Goal: Task Accomplishment & Management: Manage account settings

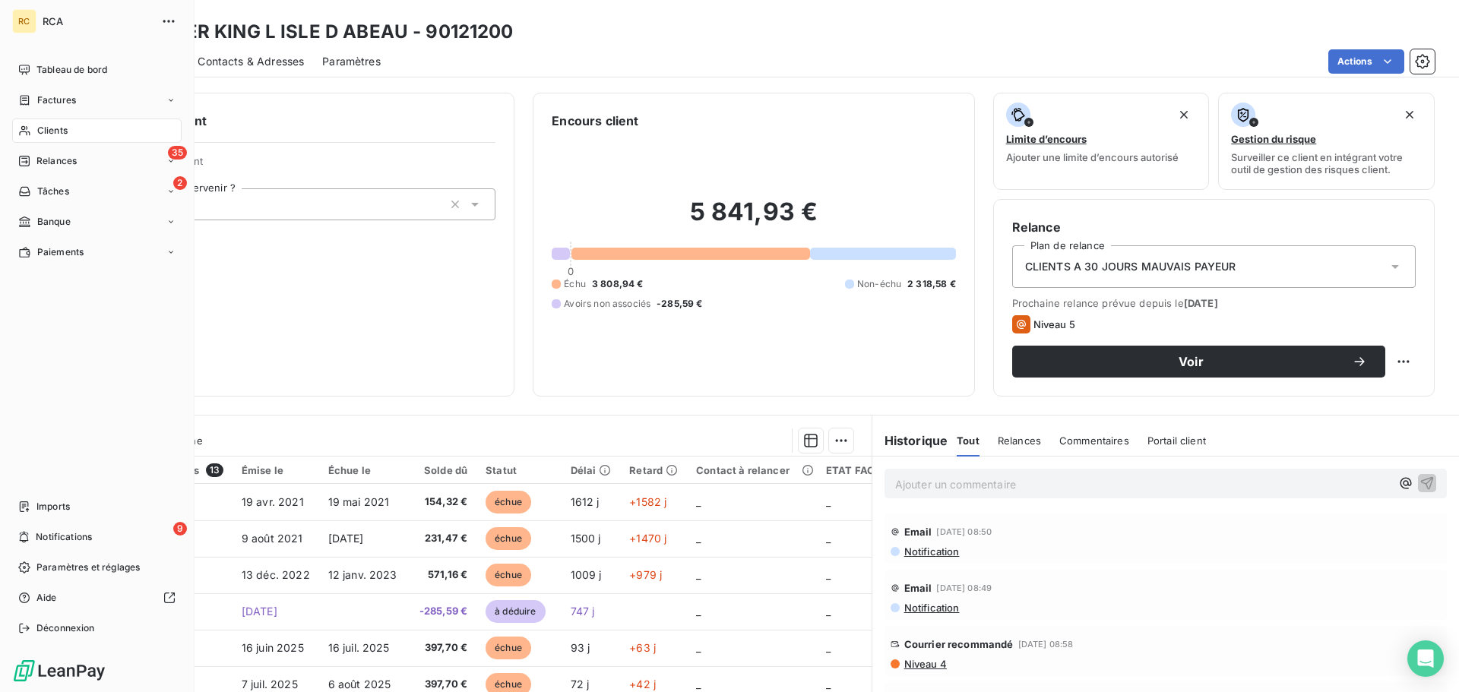
scroll to position [103, 0]
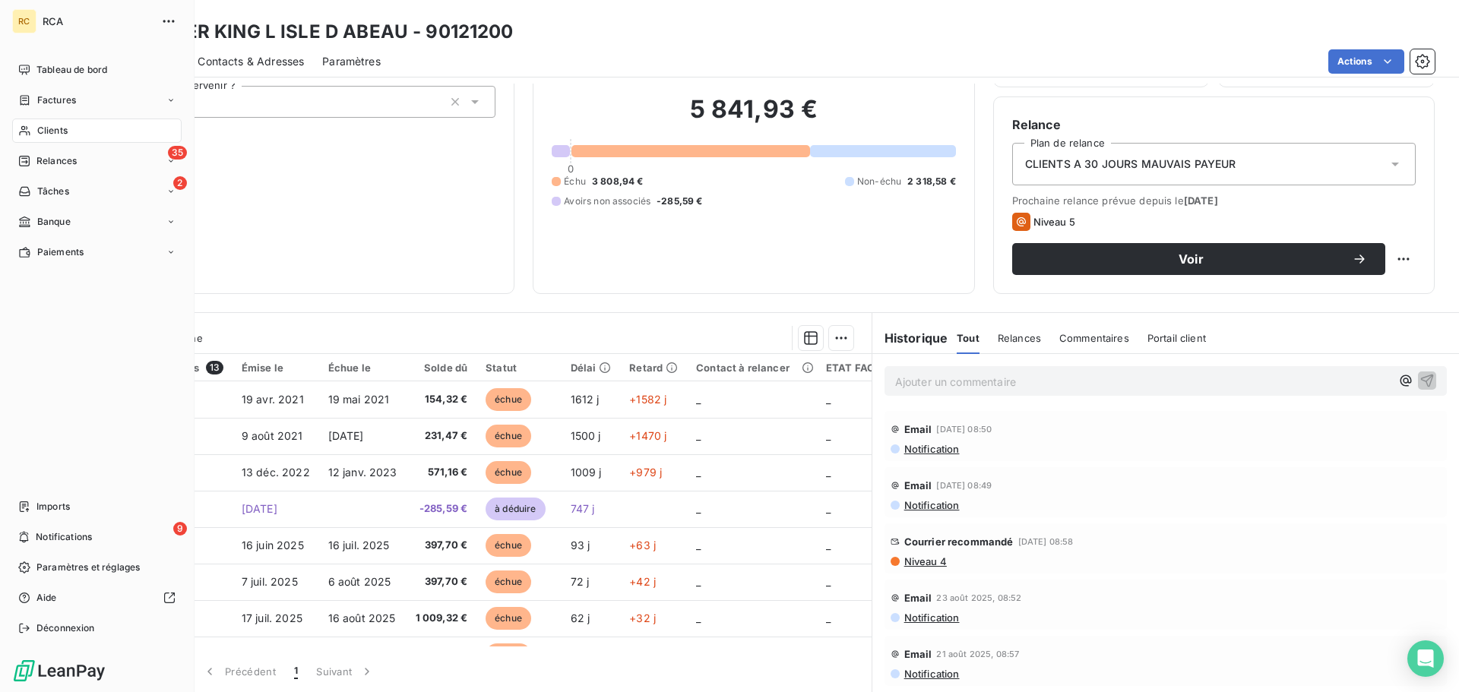
click at [37, 166] on span "Relances" at bounding box center [56, 161] width 40 height 14
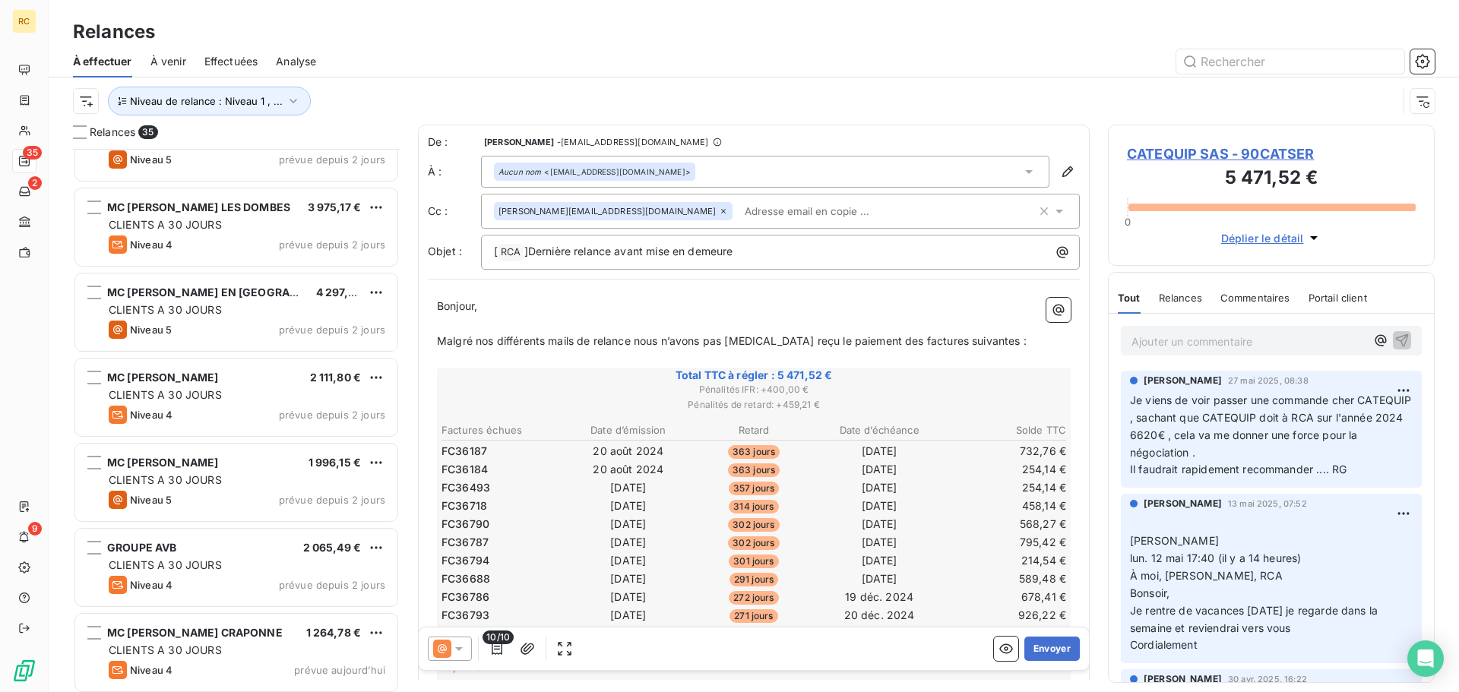
scroll to position [2437, 0]
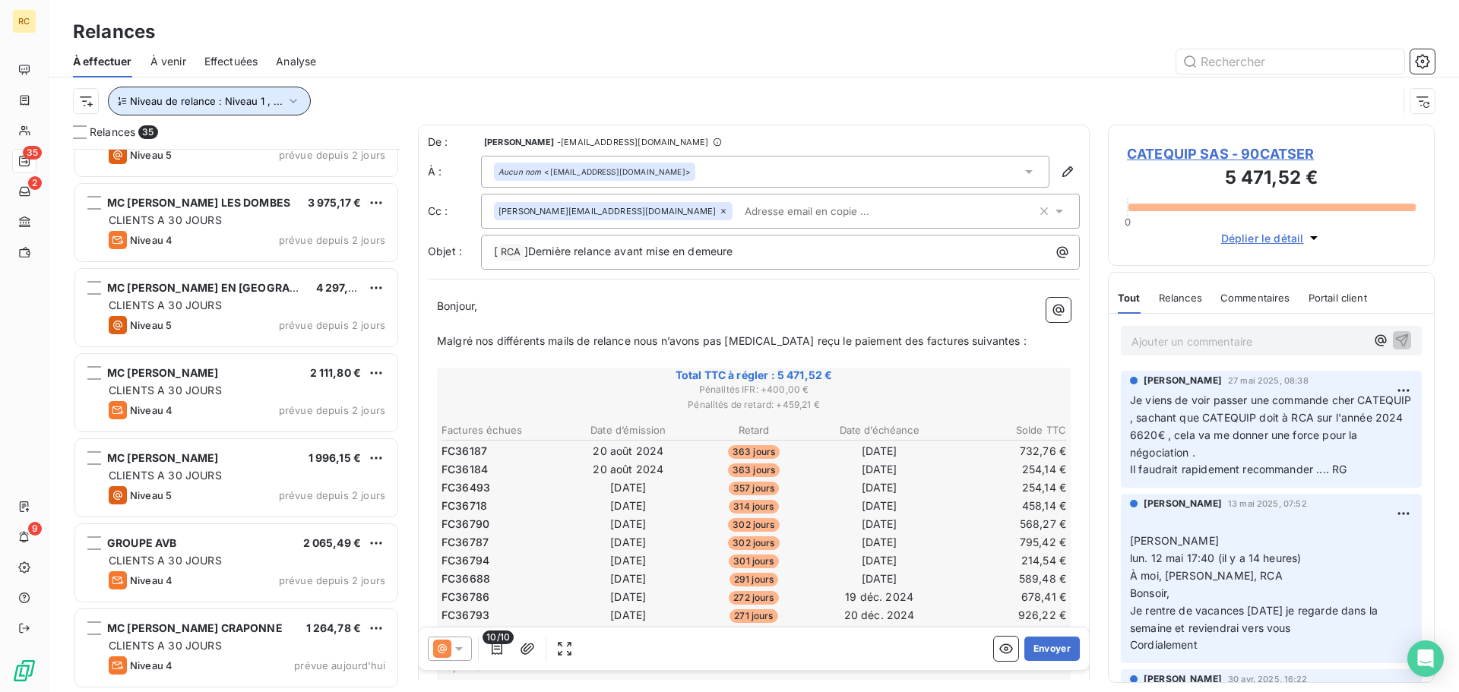
click at [225, 99] on span "Niveau de relance : Niveau 1 , ..." at bounding box center [206, 101] width 153 height 12
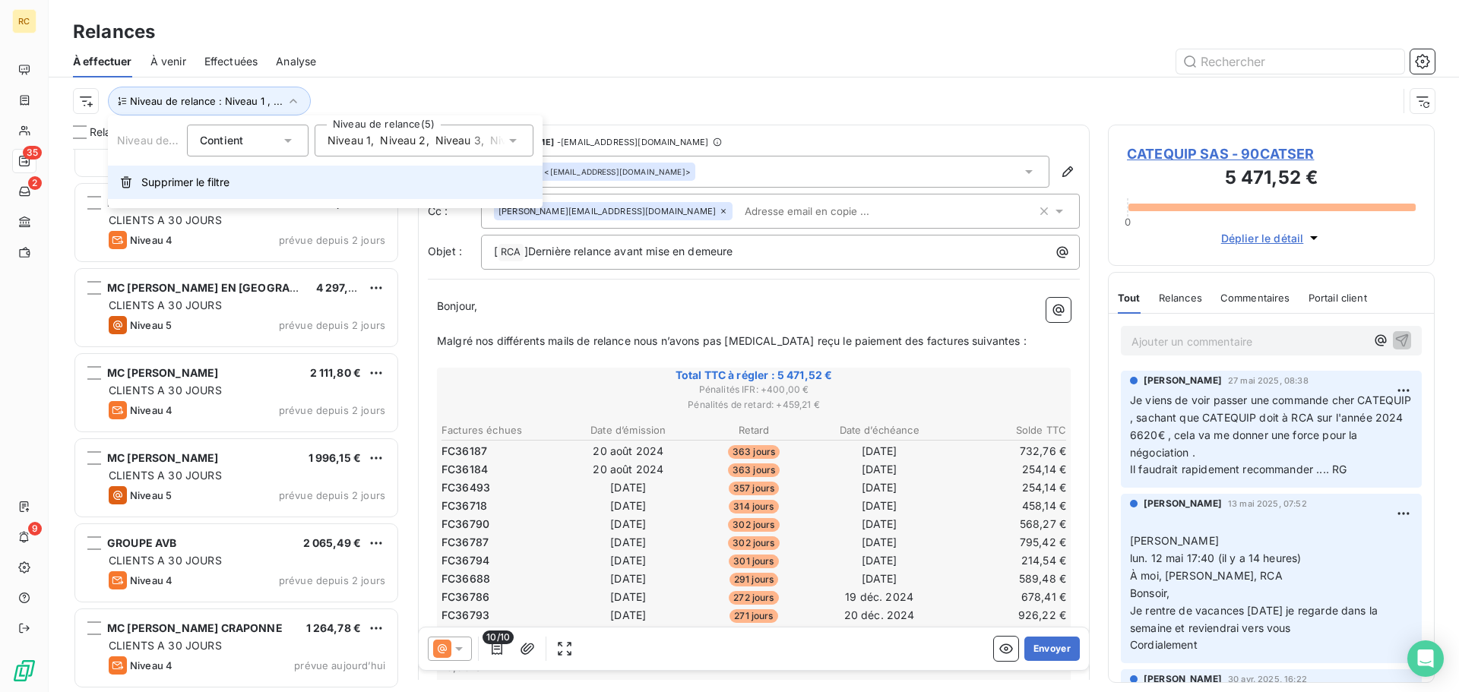
click at [230, 177] on span "Supprimer le filtre" at bounding box center [185, 182] width 88 height 15
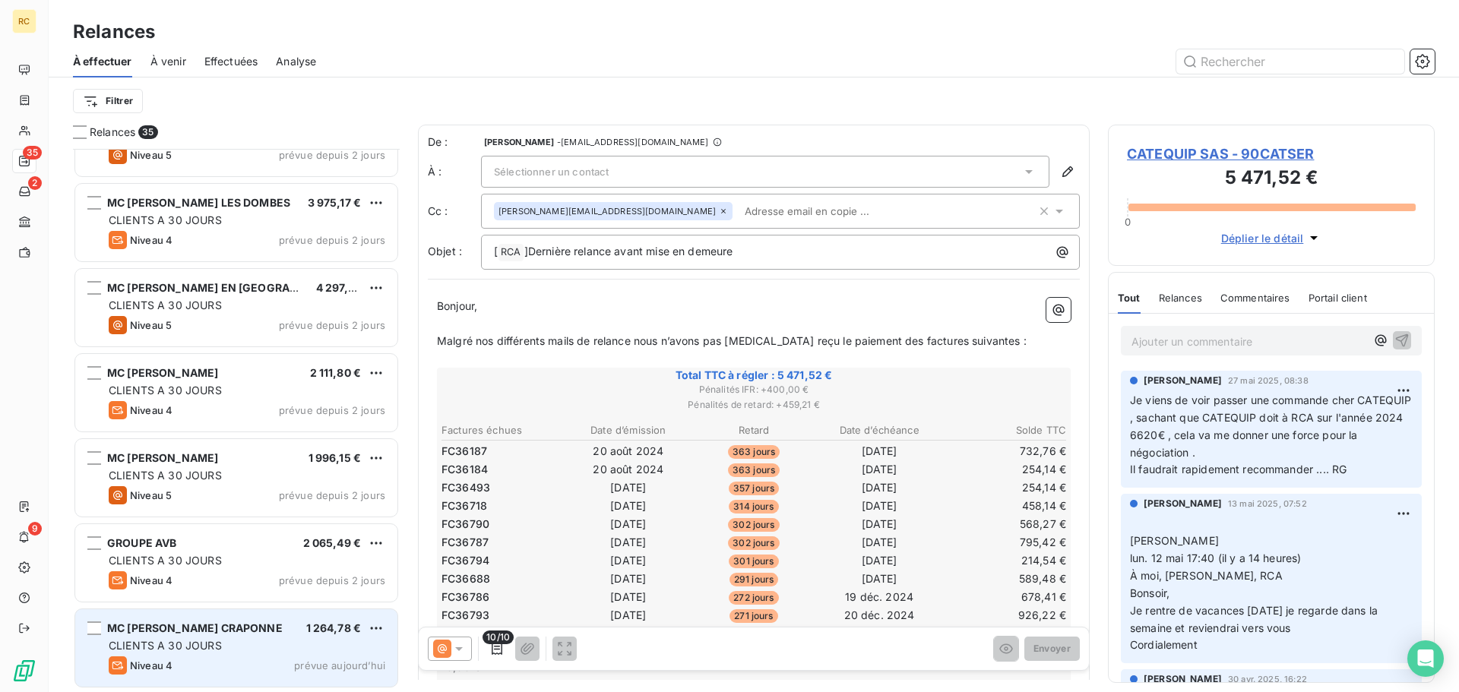
click at [246, 627] on div "MC [PERSON_NAME] CRAPONNE 1 264,78 €" at bounding box center [247, 629] width 277 height 14
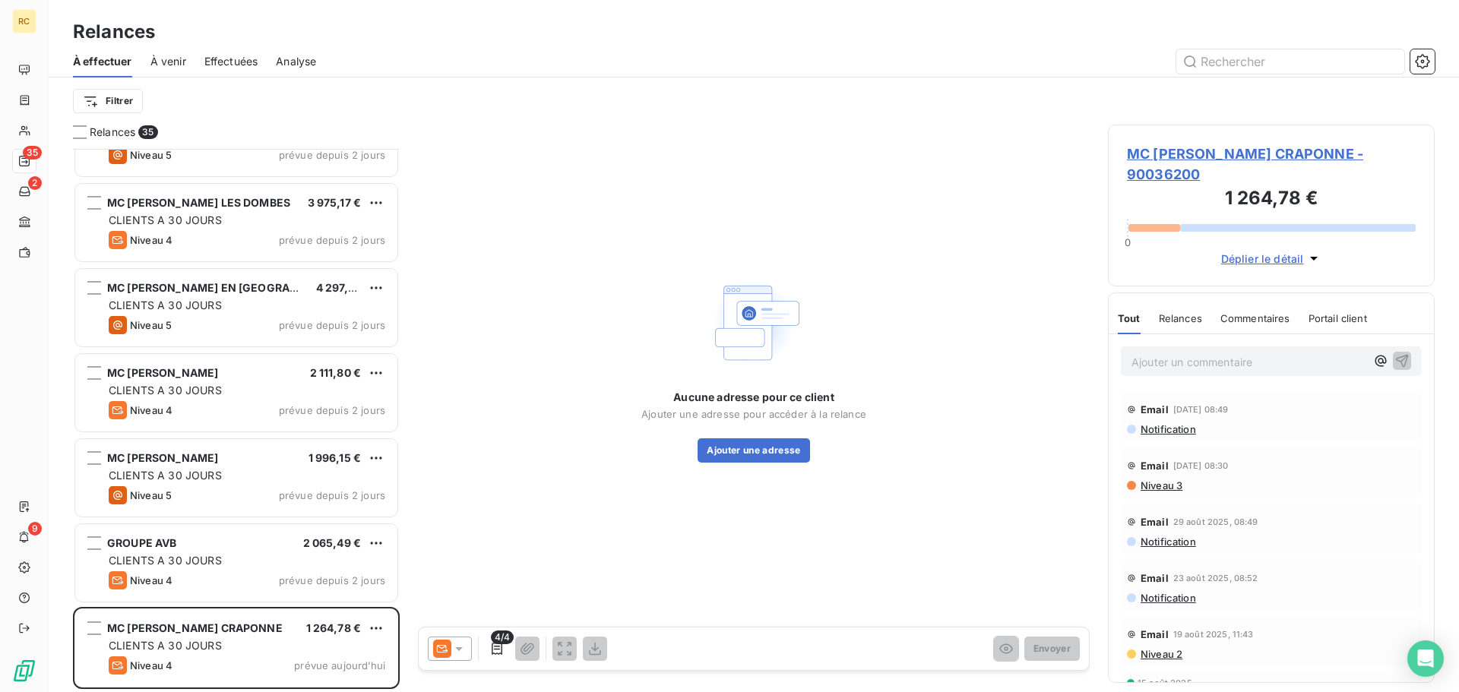
click at [1186, 307] on div "Relances" at bounding box center [1180, 319] width 43 height 32
click at [1262, 312] on span "Commentaires" at bounding box center [1257, 318] width 70 height 12
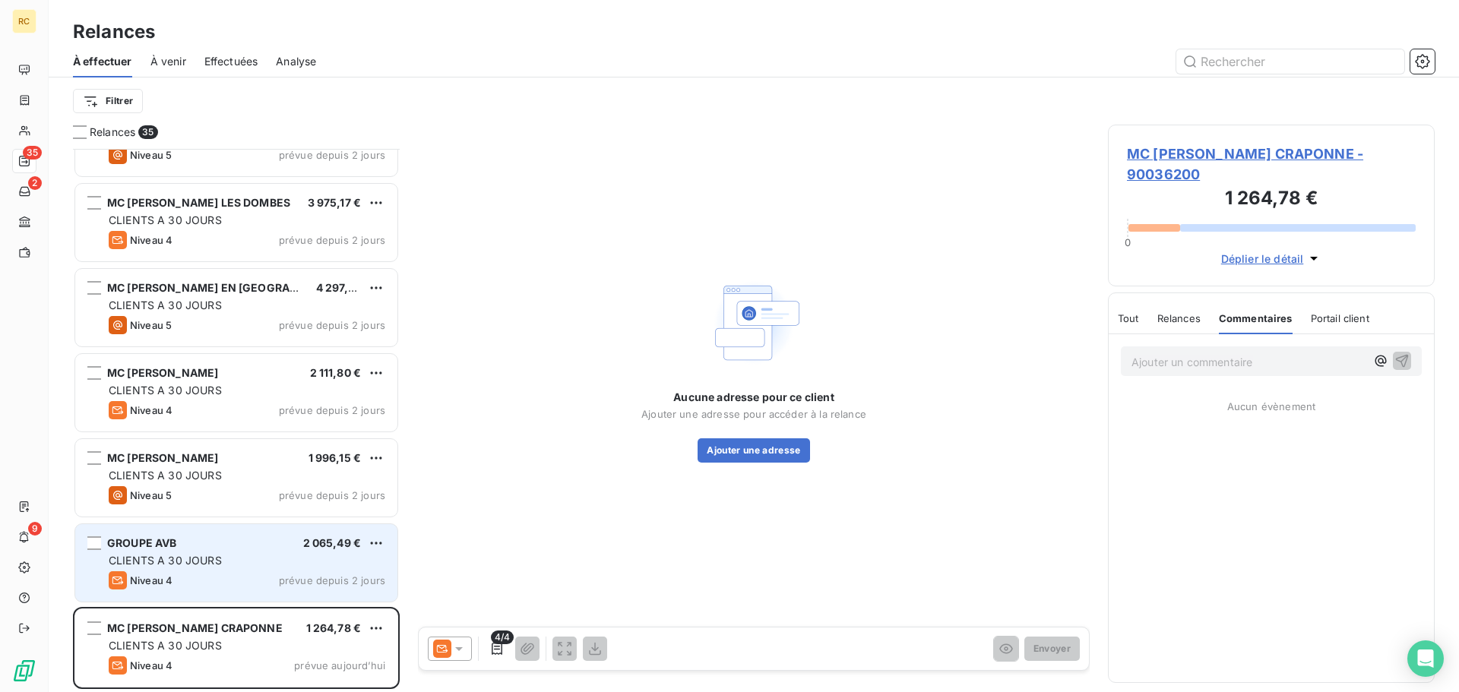
click at [224, 552] on div "GROUPE AVB 2 065,49 € CLIENTS A 30 JOURS Niveau 4 prévue depuis 2 jours" at bounding box center [236, 563] width 322 height 78
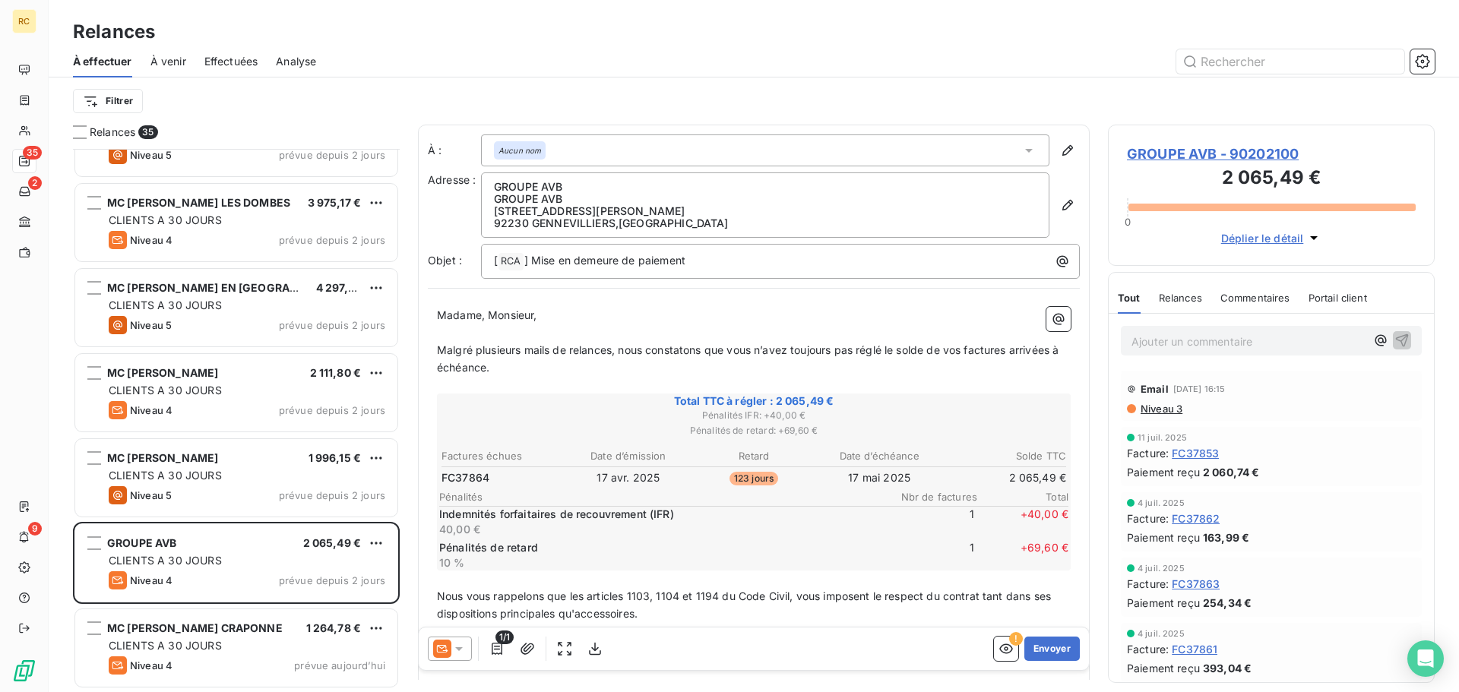
click at [1250, 305] on div "Commentaires" at bounding box center [1256, 298] width 70 height 32
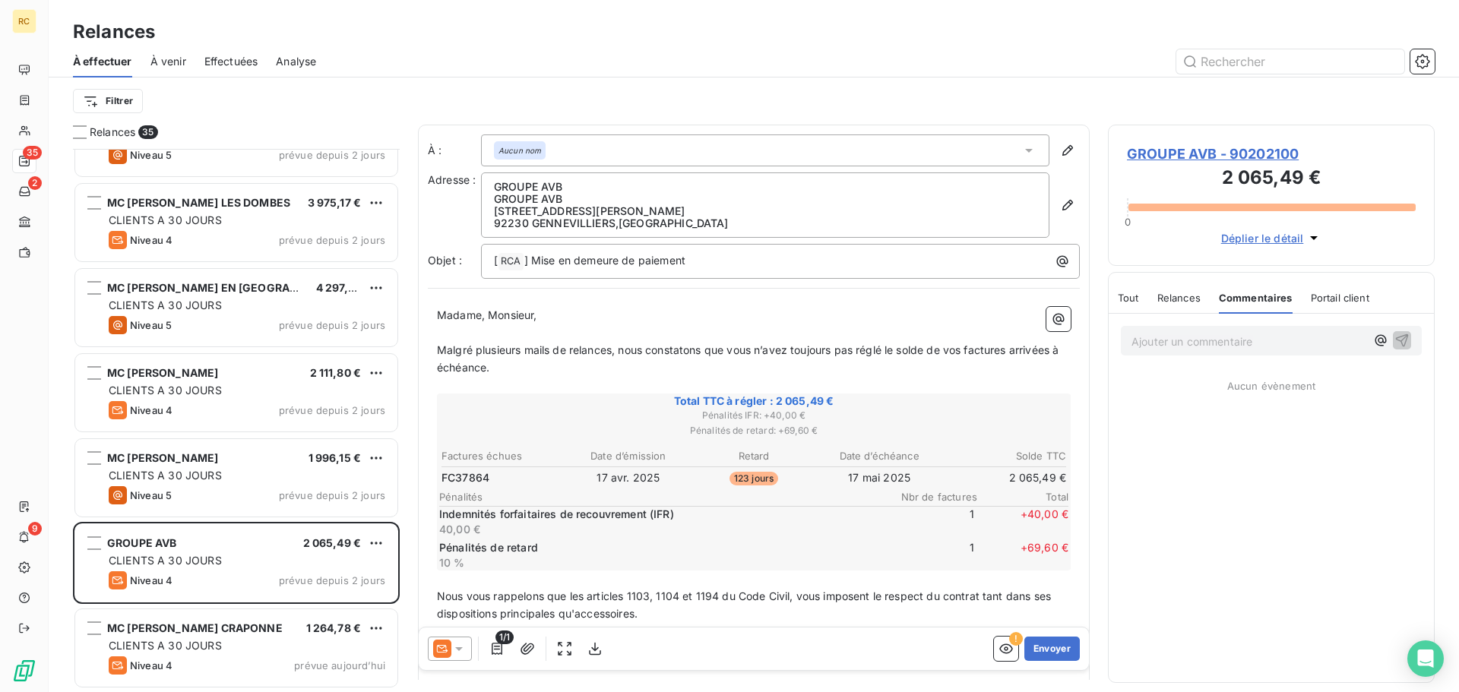
click at [1174, 294] on span "Relances" at bounding box center [1179, 298] width 43 height 12
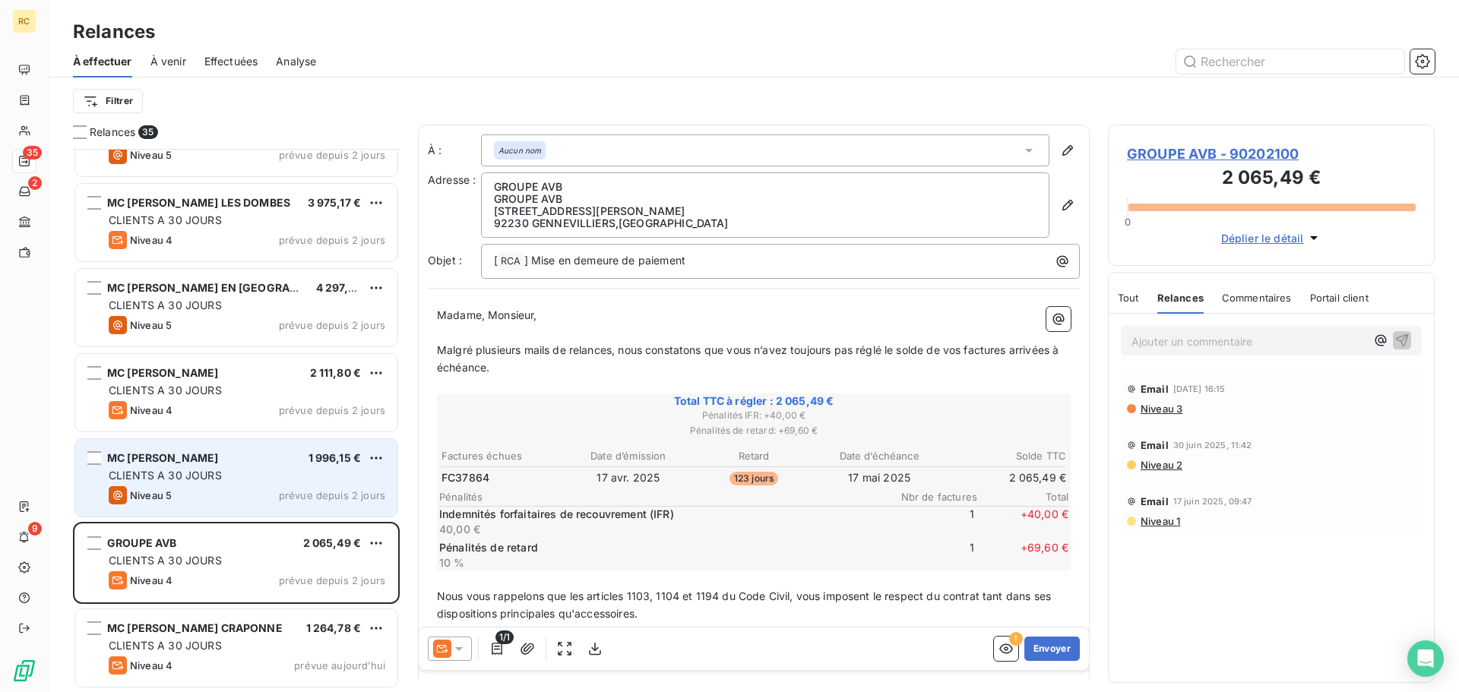
click at [288, 477] on div "CLIENTS A 30 JOURS" at bounding box center [247, 475] width 277 height 15
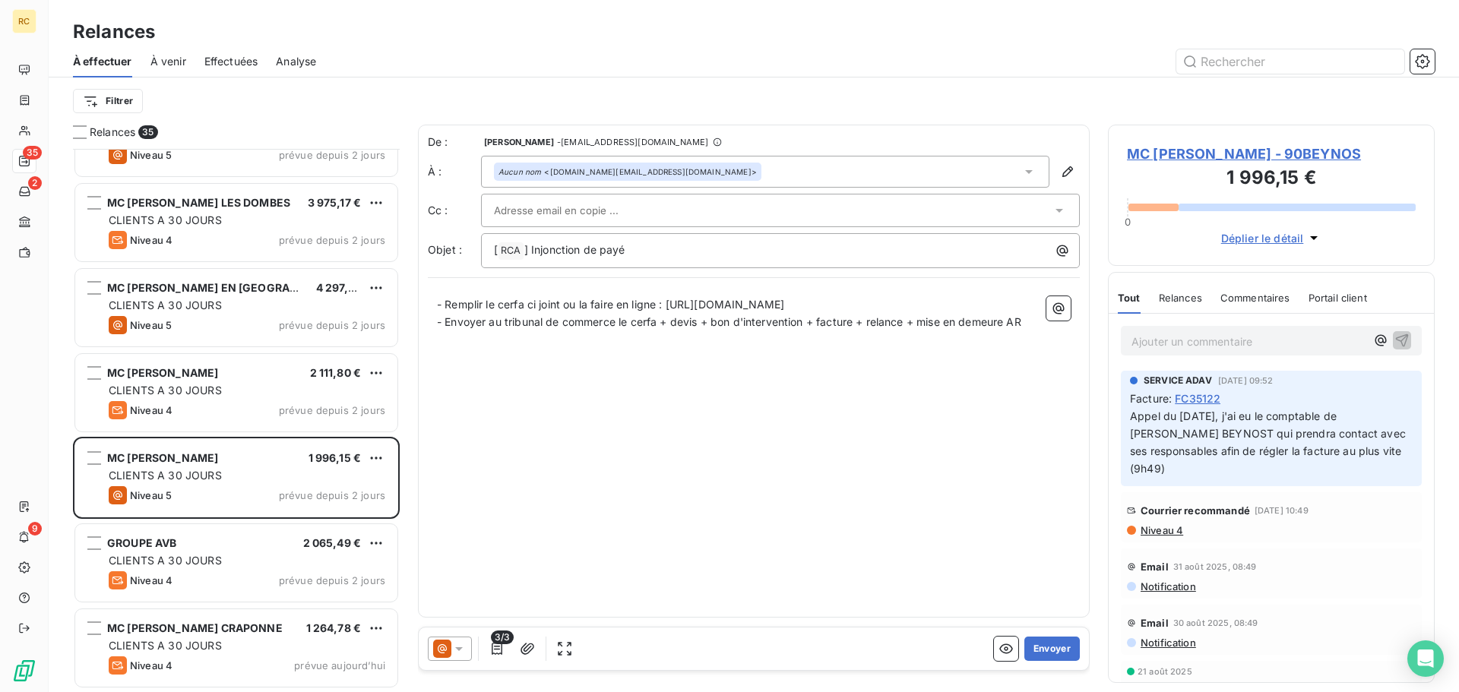
click at [1185, 299] on span "Relances" at bounding box center [1180, 298] width 43 height 12
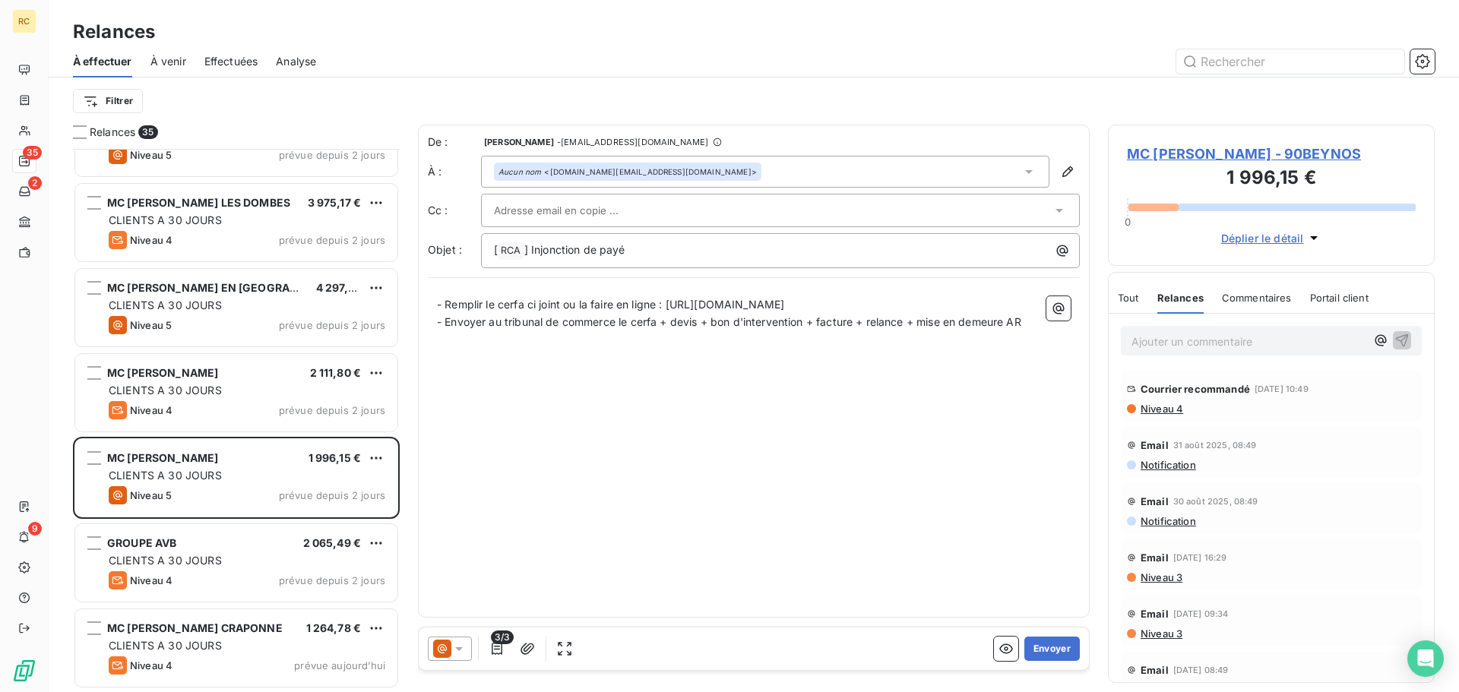
click at [1228, 294] on span "Commentaires" at bounding box center [1257, 298] width 70 height 12
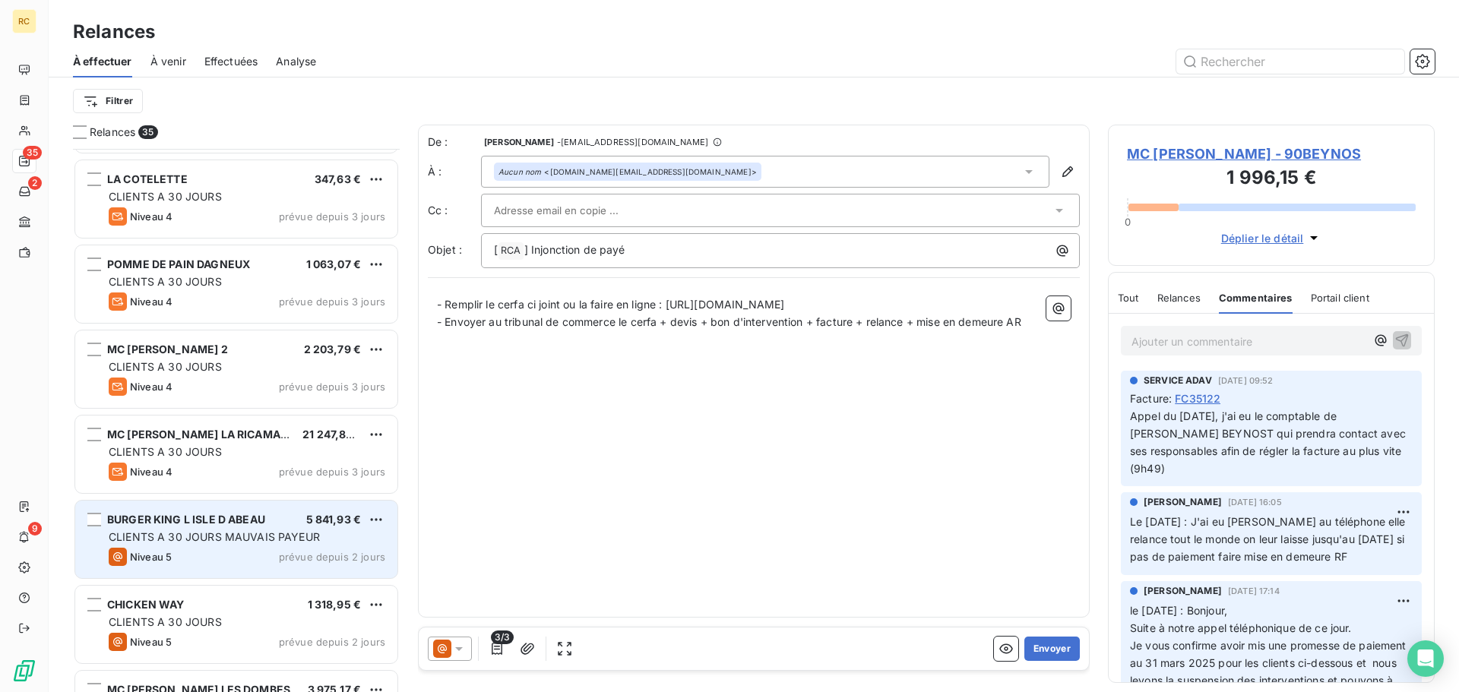
scroll to position [1905, 0]
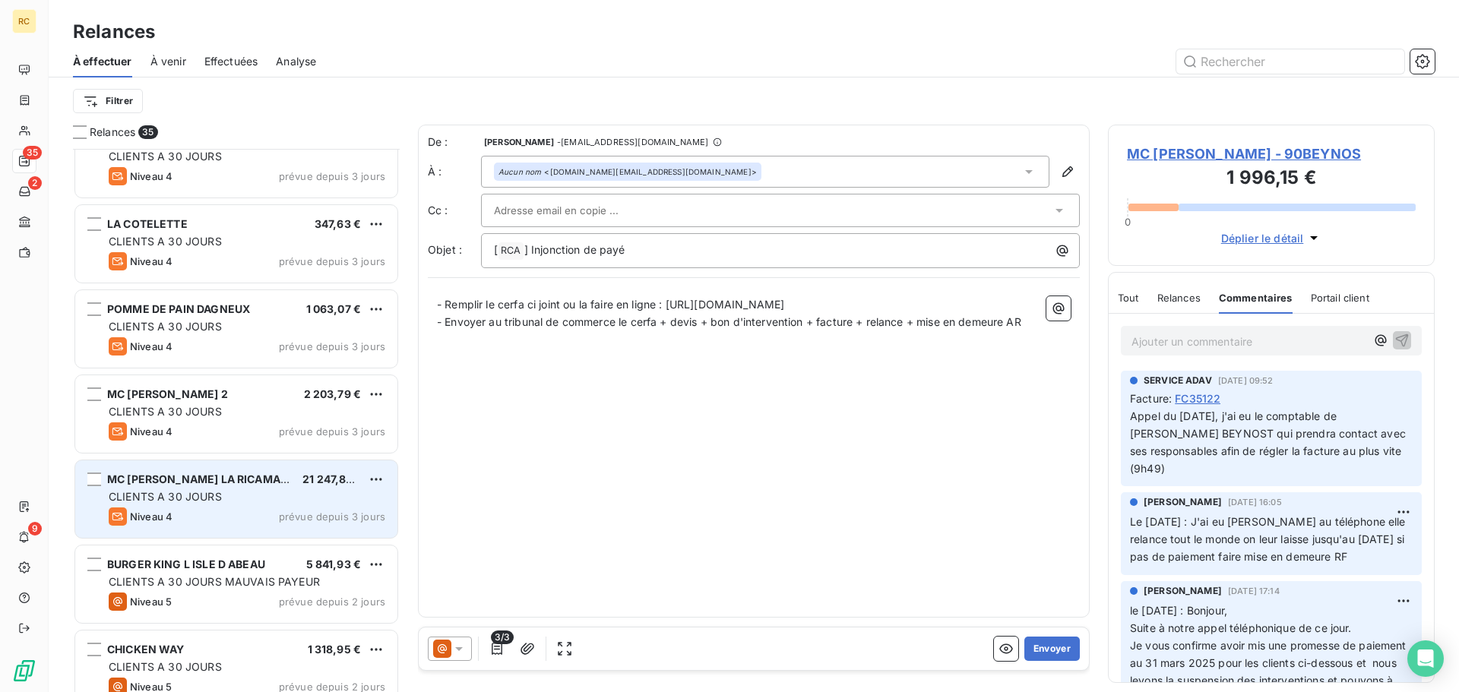
click at [262, 480] on div "MC [PERSON_NAME] LA RICAMARIE 21 247,83 €" at bounding box center [247, 480] width 277 height 14
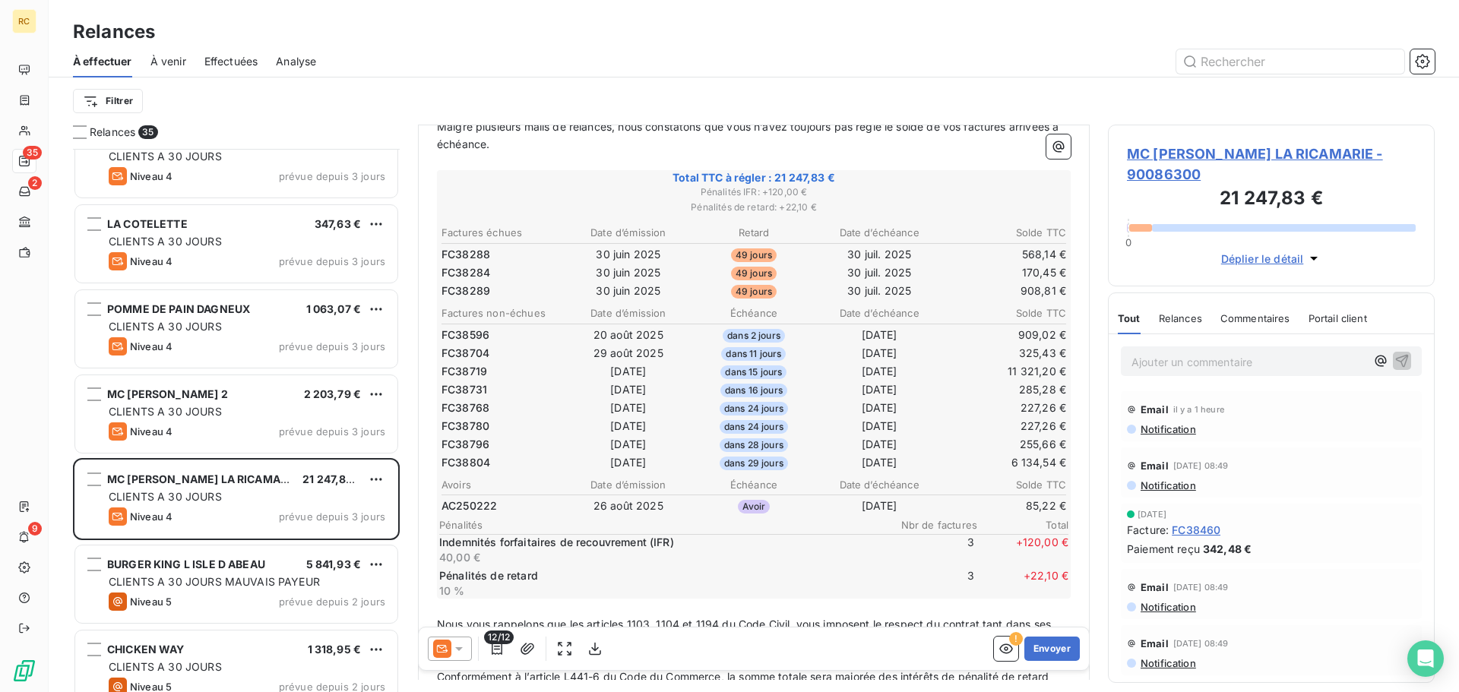
scroll to position [1, 0]
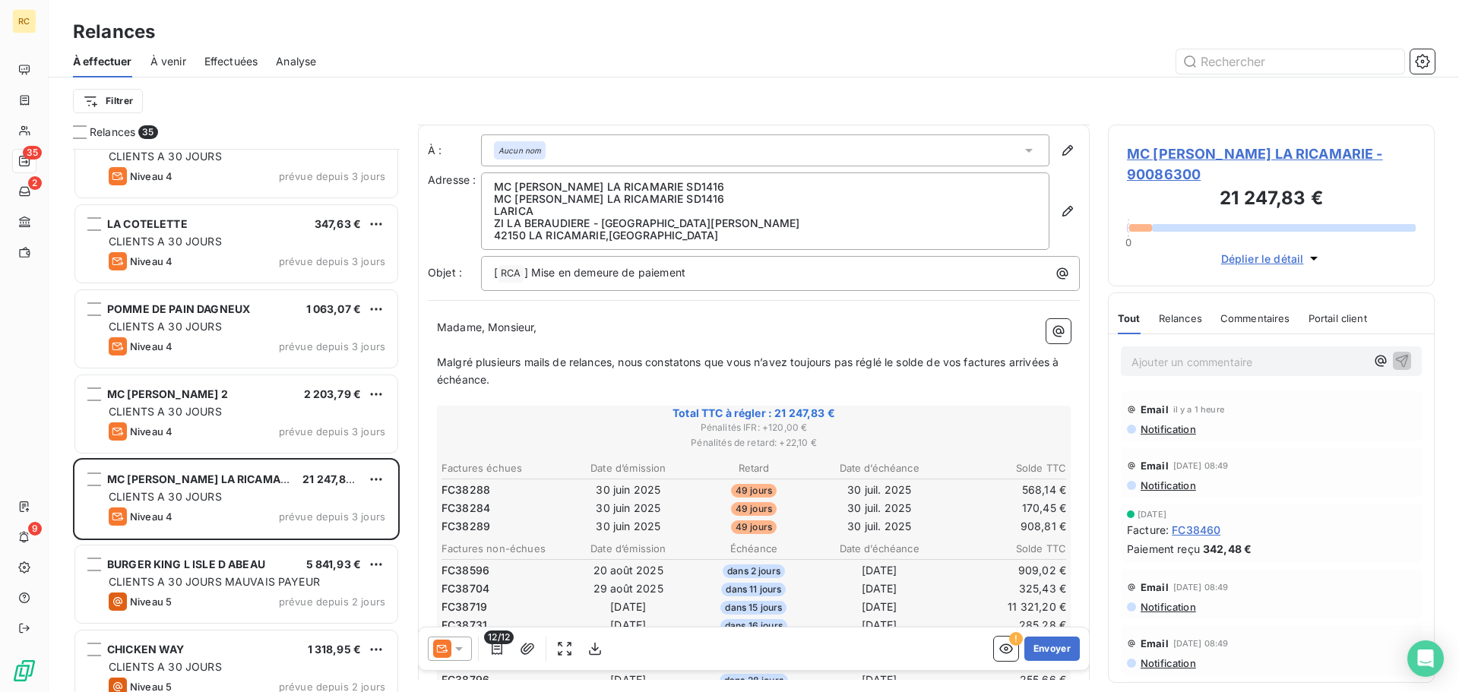
click at [1164, 312] on span "Relances" at bounding box center [1180, 318] width 43 height 12
click at [1259, 303] on div "Commentaires" at bounding box center [1257, 319] width 70 height 32
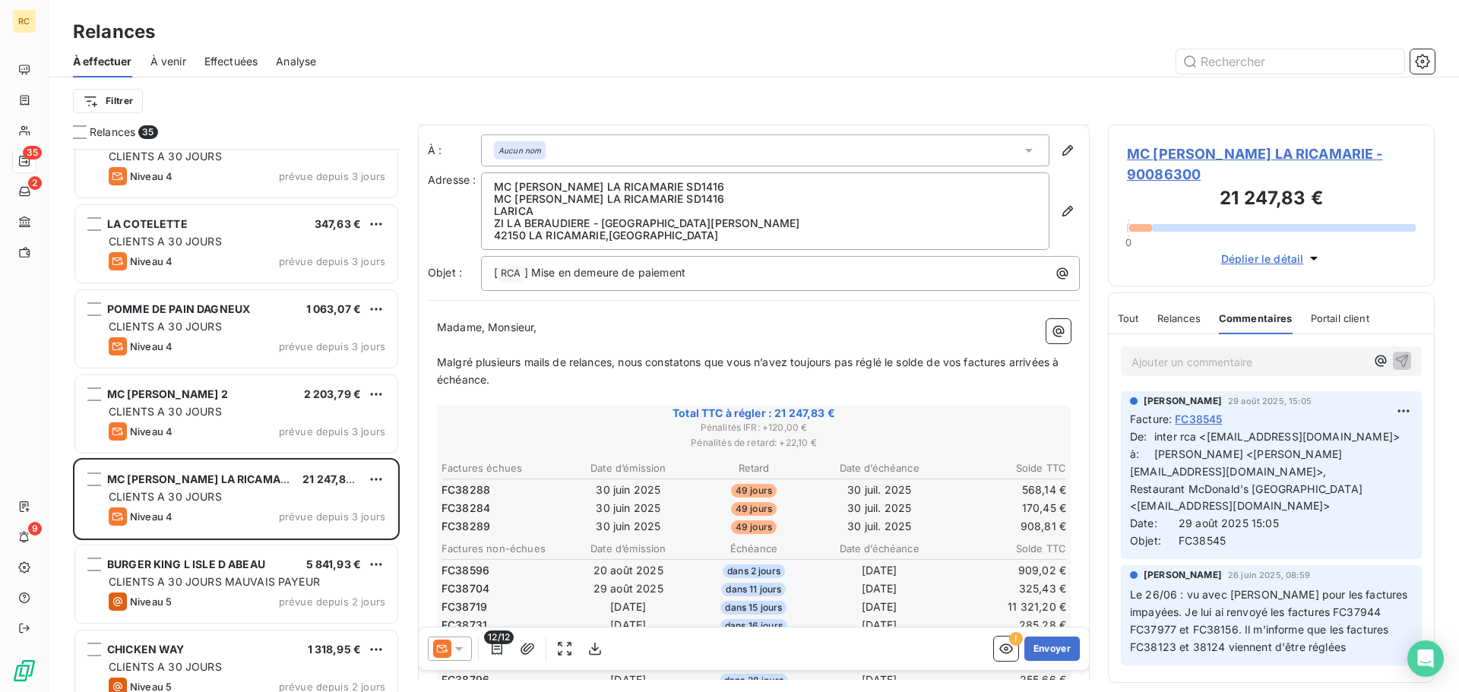
click at [1139, 303] on div "Tout Relances Commentaires Portail client" at bounding box center [1244, 319] width 252 height 32
click at [1126, 312] on span "Tout" at bounding box center [1128, 318] width 21 height 12
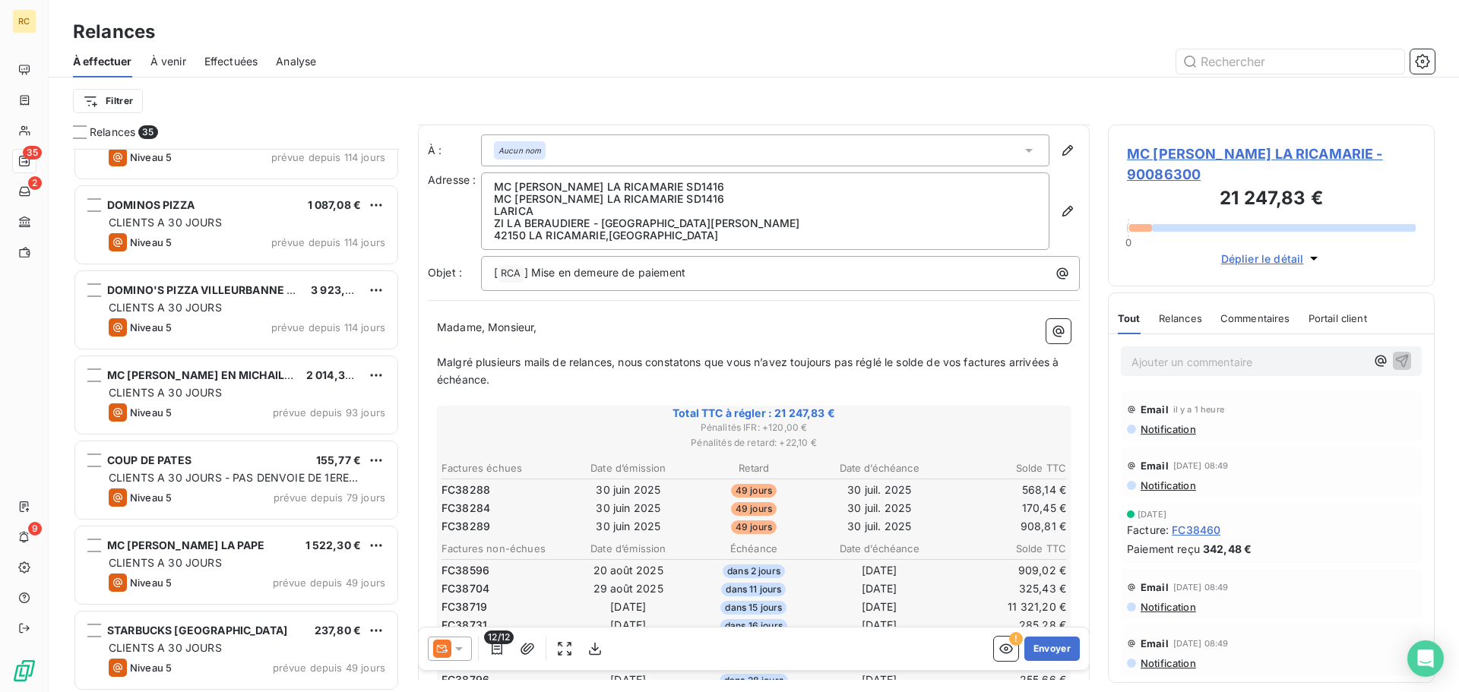
scroll to position [537, 0]
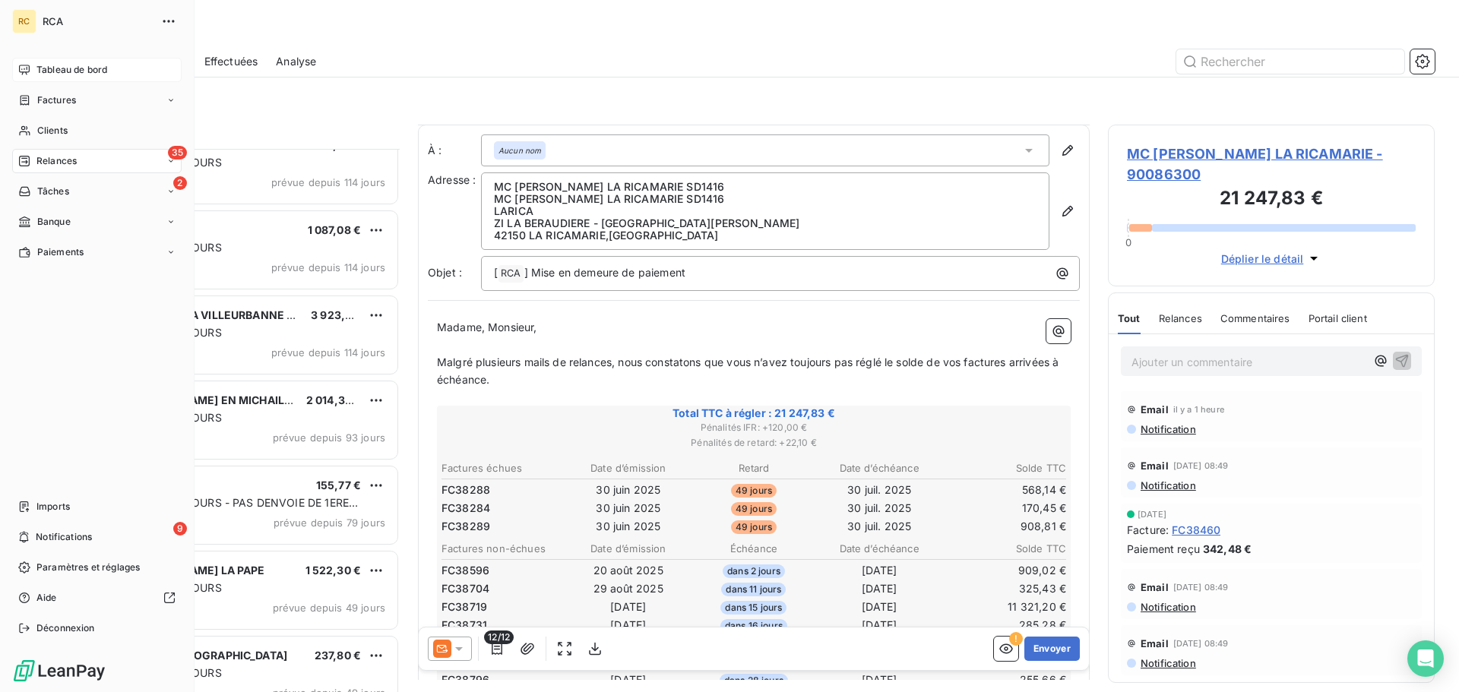
click at [96, 74] on span "Tableau de bord" at bounding box center [71, 70] width 71 height 14
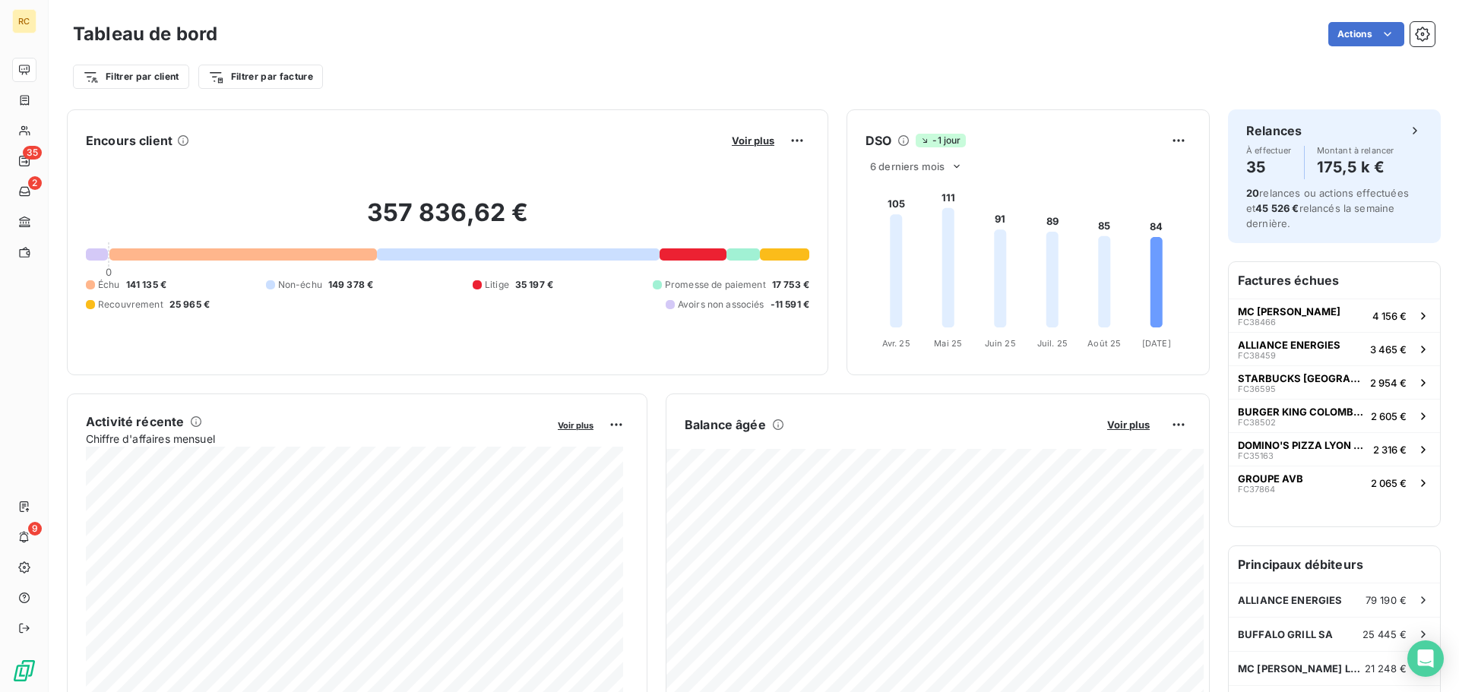
click at [787, 72] on div "Filtrer par client Filtrer par facture" at bounding box center [754, 76] width 1362 height 29
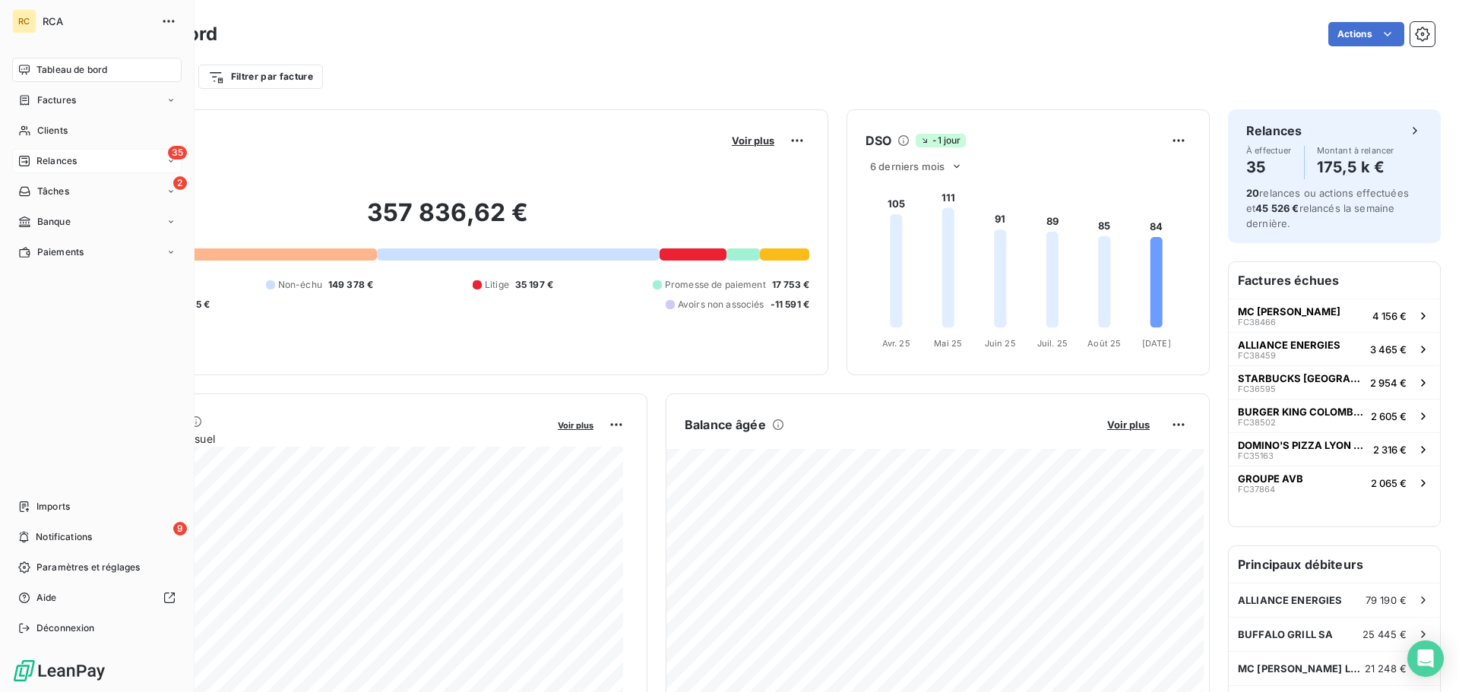
click at [62, 162] on span "Relances" at bounding box center [56, 161] width 40 height 14
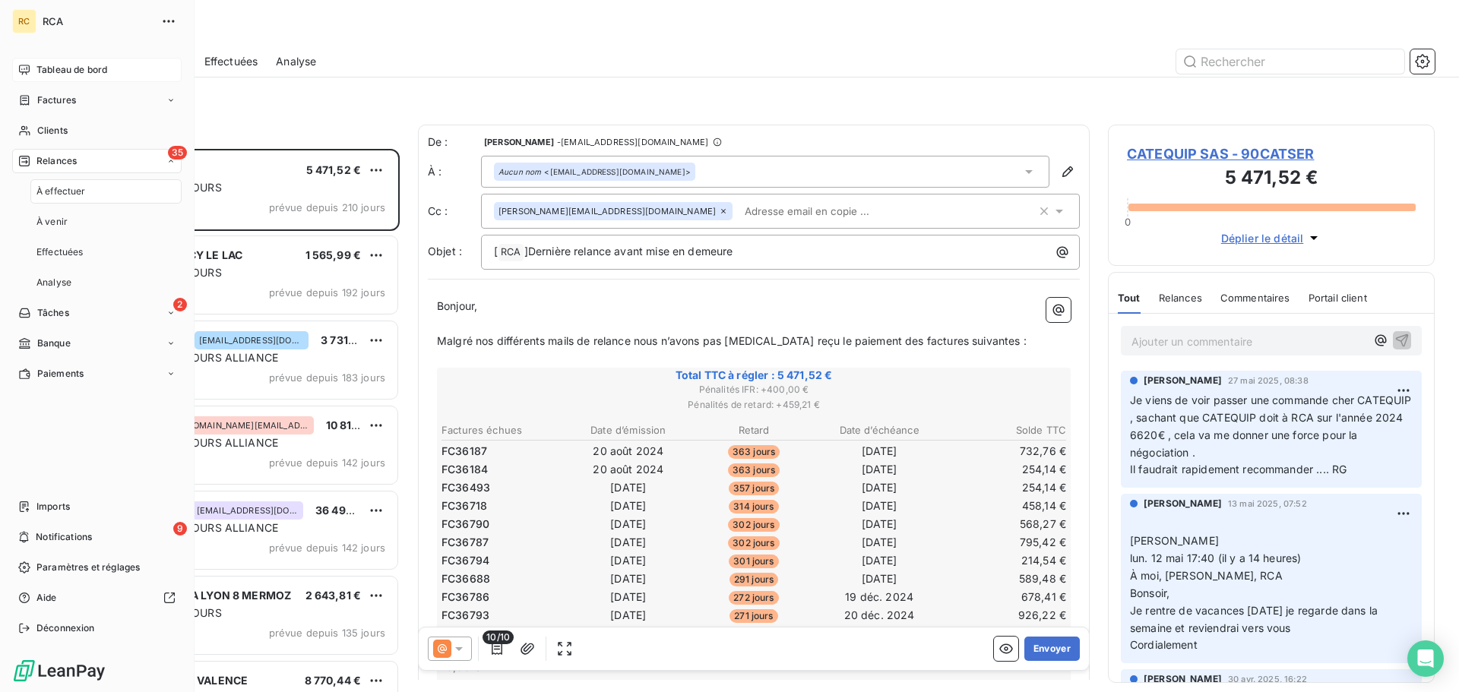
scroll to position [532, 315]
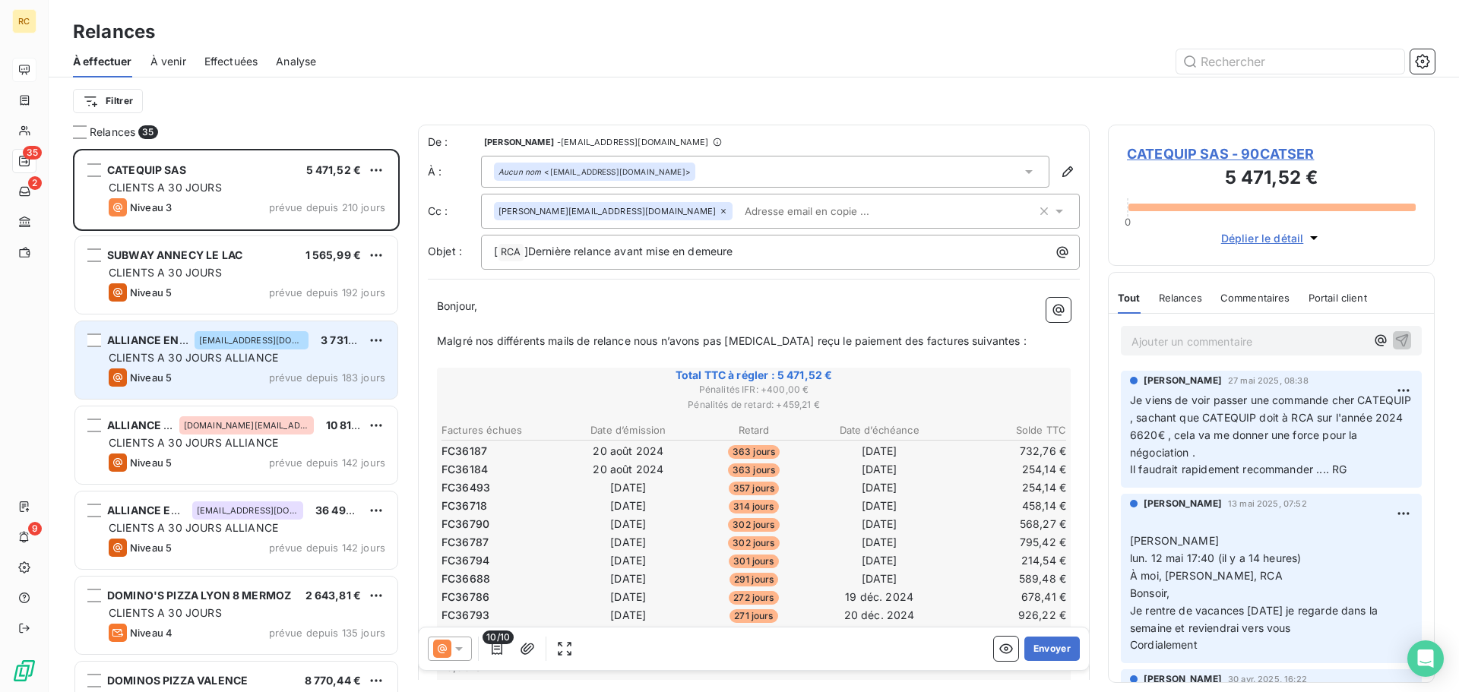
click at [191, 372] on div "Niveau 5 prévue depuis 183 jours" at bounding box center [247, 378] width 277 height 18
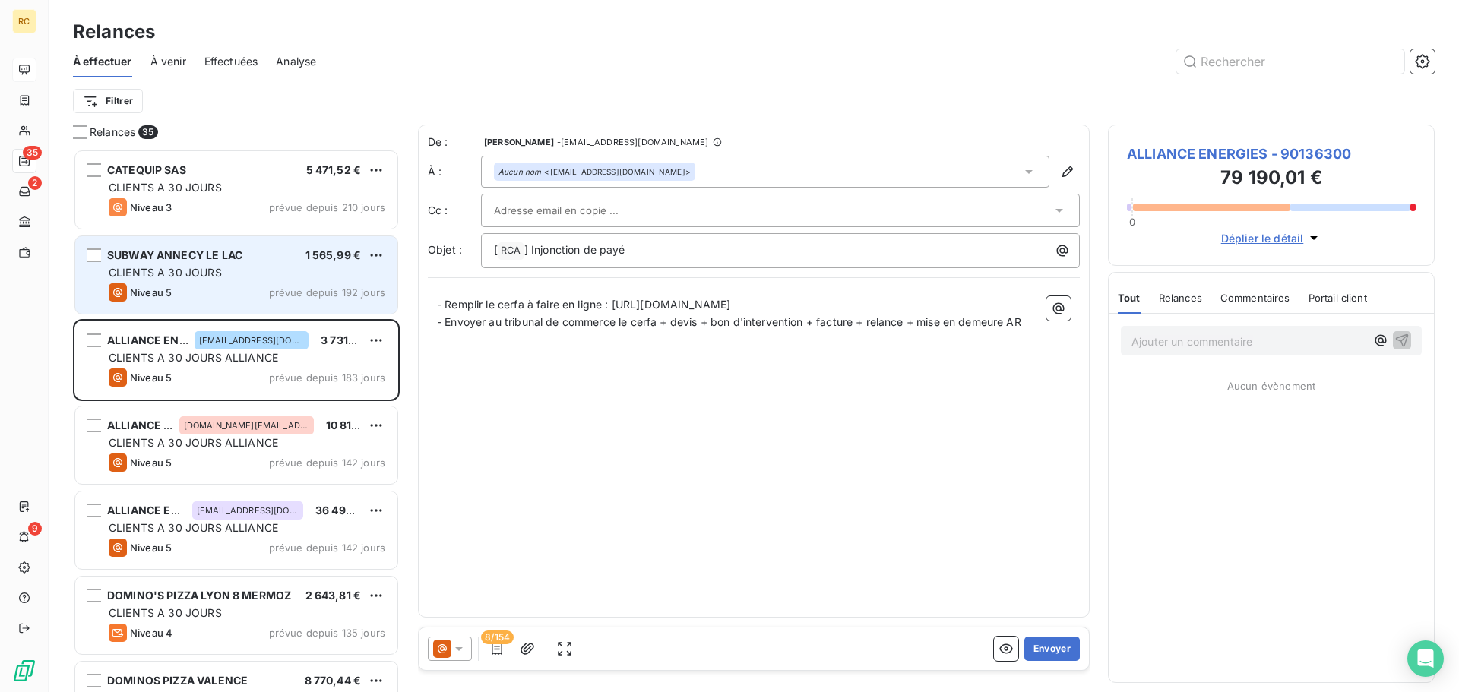
click at [229, 256] on span "SUBWAY ANNECY LE LAC" at bounding box center [174, 255] width 135 height 13
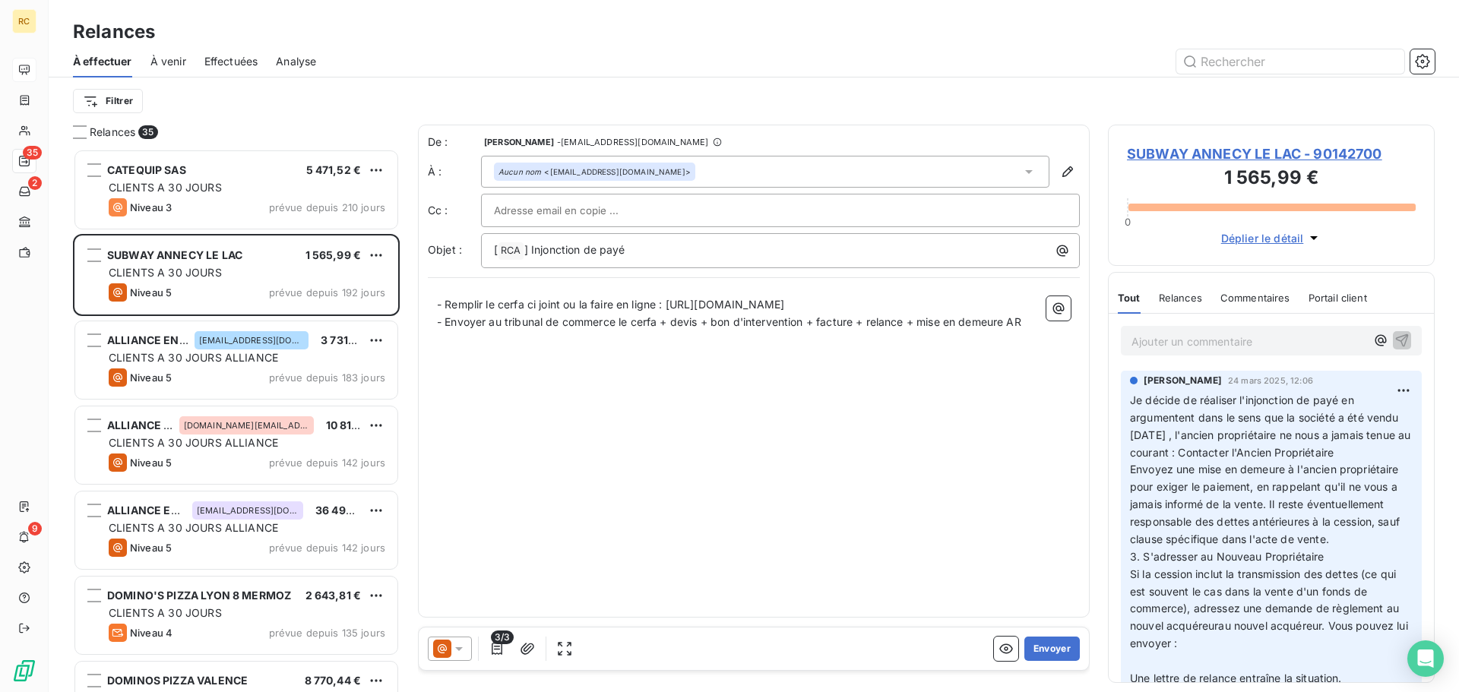
click at [1171, 300] on span "Relances" at bounding box center [1180, 298] width 43 height 12
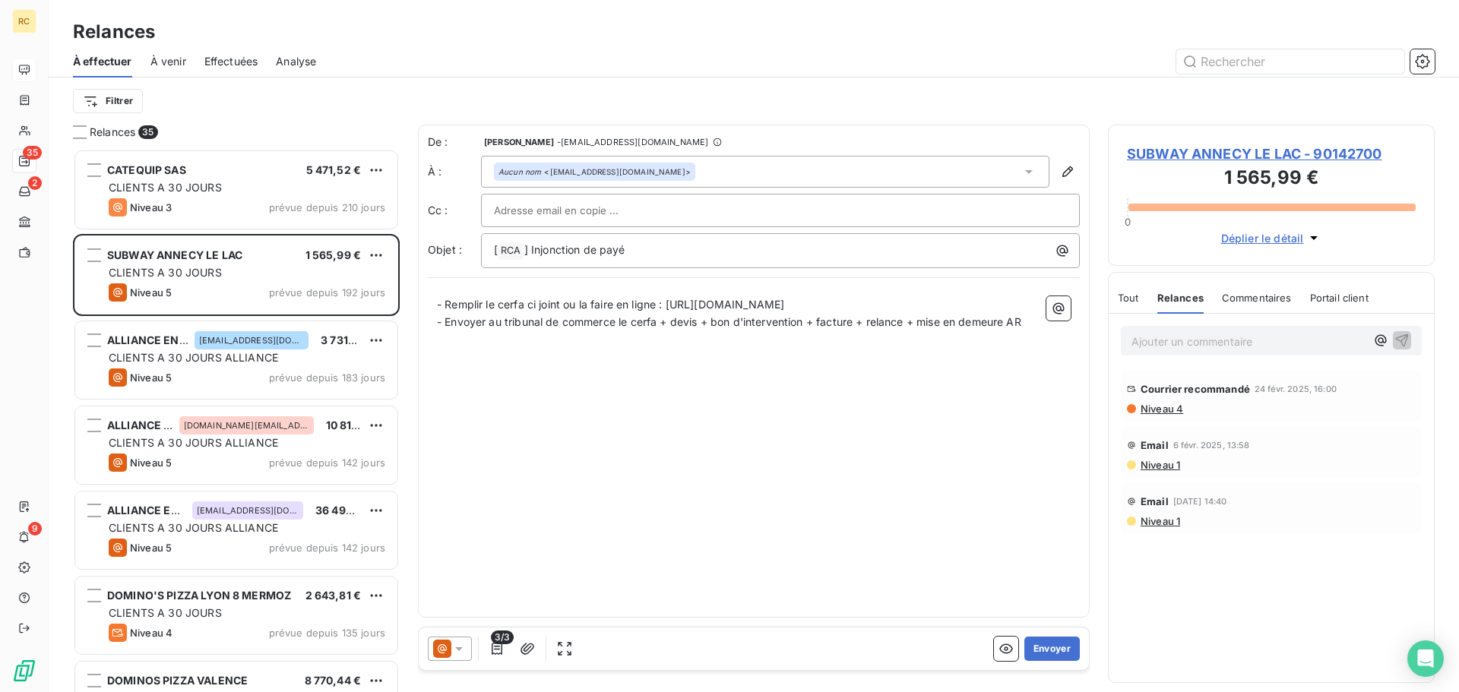
click at [1228, 297] on span "Commentaires" at bounding box center [1257, 298] width 70 height 12
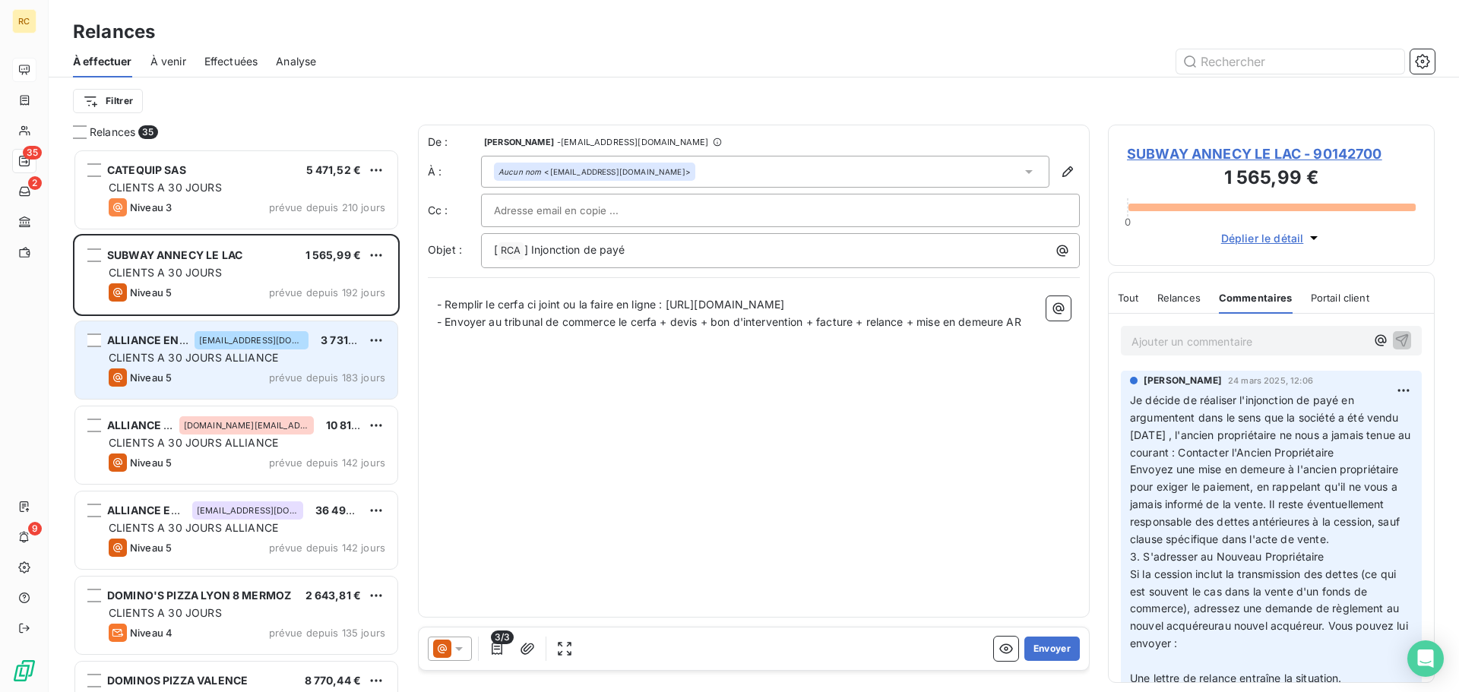
click at [210, 349] on div "[EMAIL_ADDRESS][DOMAIN_NAME]" at bounding box center [252, 340] width 114 height 18
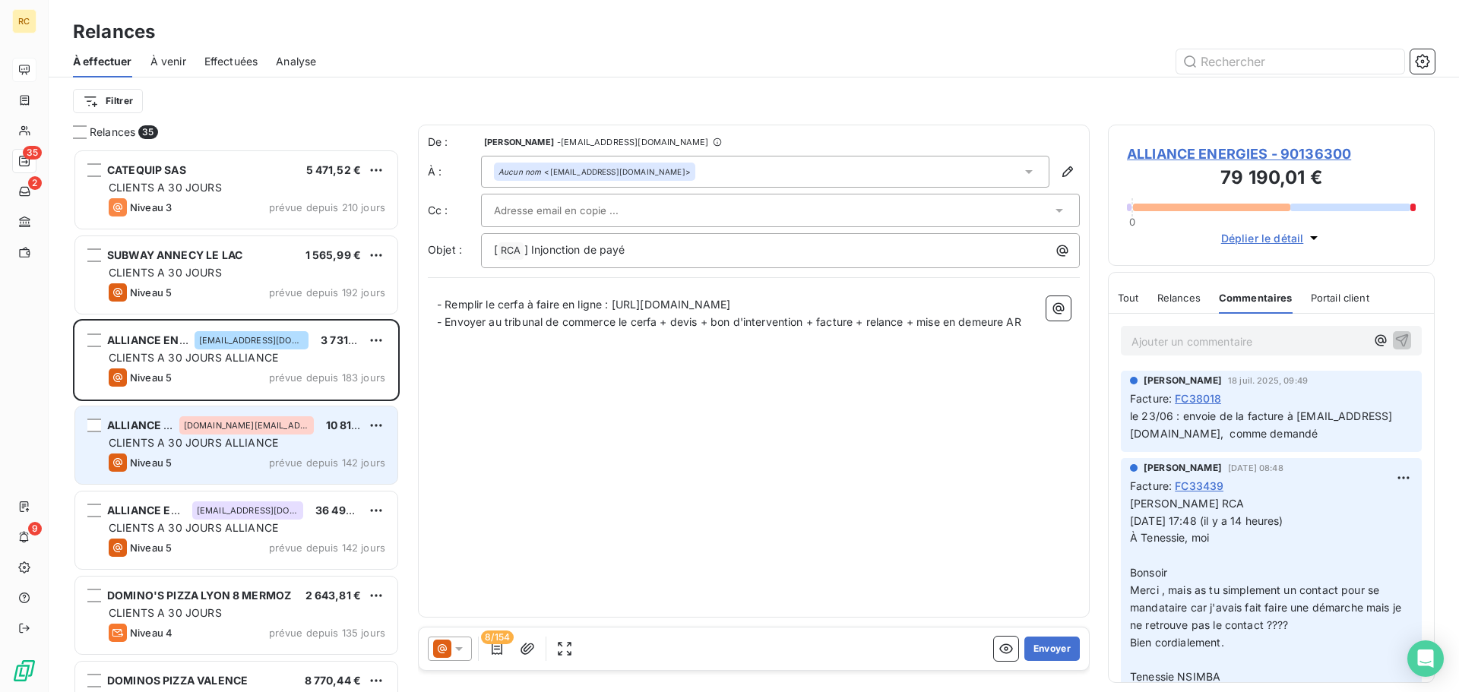
click at [211, 470] on div "Niveau 5 prévue depuis 142 jours" at bounding box center [247, 463] width 277 height 18
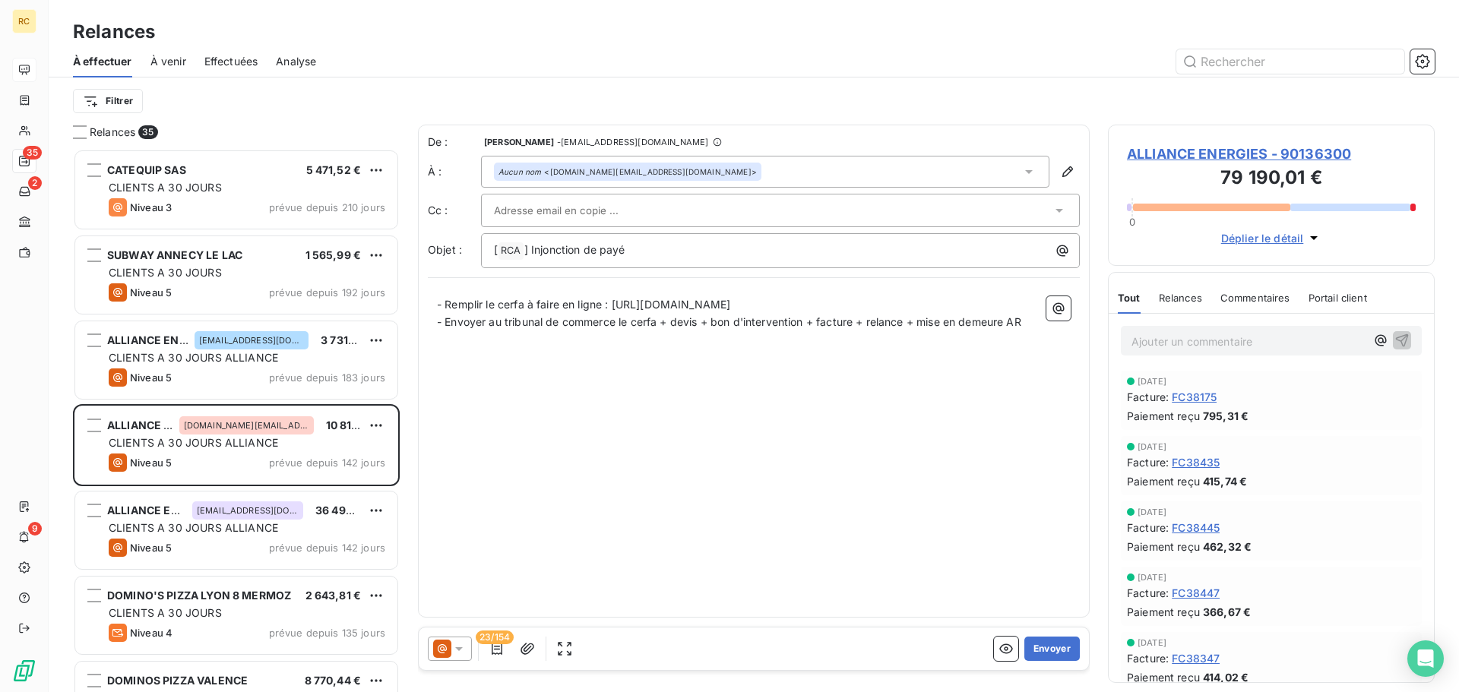
click at [1168, 299] on span "Relances" at bounding box center [1180, 298] width 43 height 12
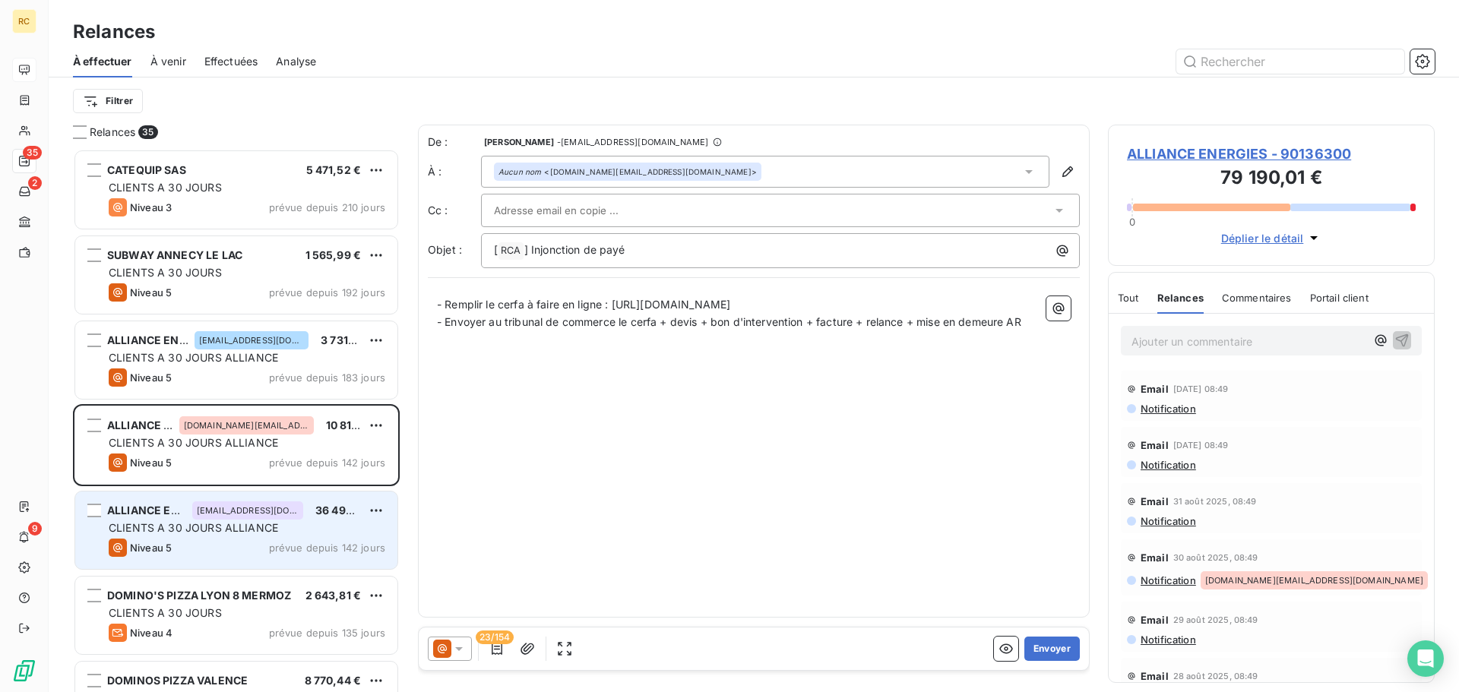
click at [179, 499] on div "ALLIANCE ENERGIES [EMAIL_ADDRESS][DOMAIN_NAME] 36 496,75 € CLIENTS A 30 JOURS A…" at bounding box center [236, 531] width 322 height 78
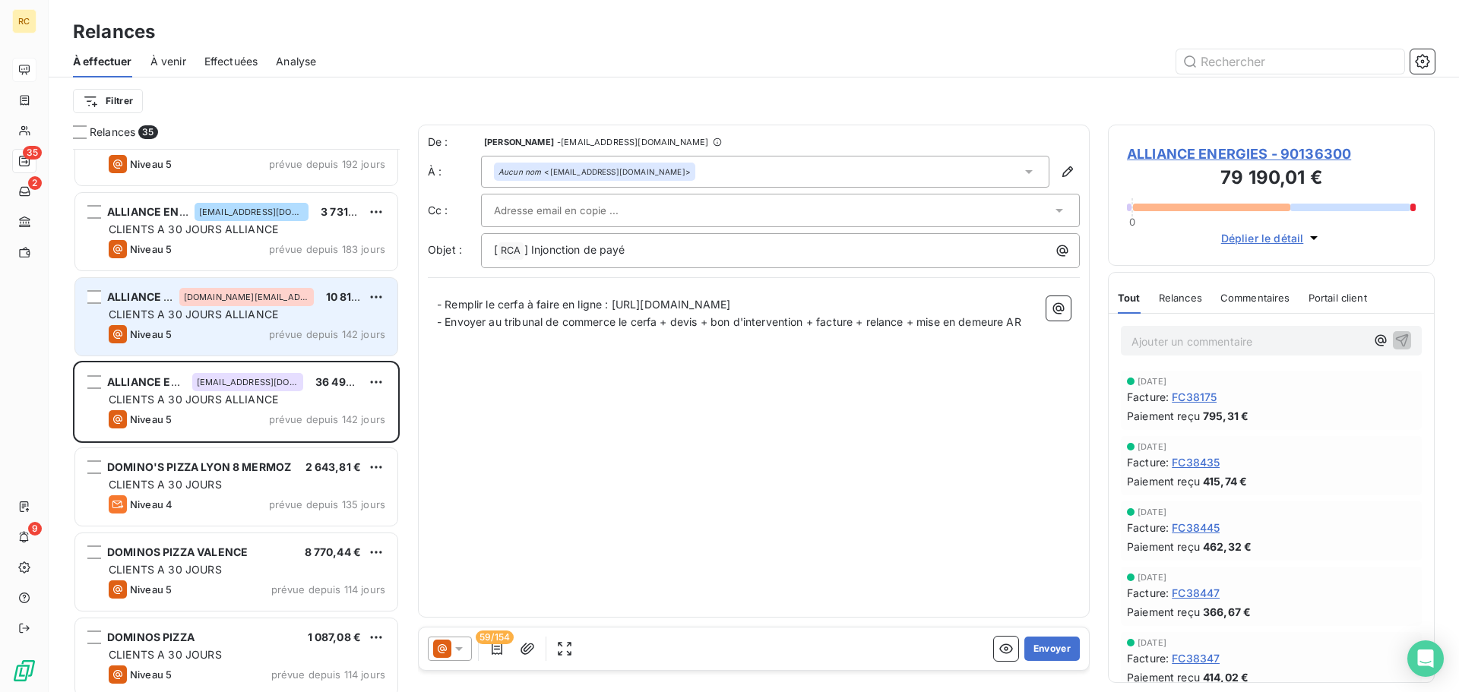
scroll to position [153, 0]
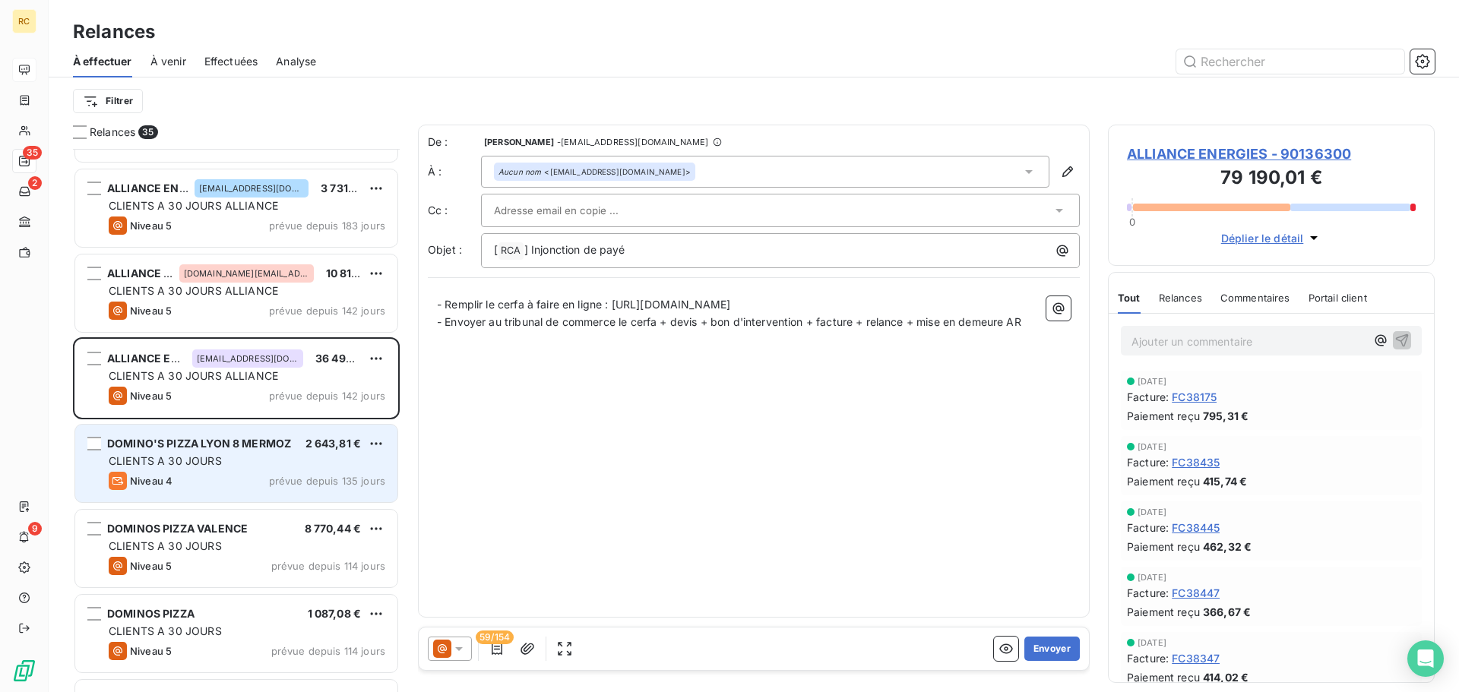
click at [236, 437] on span "DOMINO'S PIZZA LYON 8 MERMOZ" at bounding box center [199, 443] width 184 height 13
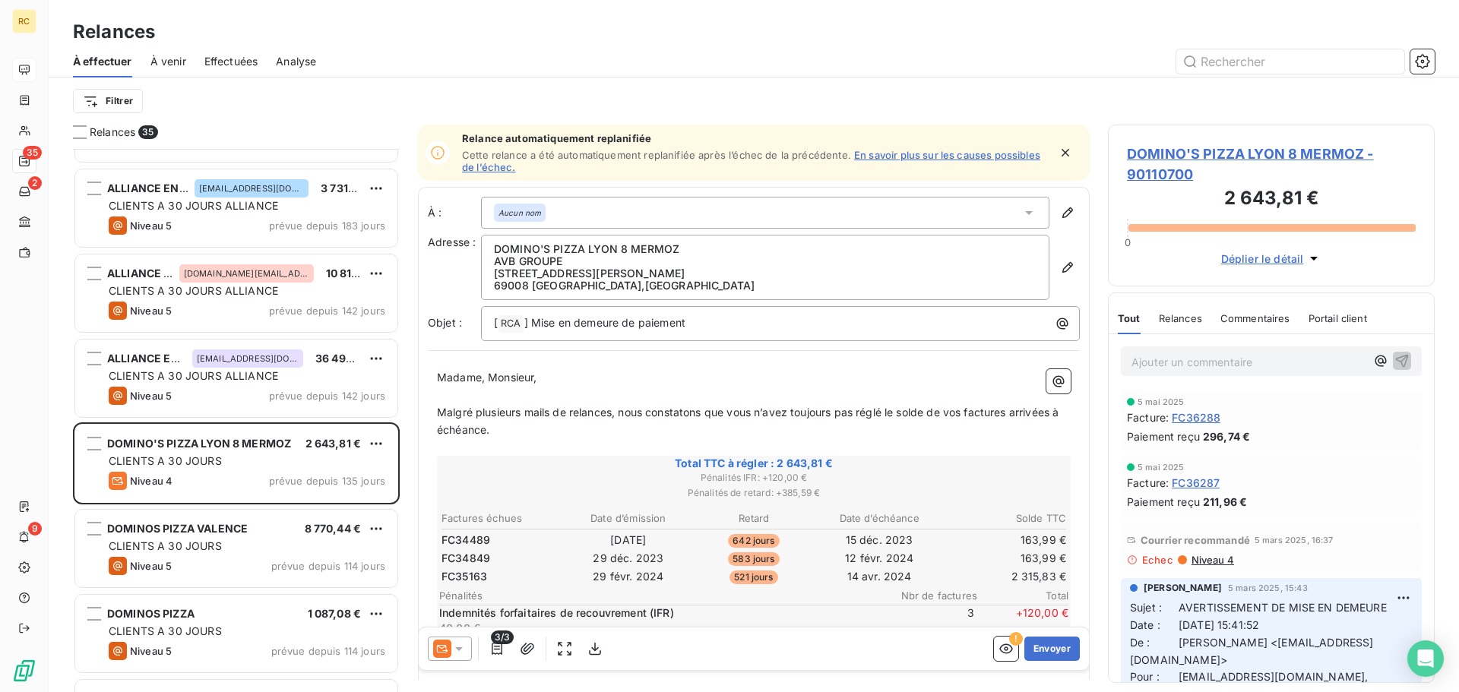
click at [1178, 326] on div "Relances" at bounding box center [1180, 319] width 43 height 32
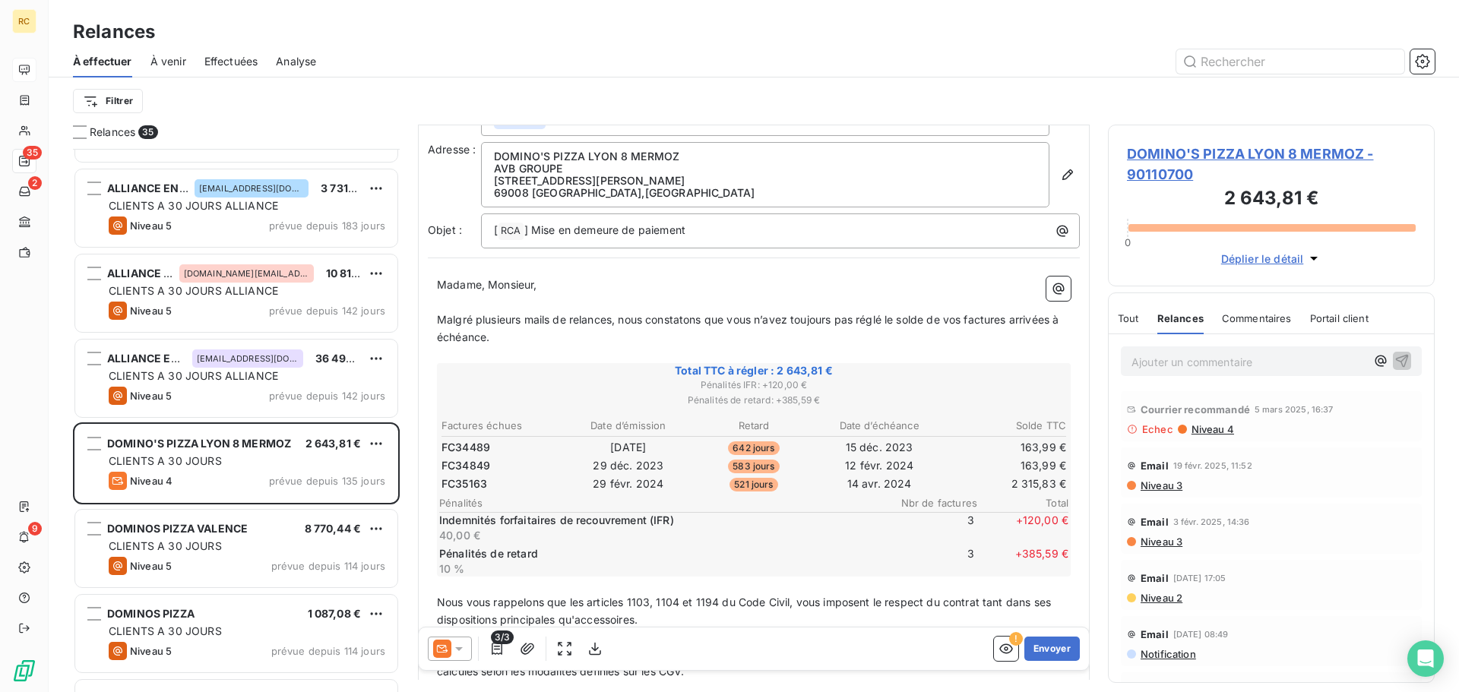
scroll to position [229, 0]
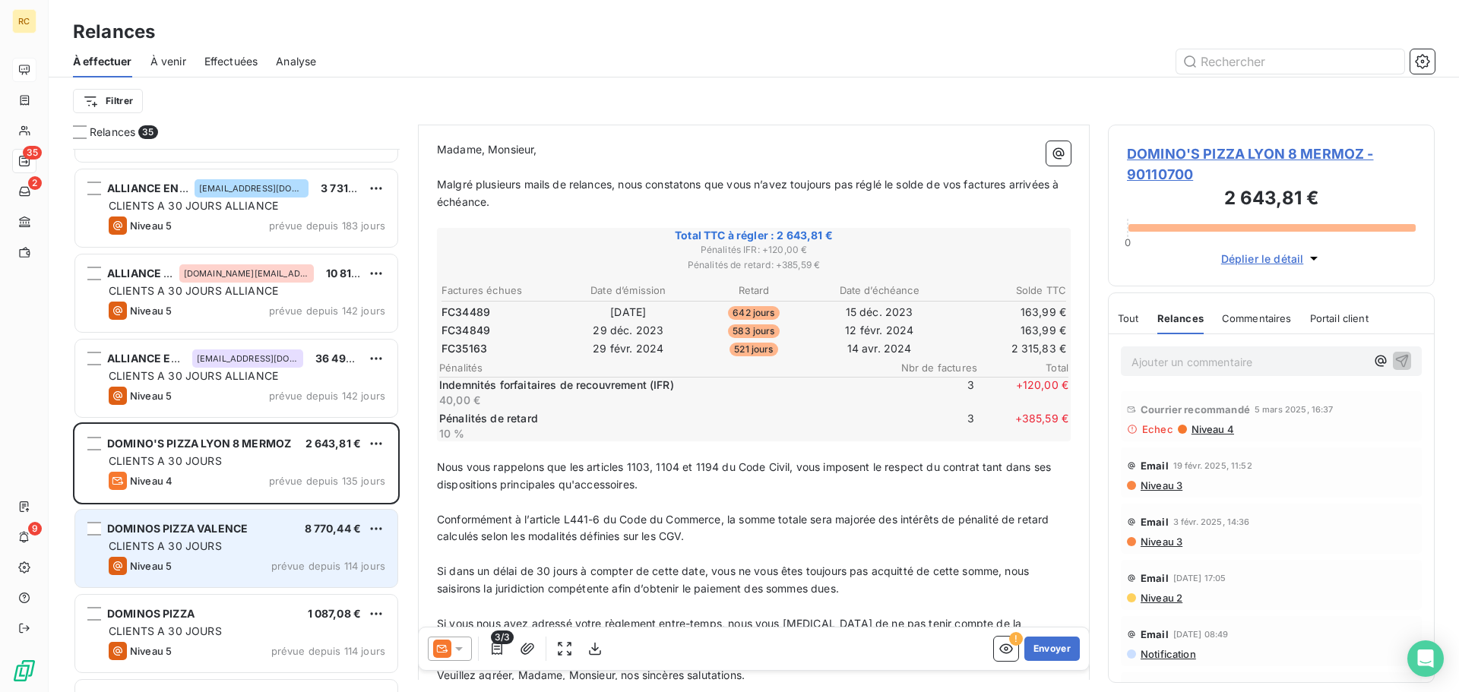
click at [211, 521] on div "DOMINOS PIZZA VALENCE 8 770,44 € CLIENTS A 30 JOURS Niveau 5 prévue depuis 114 …" at bounding box center [236, 549] width 322 height 78
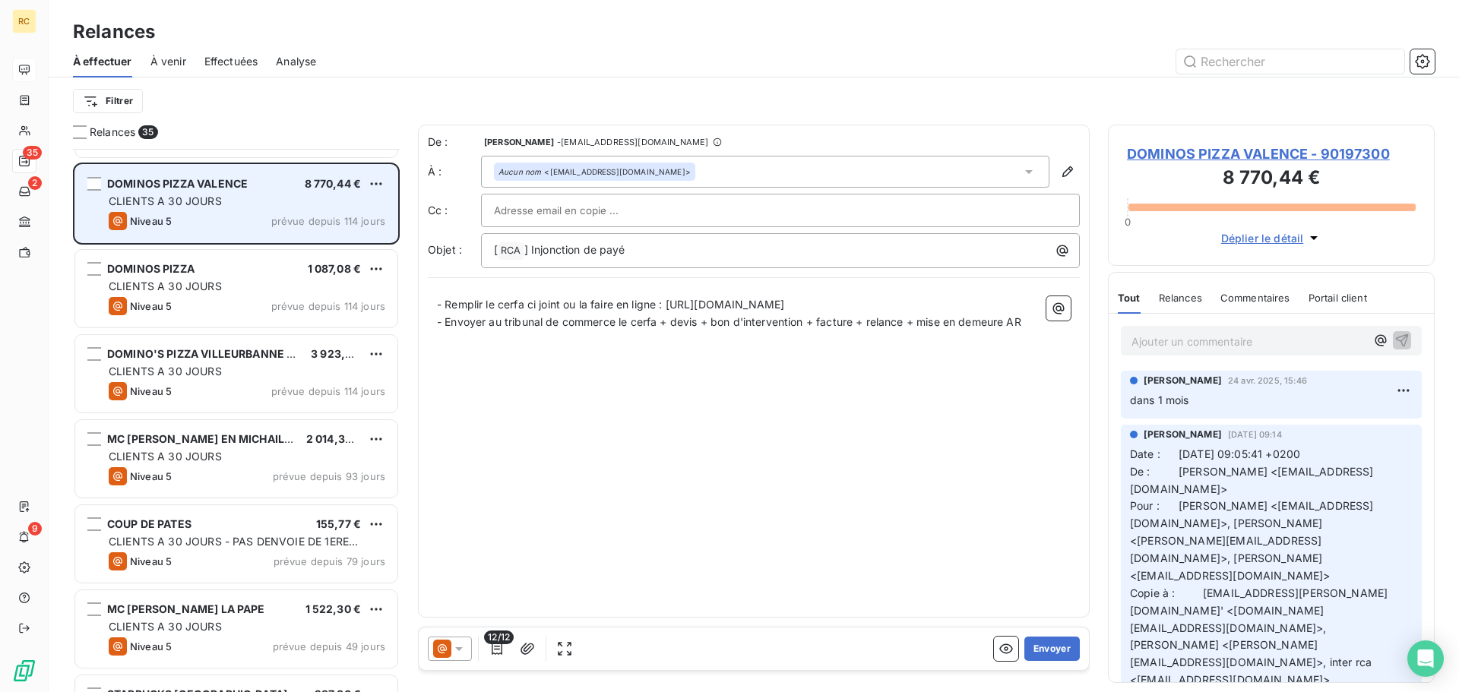
scroll to position [533, 0]
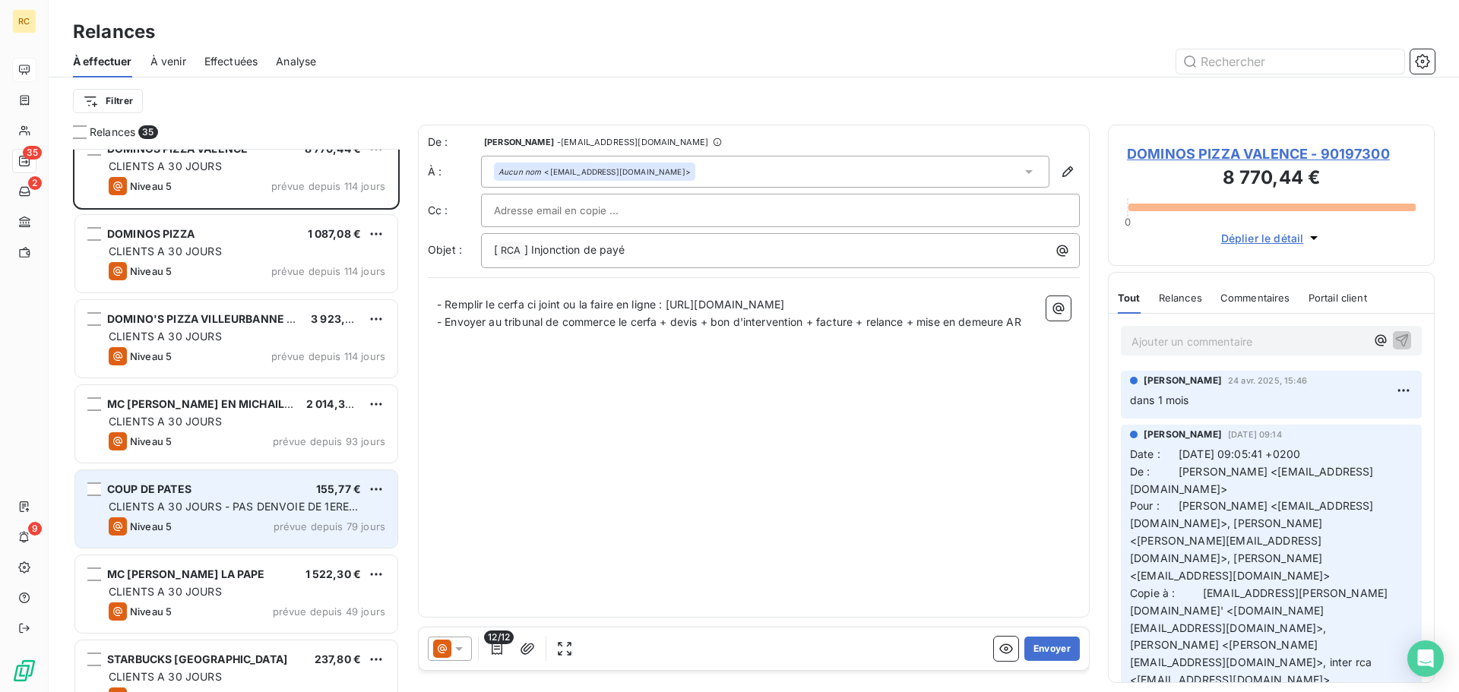
click at [223, 506] on span "CLIENTS A 30 JOURS - PAS DENVOIE DE 1ERE FACTURE" at bounding box center [233, 514] width 249 height 28
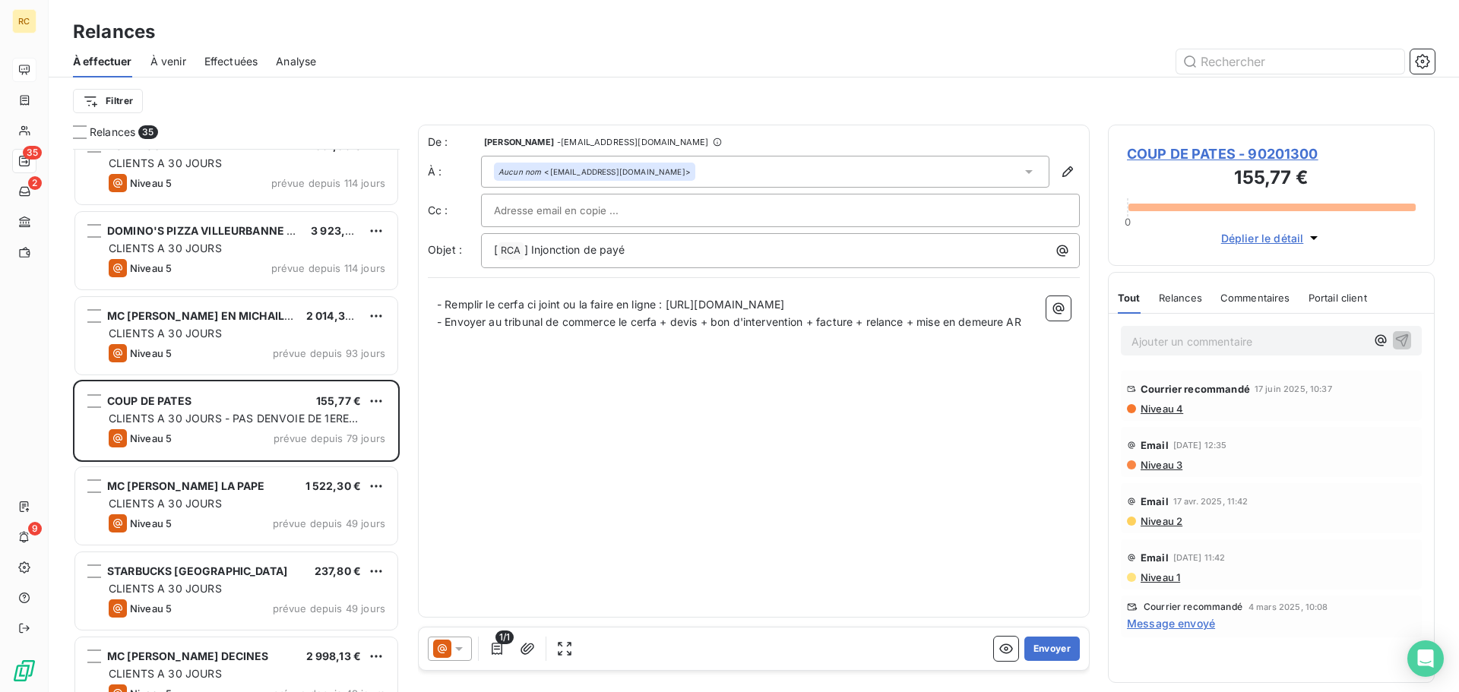
scroll to position [761, 0]
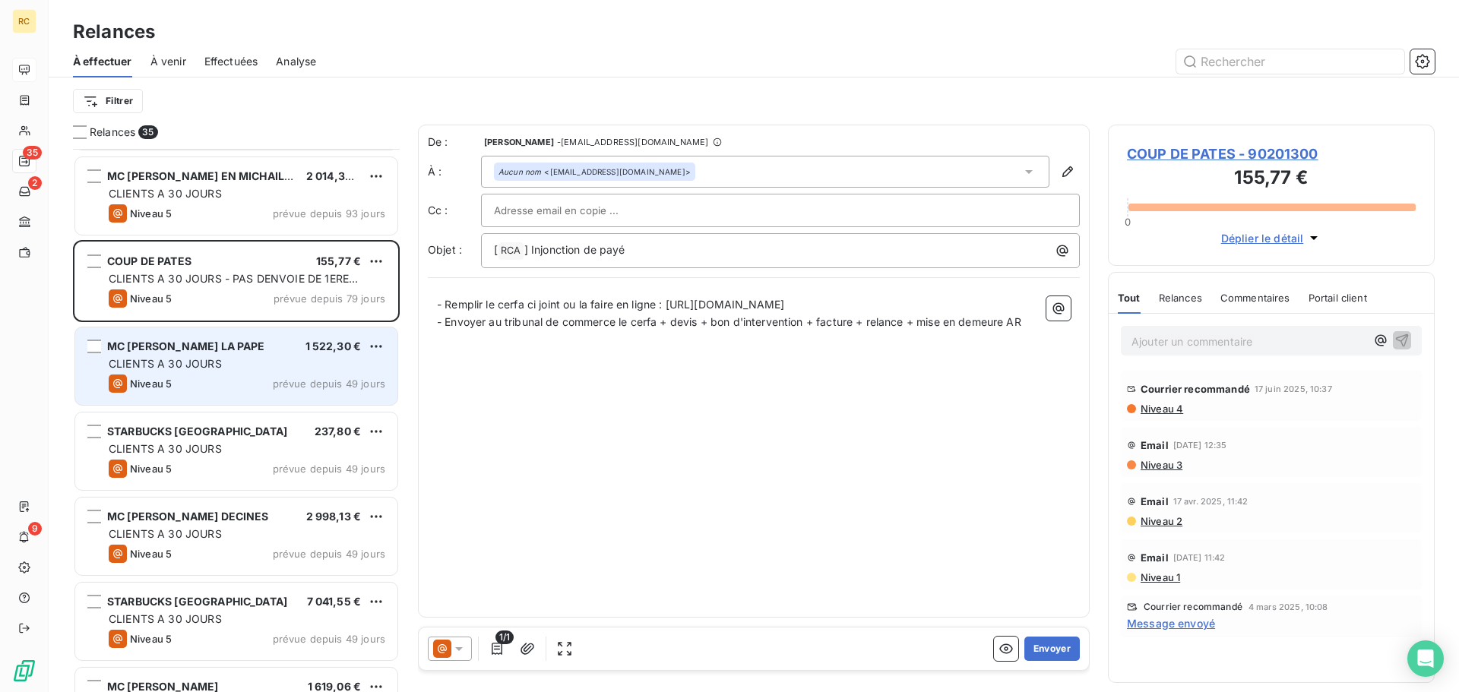
click at [321, 372] on div "MC [PERSON_NAME] LA PAPE 1 522,30 € CLIENTS A 30 JOURS Niveau 5 prévue depuis 4…" at bounding box center [236, 367] width 322 height 78
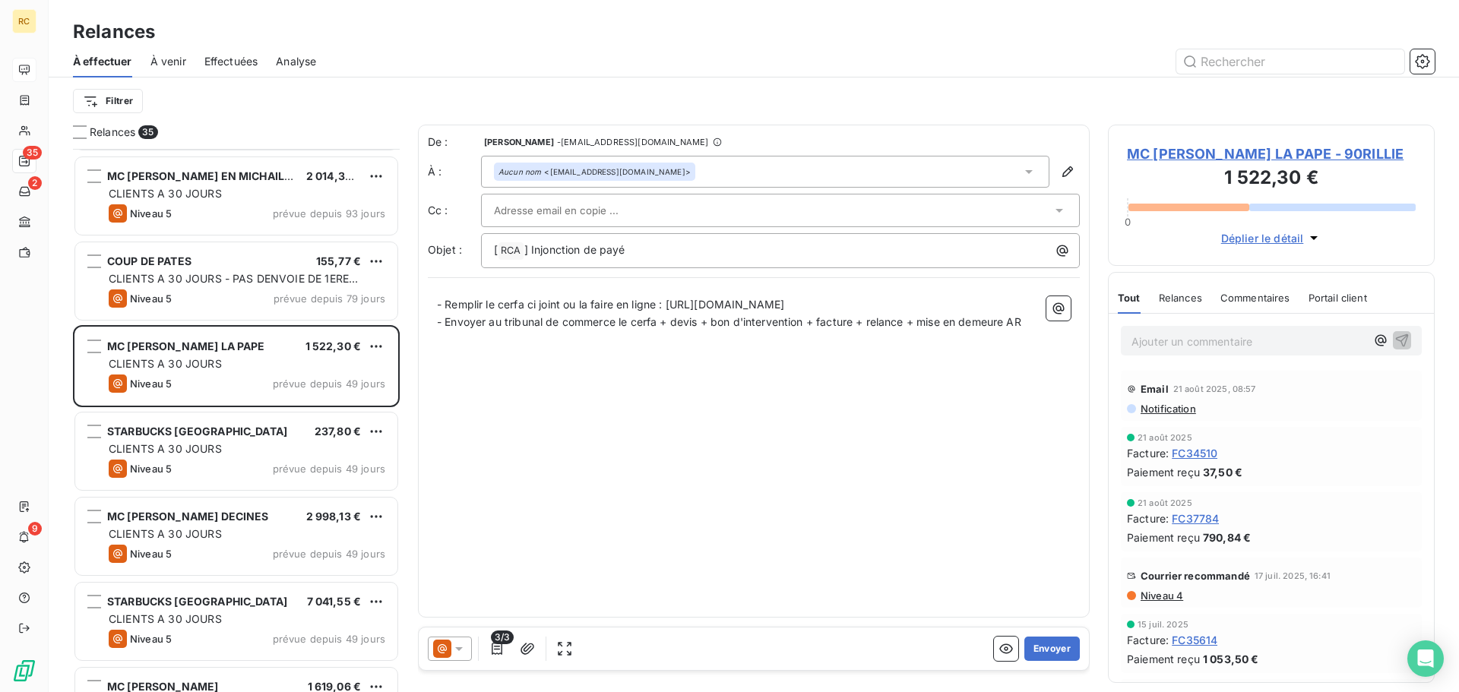
click at [1172, 304] on span "Relances" at bounding box center [1180, 298] width 43 height 12
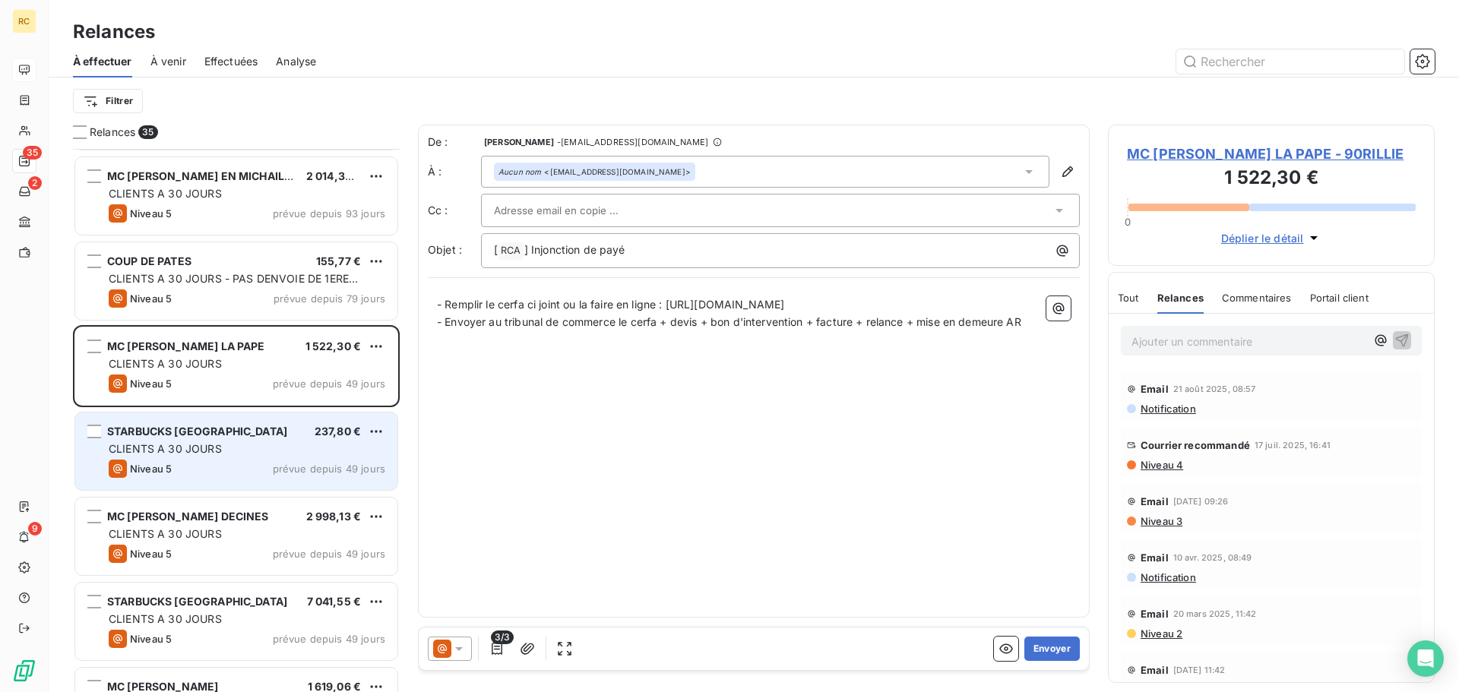
click at [135, 432] on span "STARBUCKS [GEOGRAPHIC_DATA]" at bounding box center [197, 431] width 180 height 13
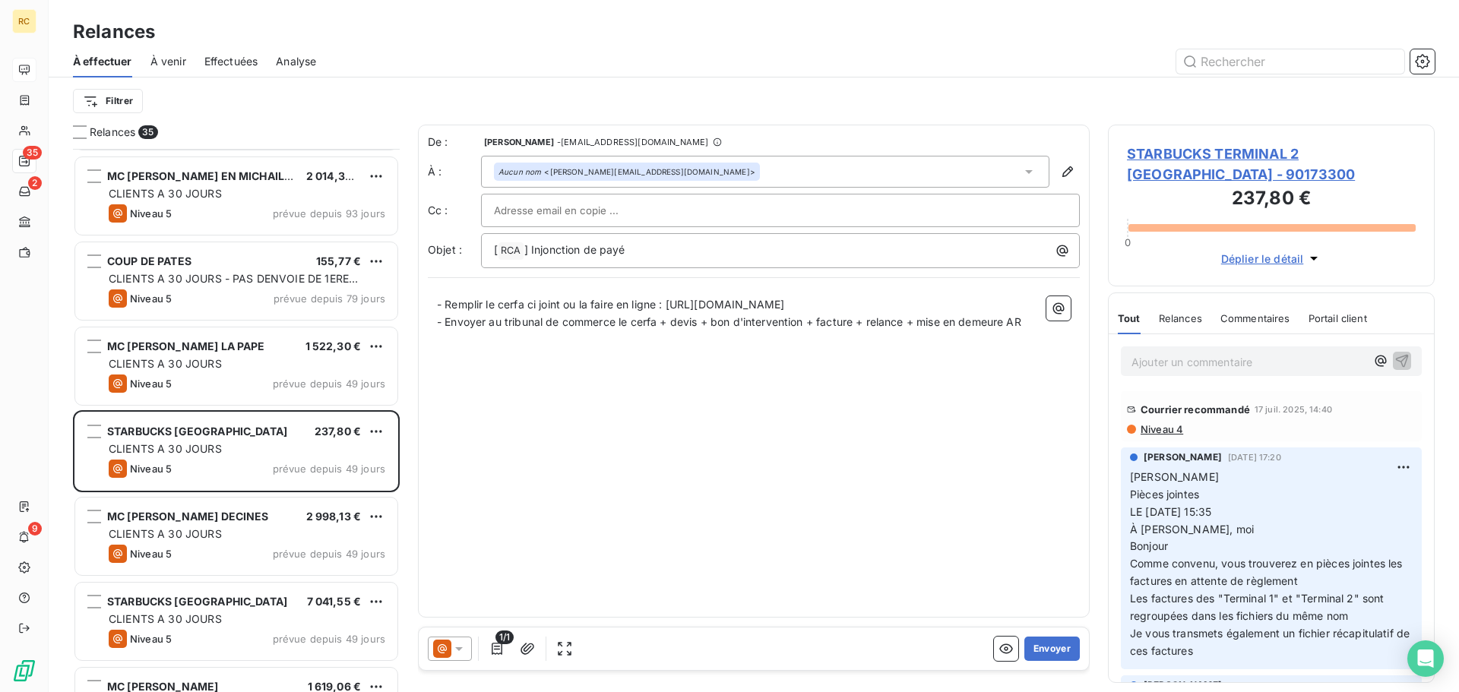
click at [1183, 325] on div "Relances" at bounding box center [1180, 319] width 43 height 32
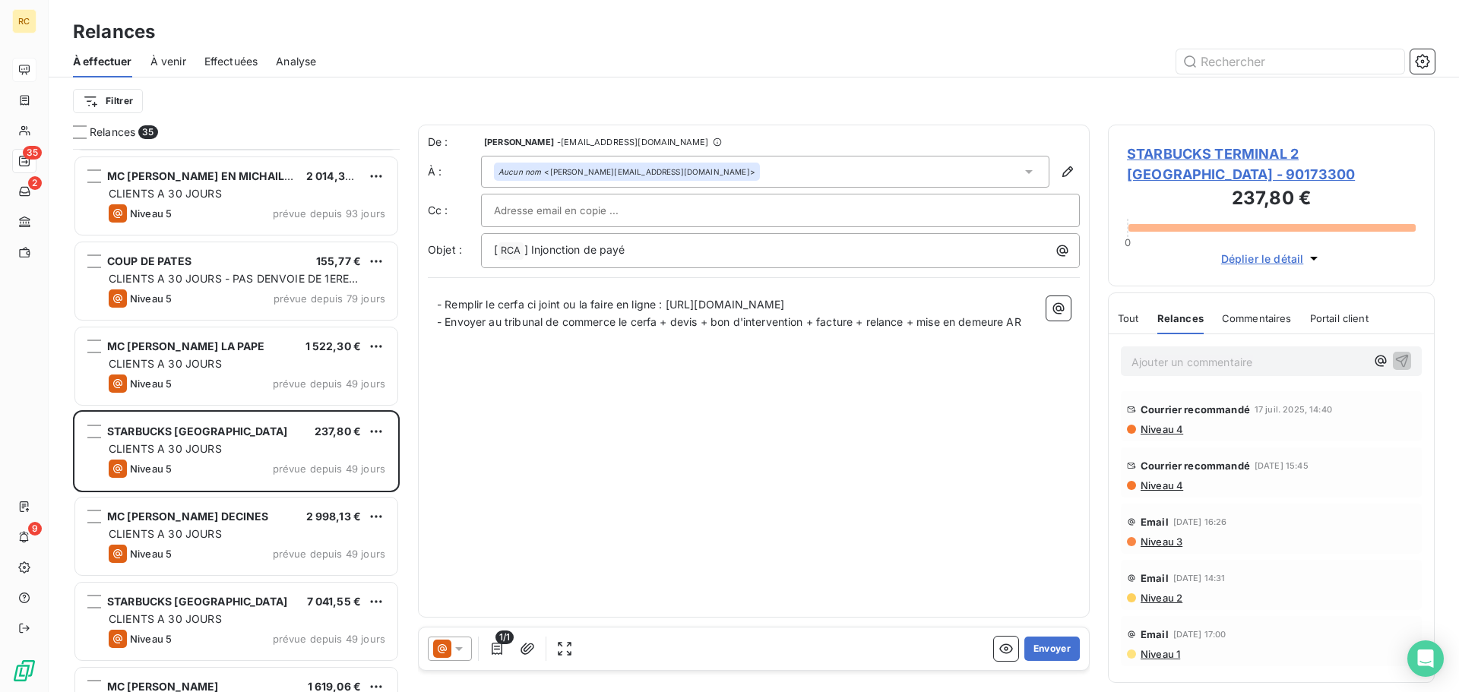
click at [1132, 326] on div "Tout" at bounding box center [1128, 319] width 21 height 32
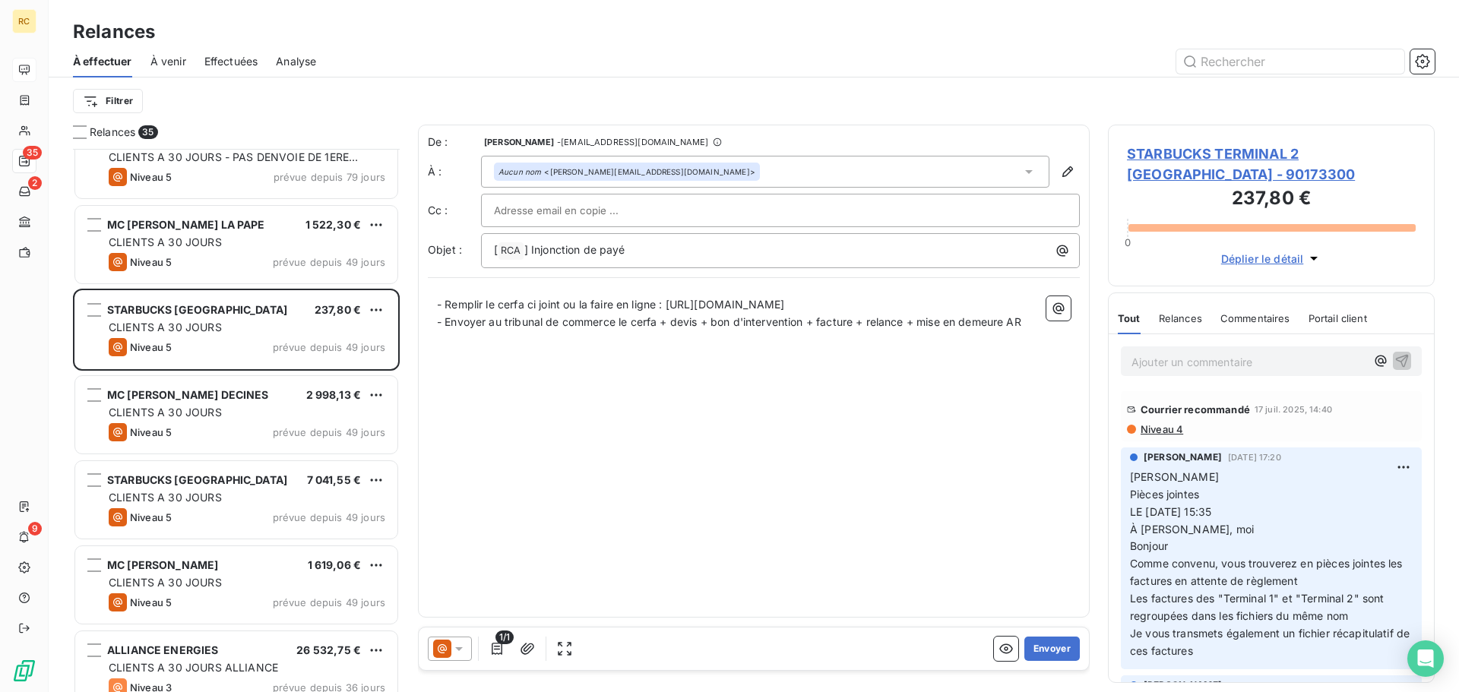
scroll to position [913, 0]
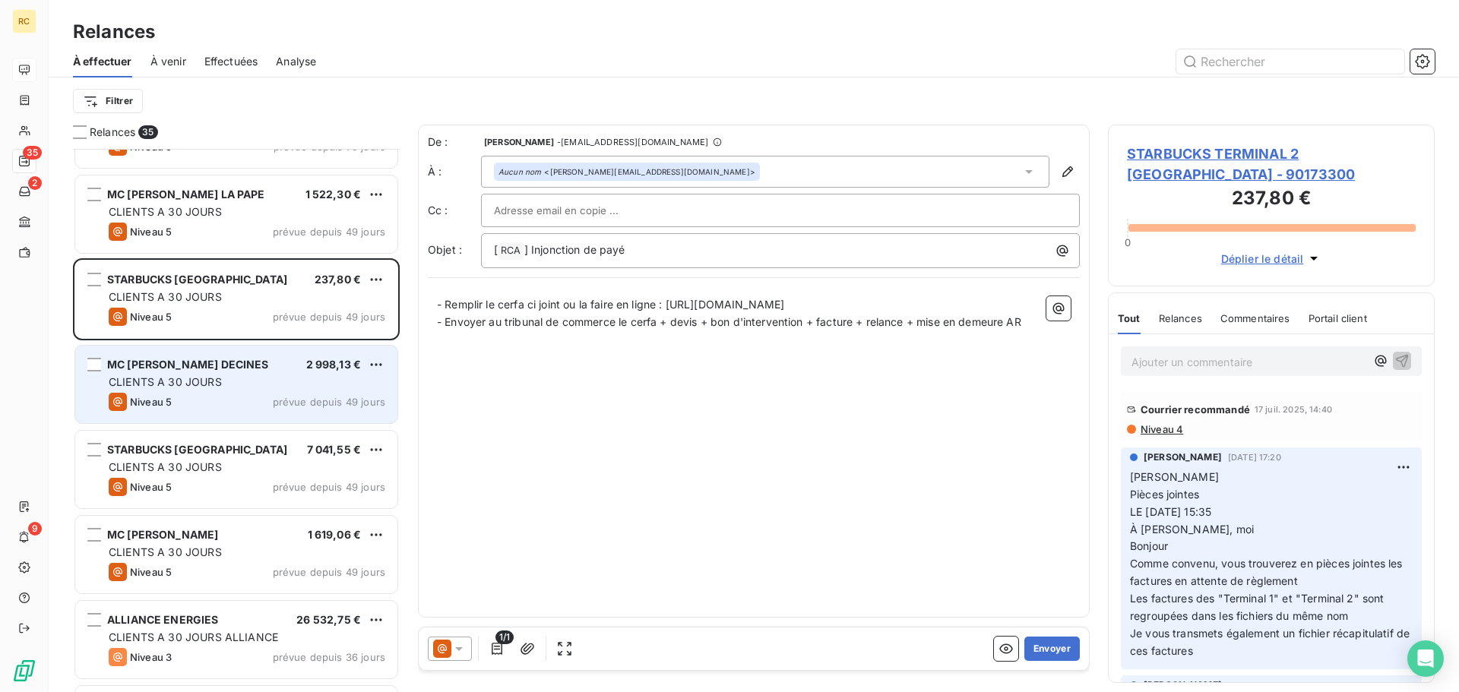
click at [240, 399] on div "Niveau 5 prévue depuis 49 jours" at bounding box center [247, 402] width 277 height 18
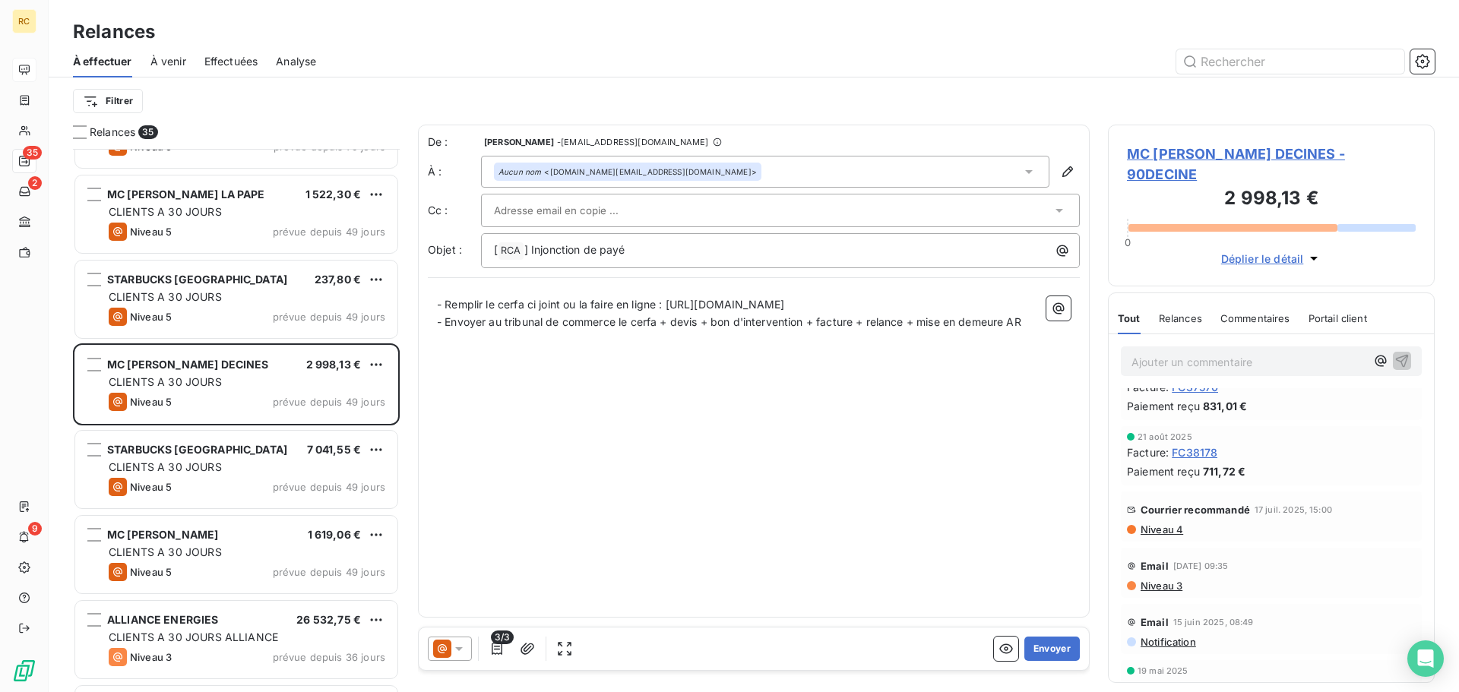
scroll to position [228, 0]
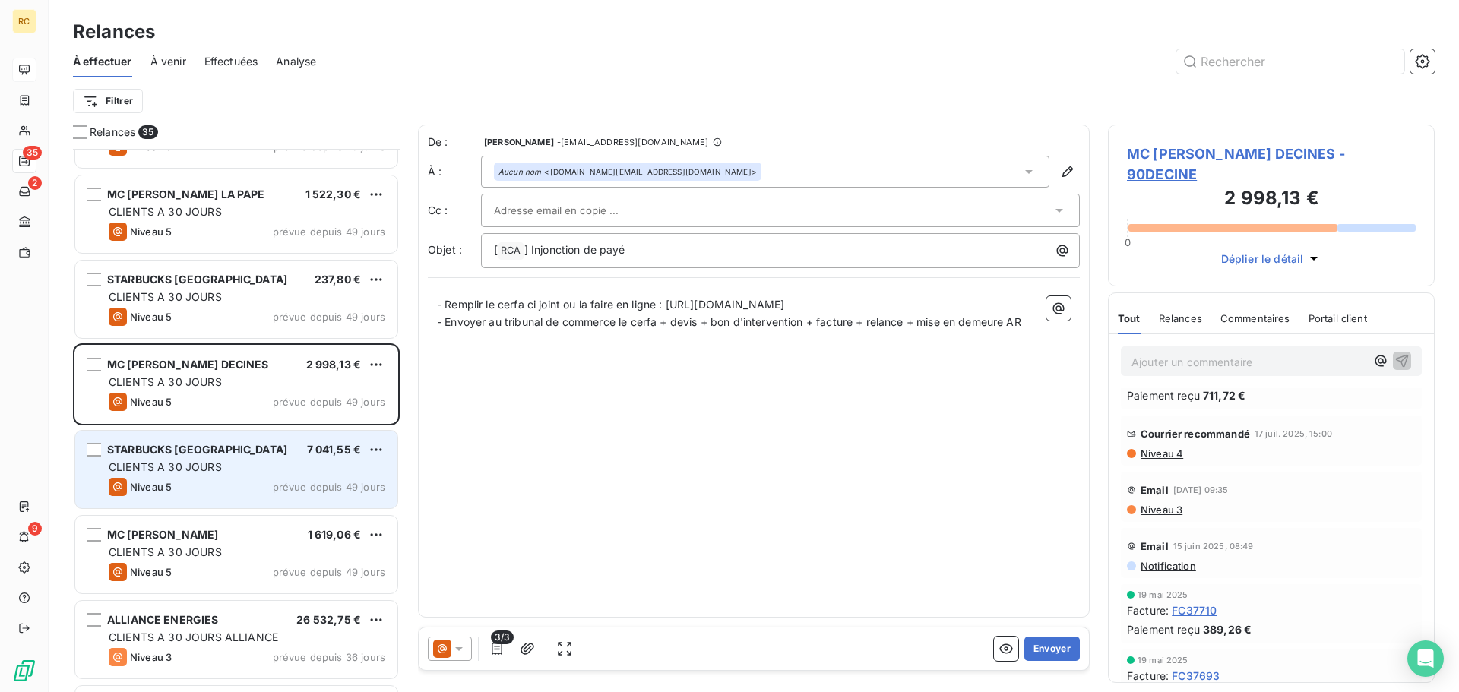
click at [232, 460] on div "CLIENTS A 30 JOURS" at bounding box center [247, 467] width 277 height 15
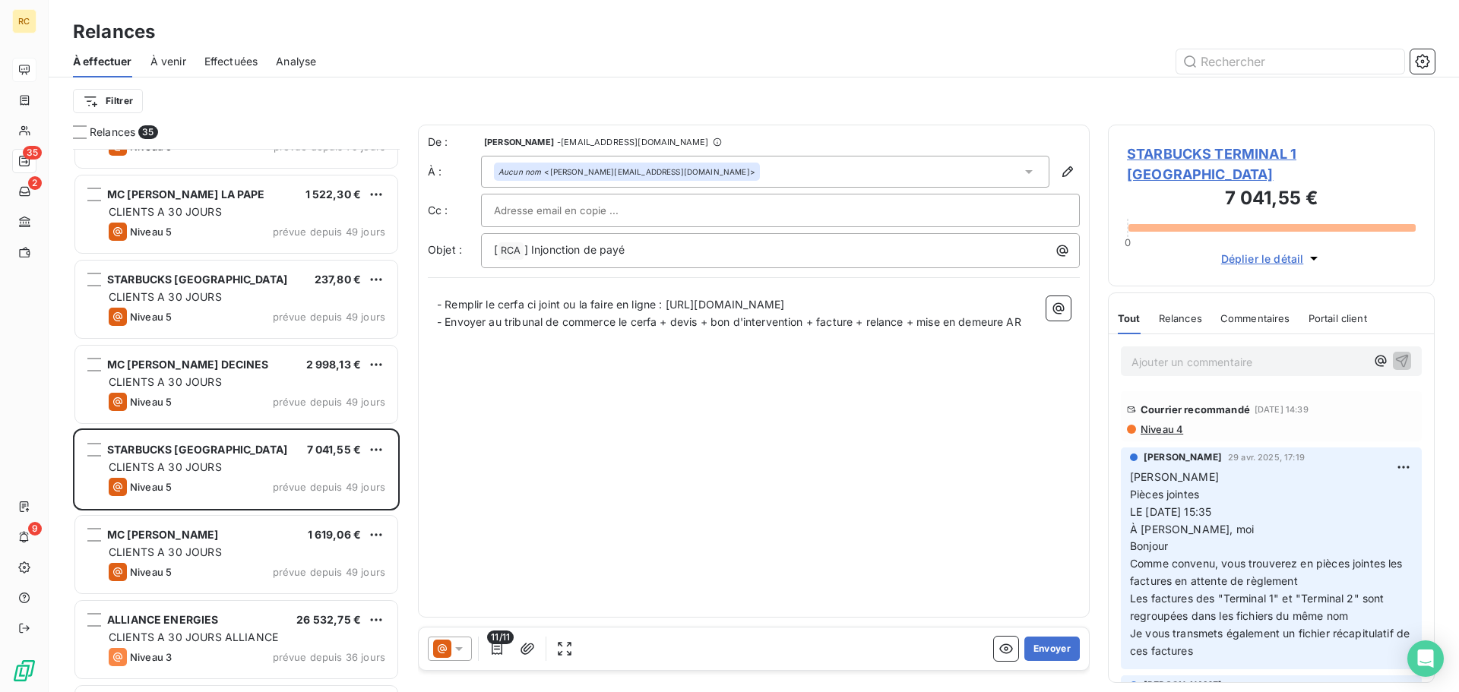
click at [1191, 322] on span "Relances" at bounding box center [1180, 318] width 43 height 12
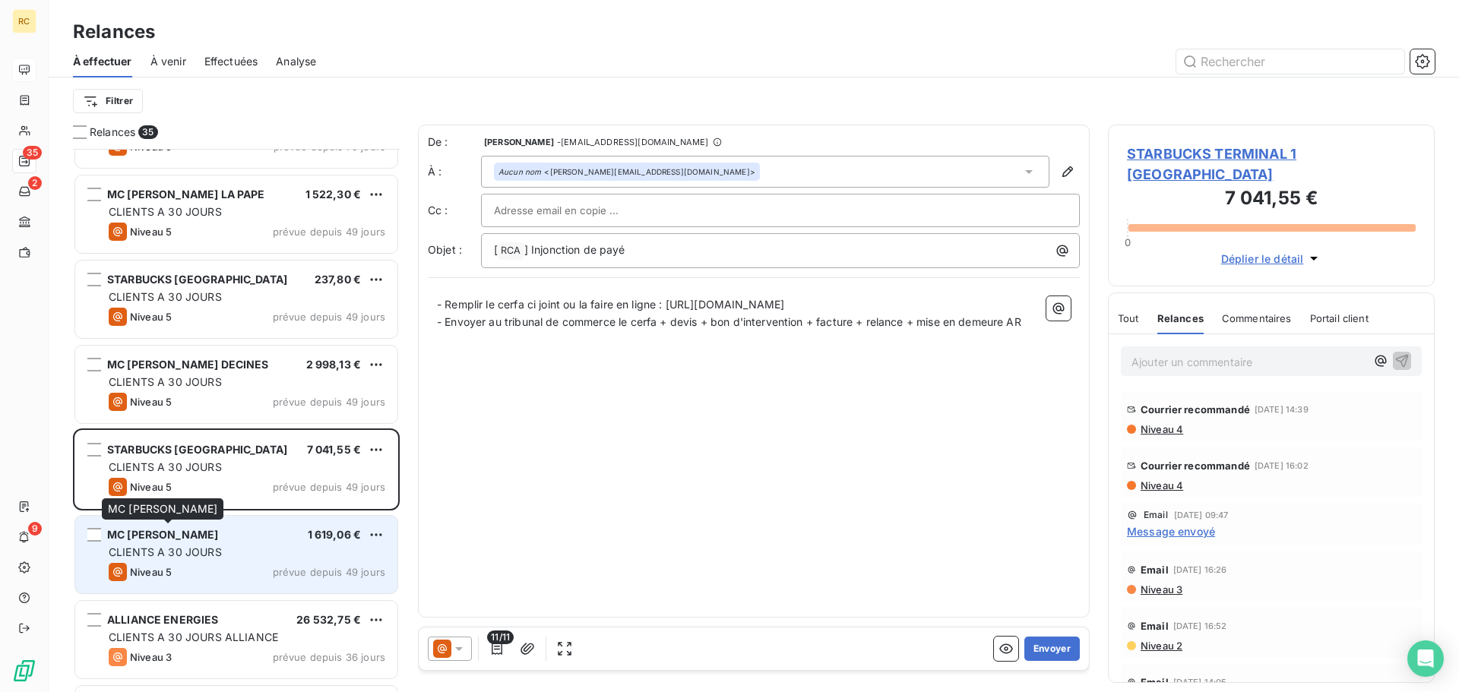
click at [134, 541] on div "MC [PERSON_NAME]" at bounding box center [162, 534] width 111 height 15
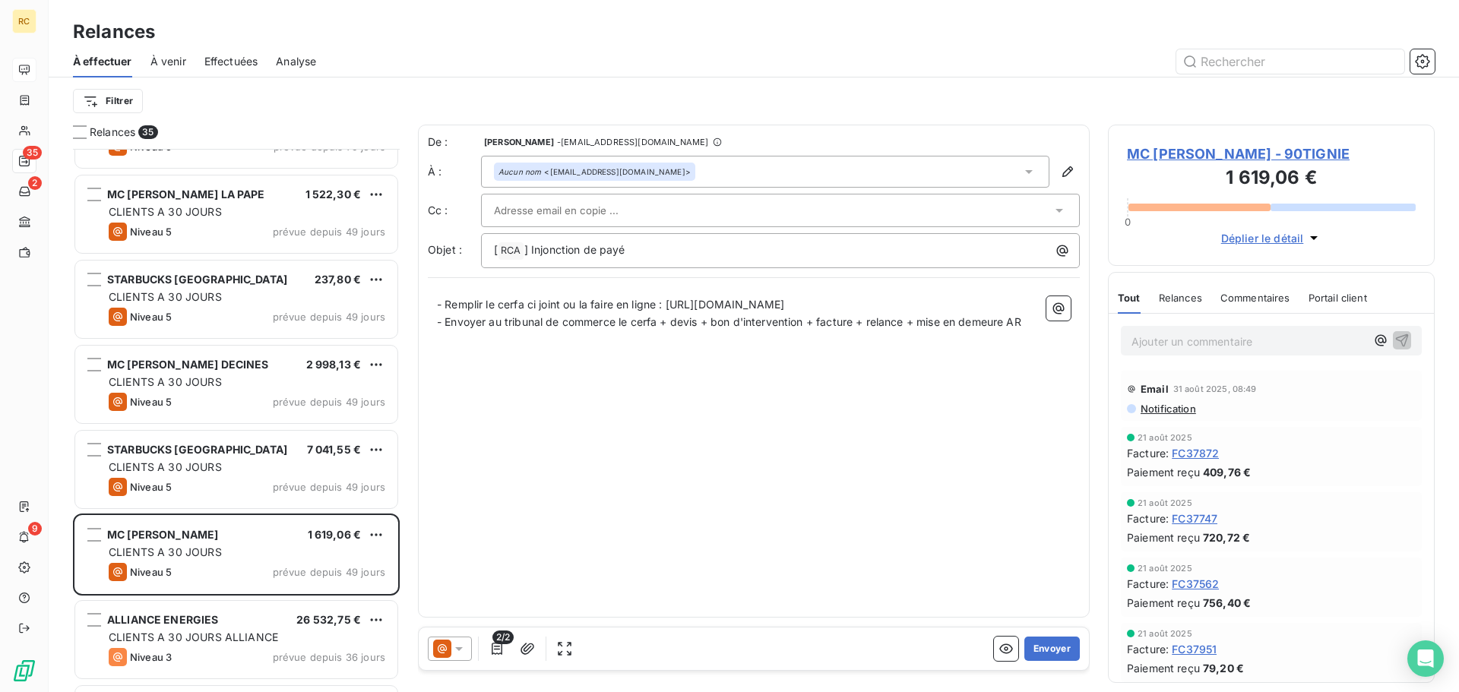
click at [1193, 307] on div "Relances" at bounding box center [1180, 298] width 43 height 32
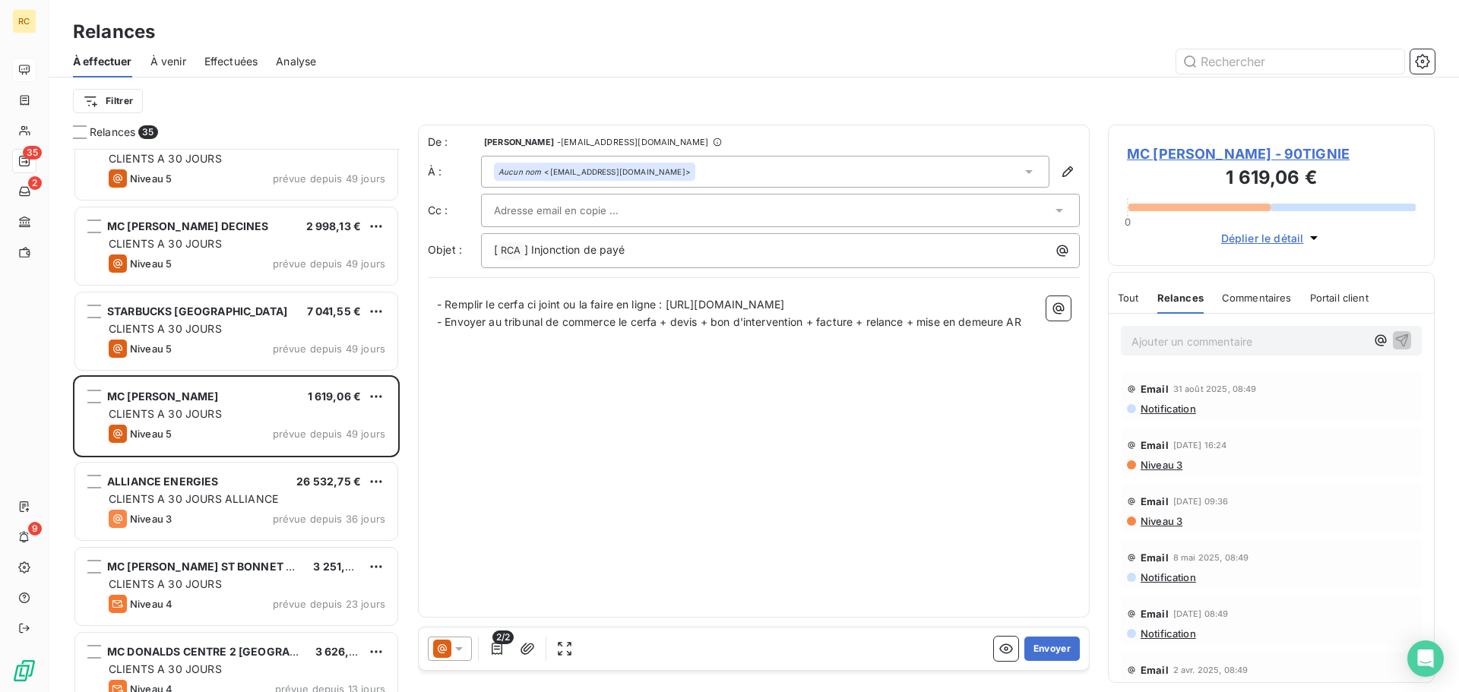
scroll to position [1065, 0]
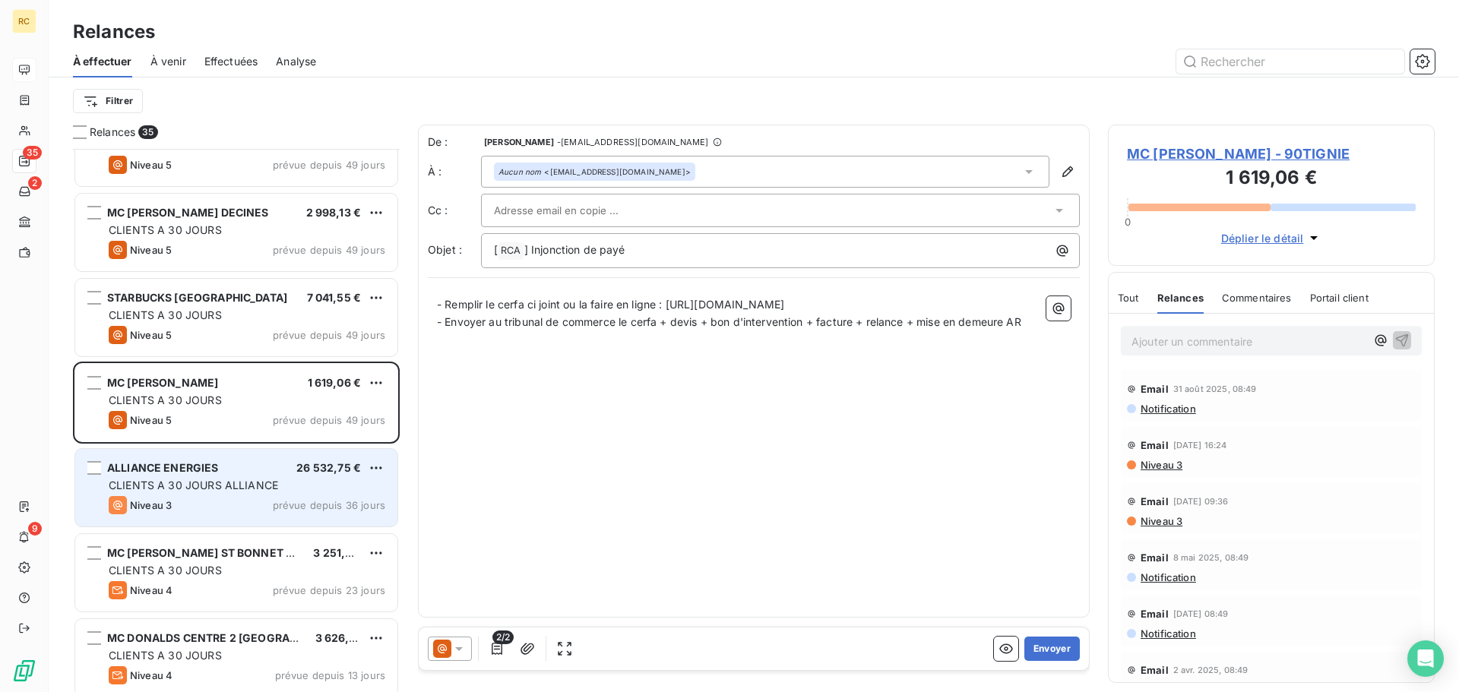
click at [261, 488] on span "CLIENTS A 30 JOURS ALLIANCE" at bounding box center [193, 485] width 169 height 13
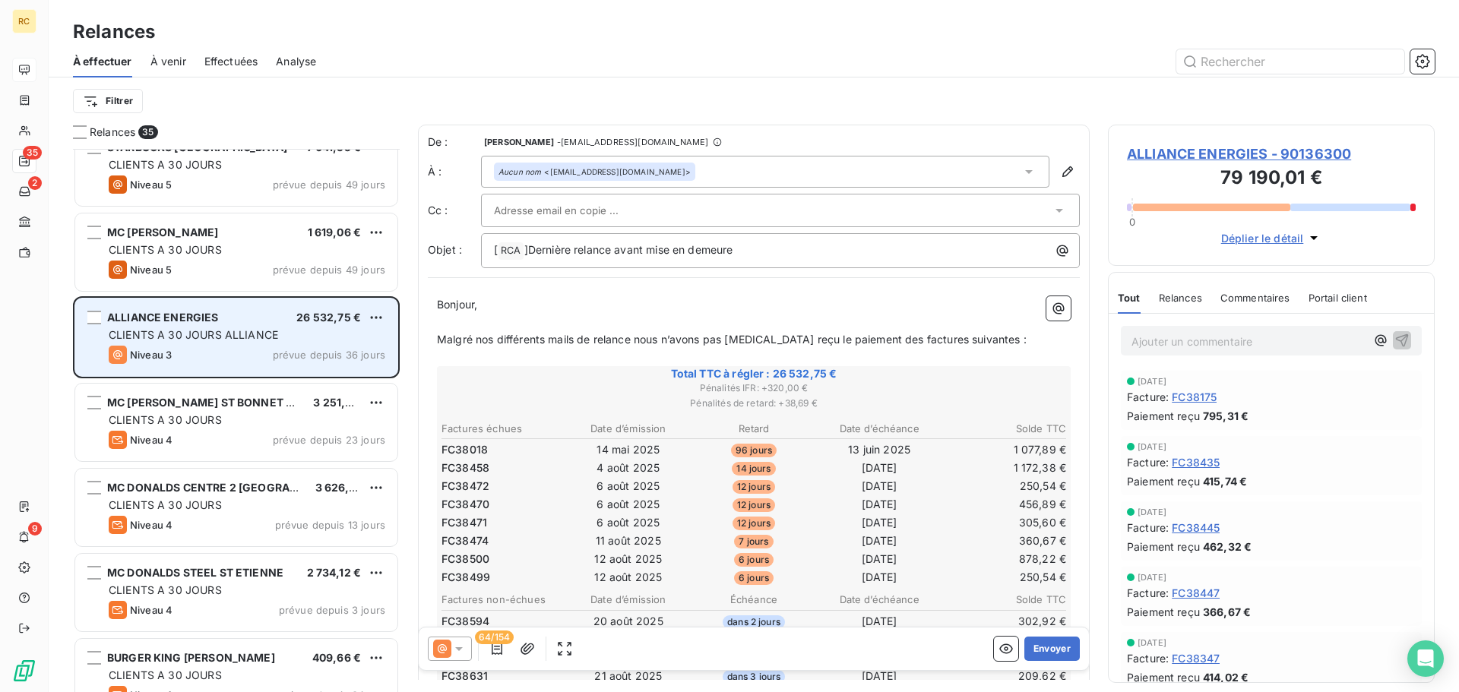
scroll to position [1217, 0]
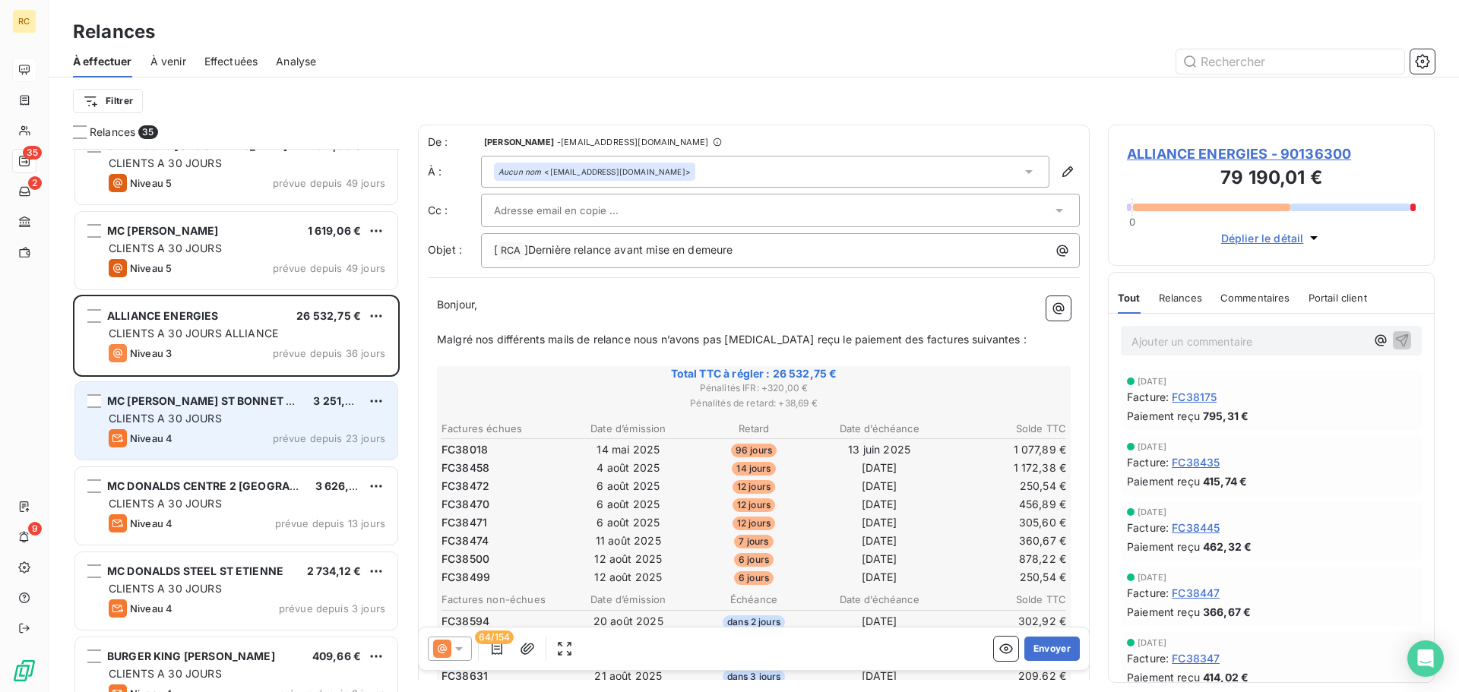
click at [262, 444] on div "Niveau 4 prévue depuis 23 jours" at bounding box center [247, 438] width 277 height 18
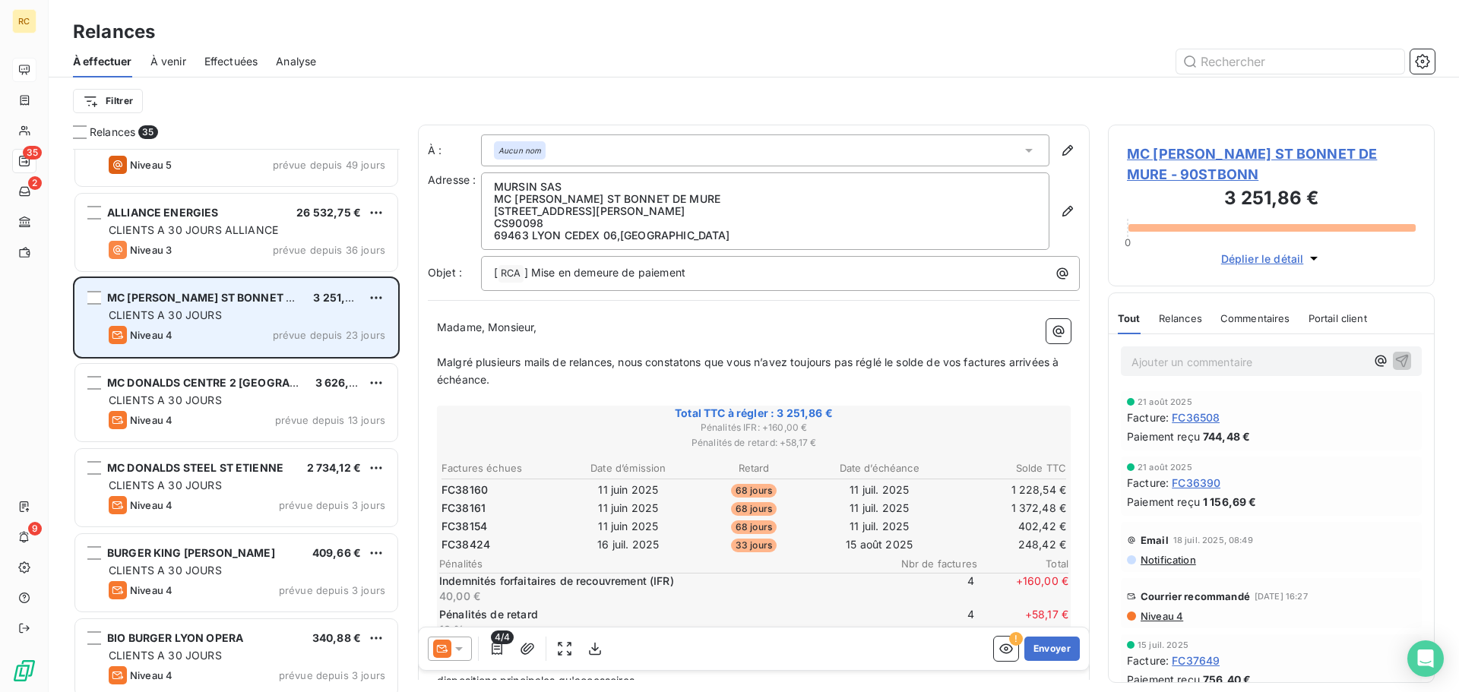
scroll to position [1369, 0]
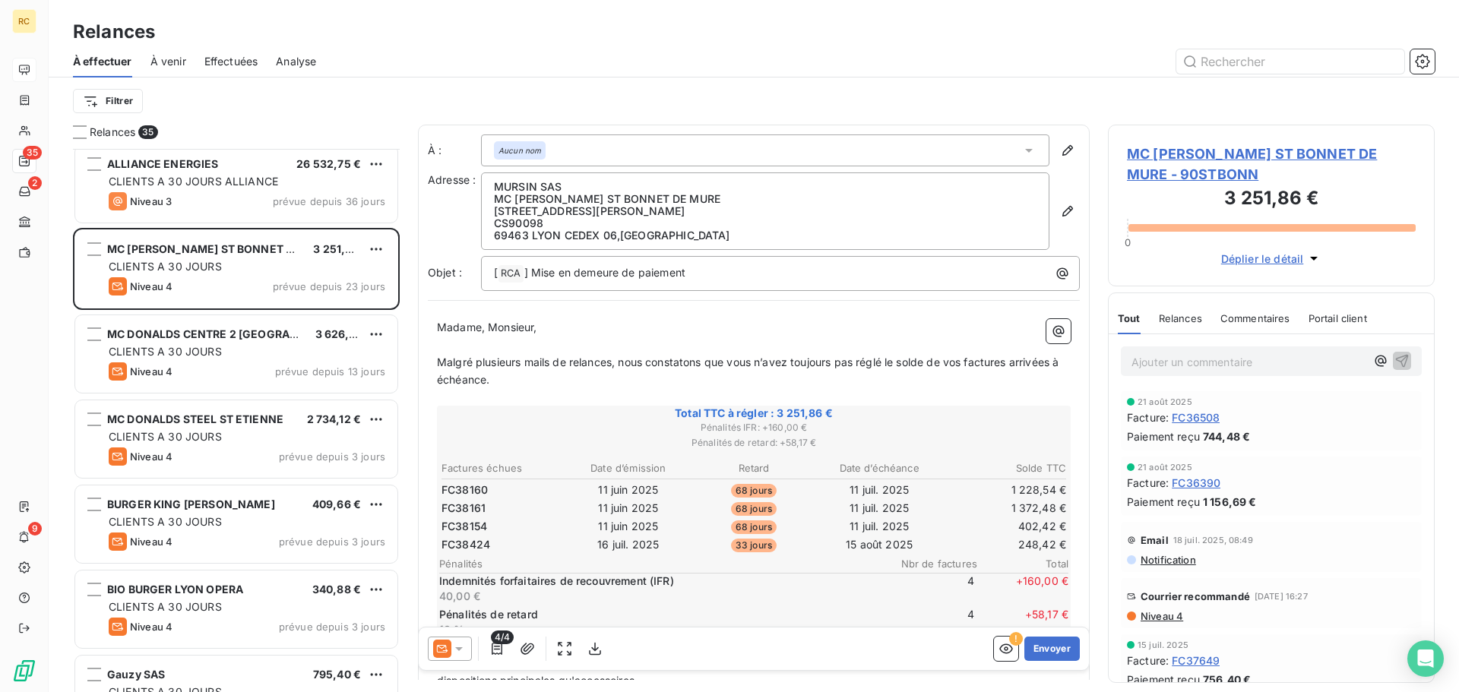
click at [1168, 320] on span "Relances" at bounding box center [1180, 318] width 43 height 12
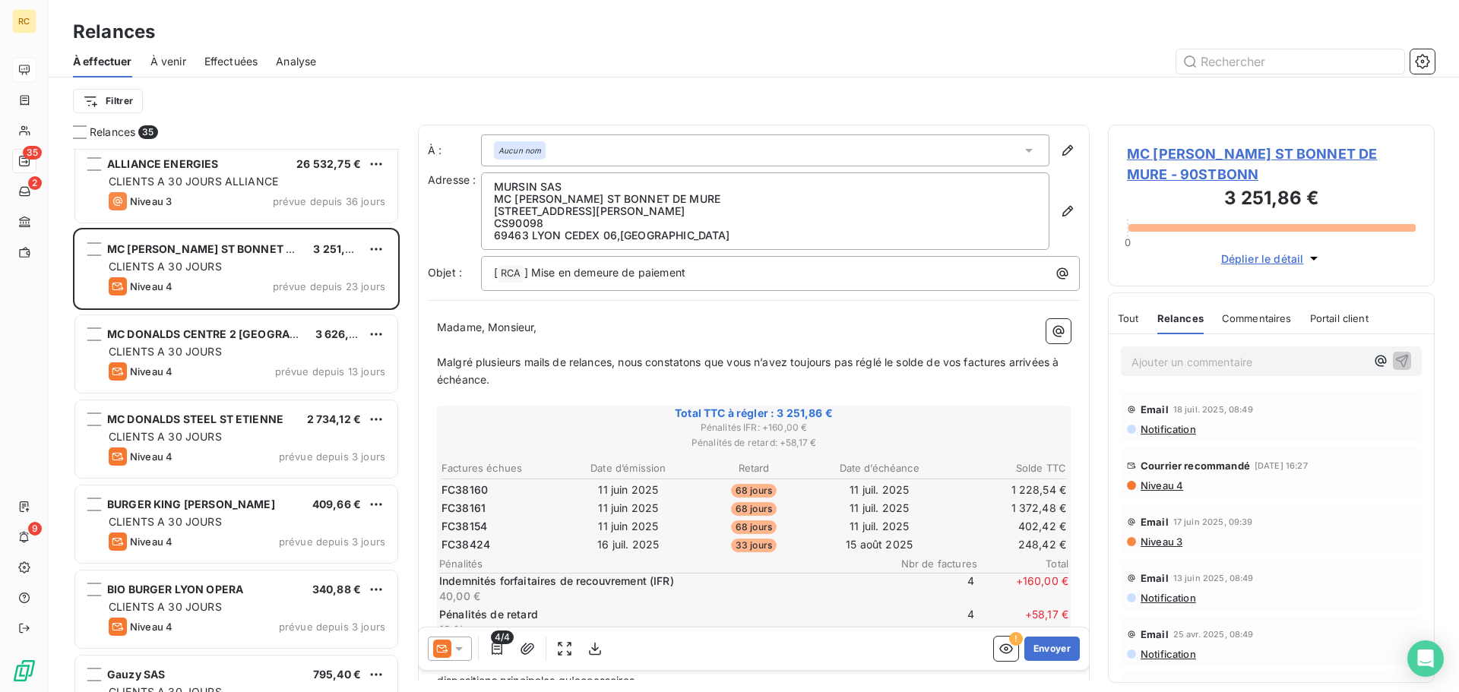
click at [1162, 487] on span "Niveau 4" at bounding box center [1161, 486] width 44 height 12
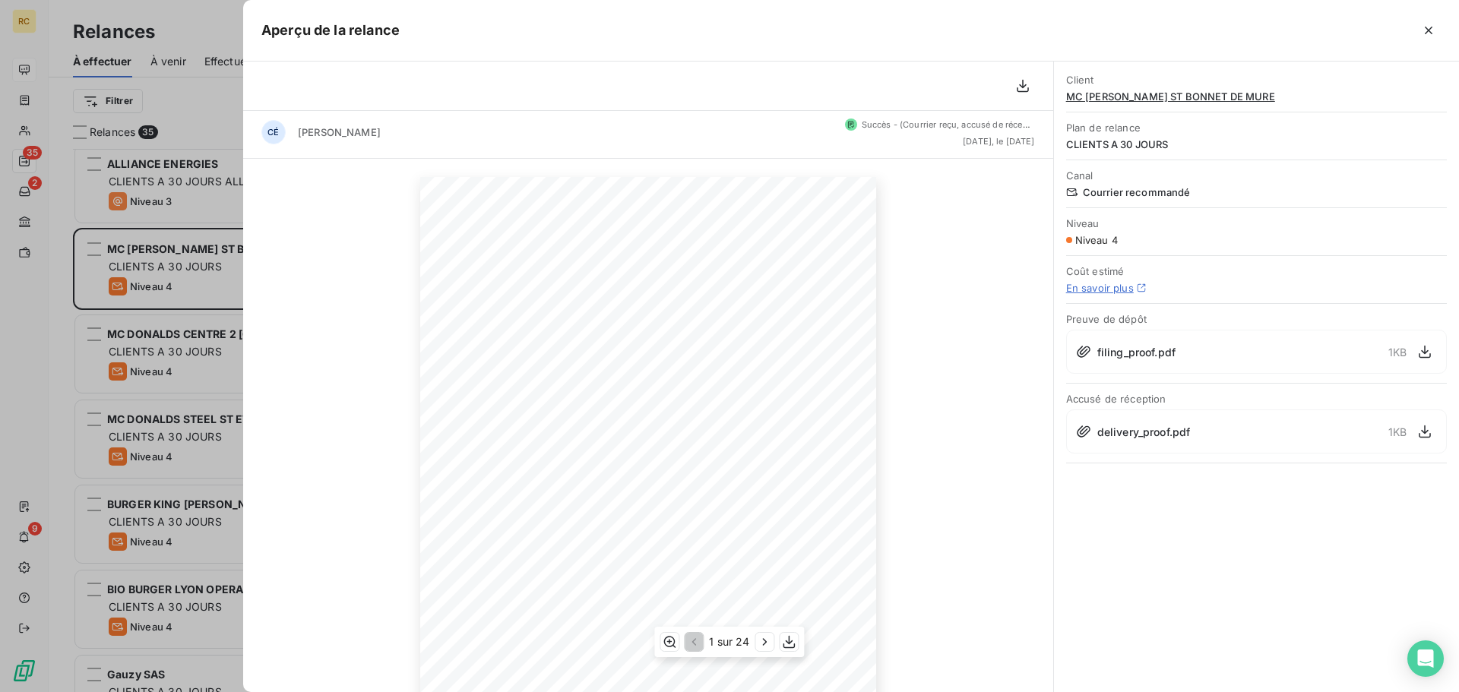
scroll to position [0, 0]
click at [769, 645] on icon "button" at bounding box center [765, 642] width 15 height 15
click at [1437, 27] on button "button" at bounding box center [1429, 30] width 24 height 24
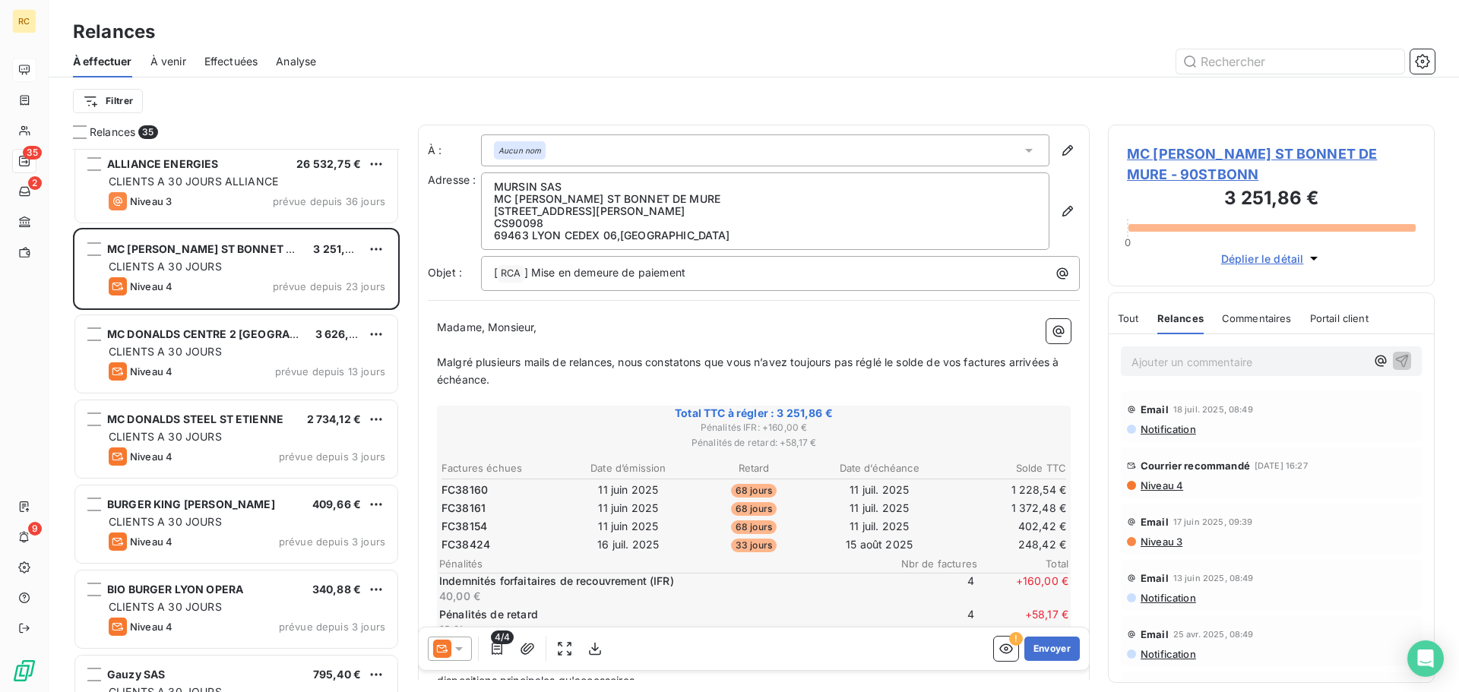
click at [1166, 545] on span "Niveau 3" at bounding box center [1160, 542] width 43 height 12
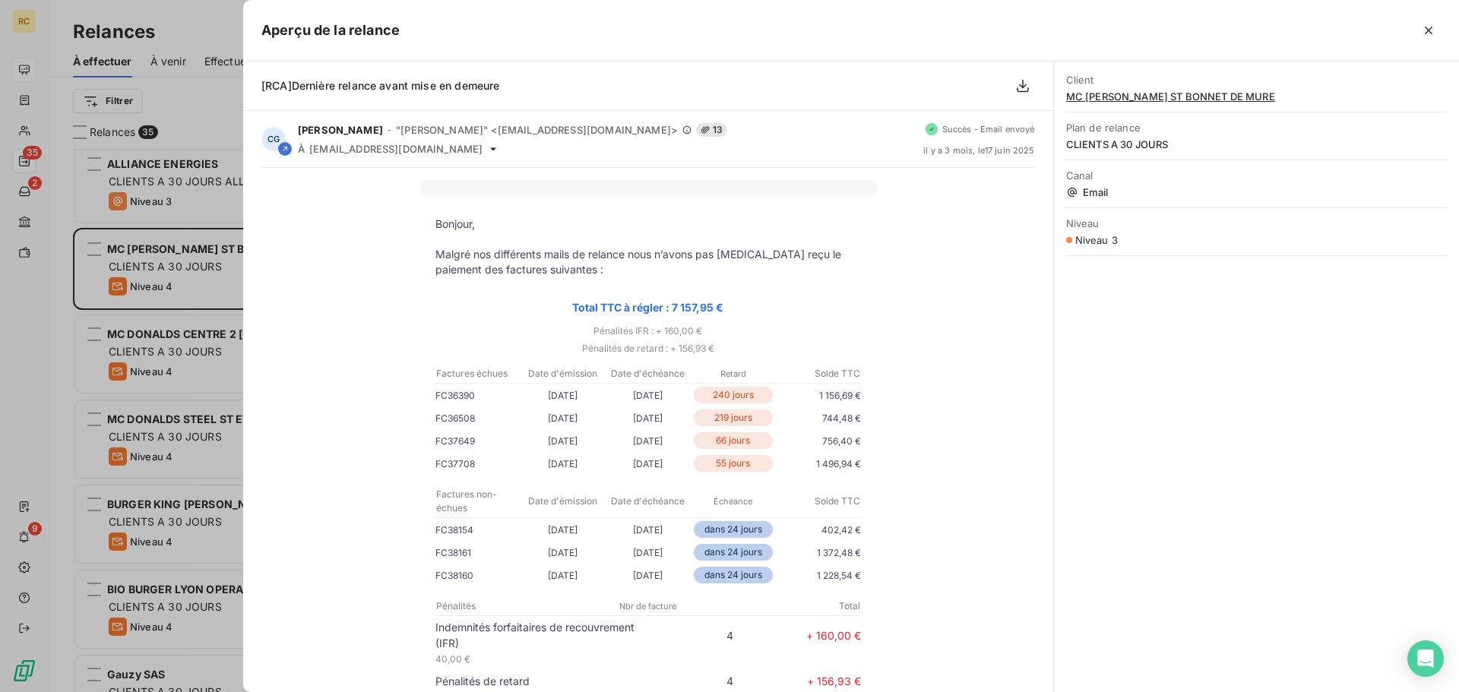
click at [1221, 483] on div "Client MC [PERSON_NAME] ST BONNET DE MURE Plan de relance CLIENTS A 30 JOURS Ca…" at bounding box center [1256, 377] width 405 height 631
click at [1435, 24] on icon "button" at bounding box center [1428, 30] width 15 height 15
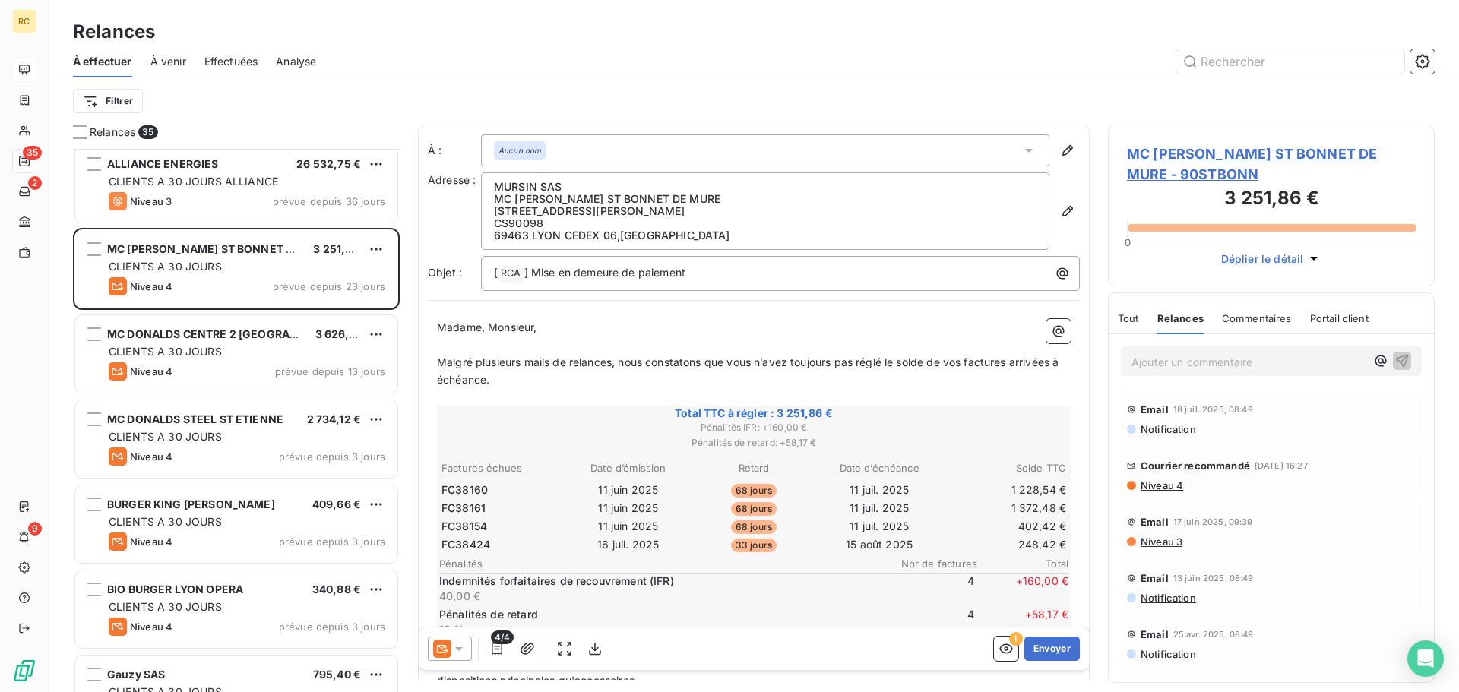
click at [1178, 427] on span "Notification" at bounding box center [1167, 429] width 57 height 12
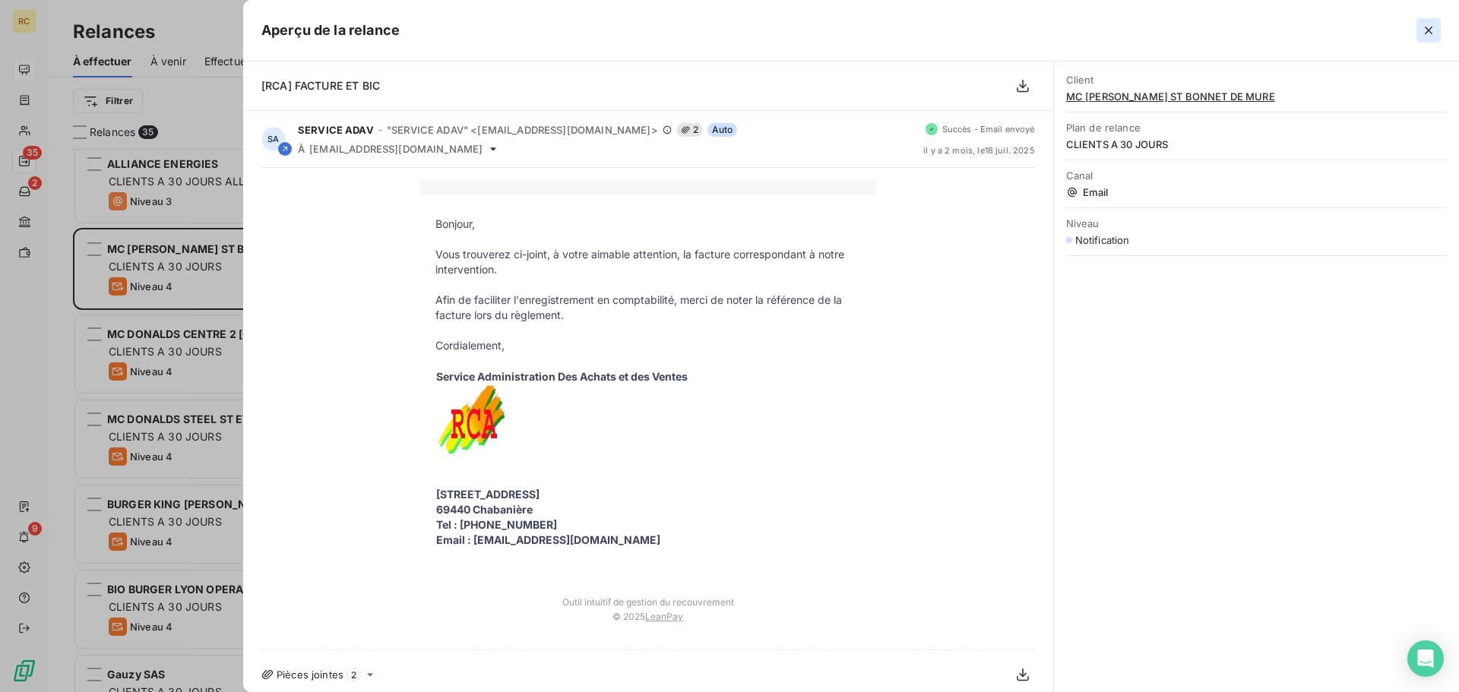
click at [1430, 33] on icon "button" at bounding box center [1428, 30] width 15 height 15
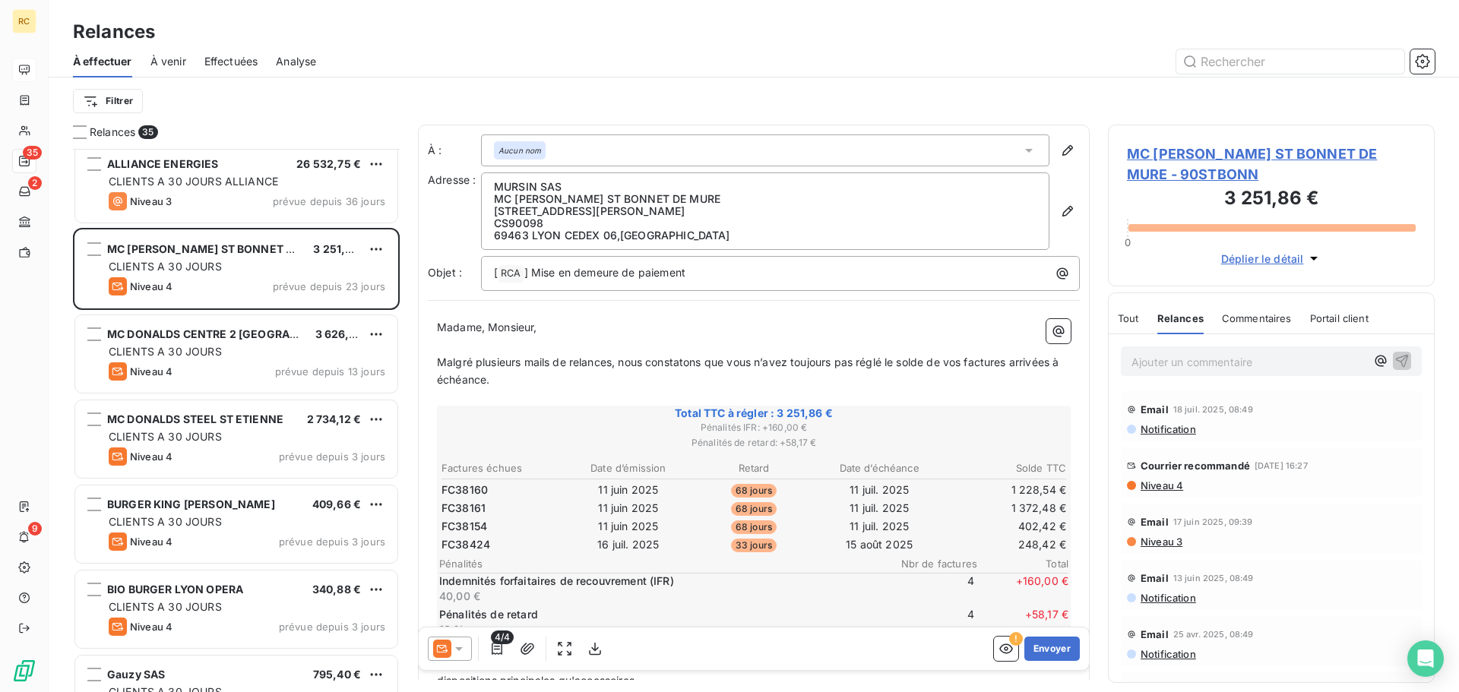
click at [1161, 539] on span "Niveau 3" at bounding box center [1160, 542] width 43 height 12
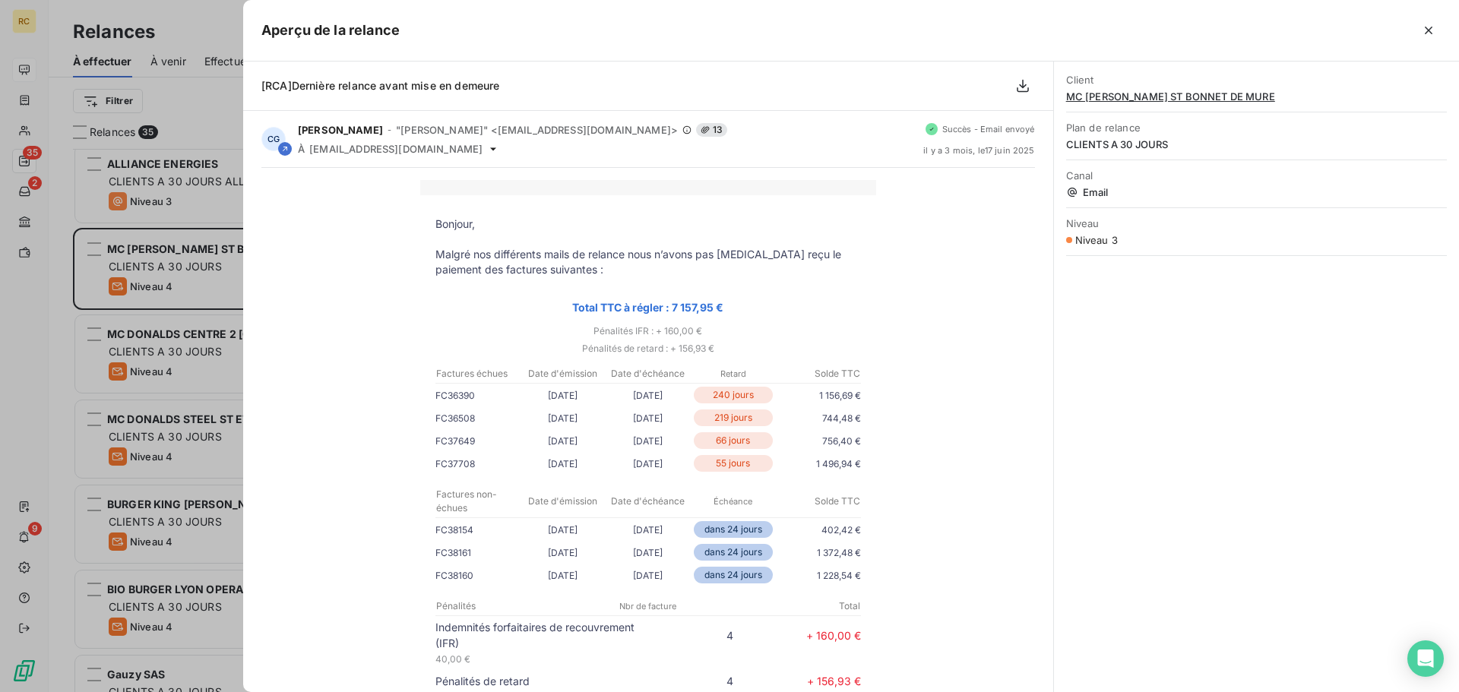
click at [206, 245] on div at bounding box center [729, 346] width 1459 height 692
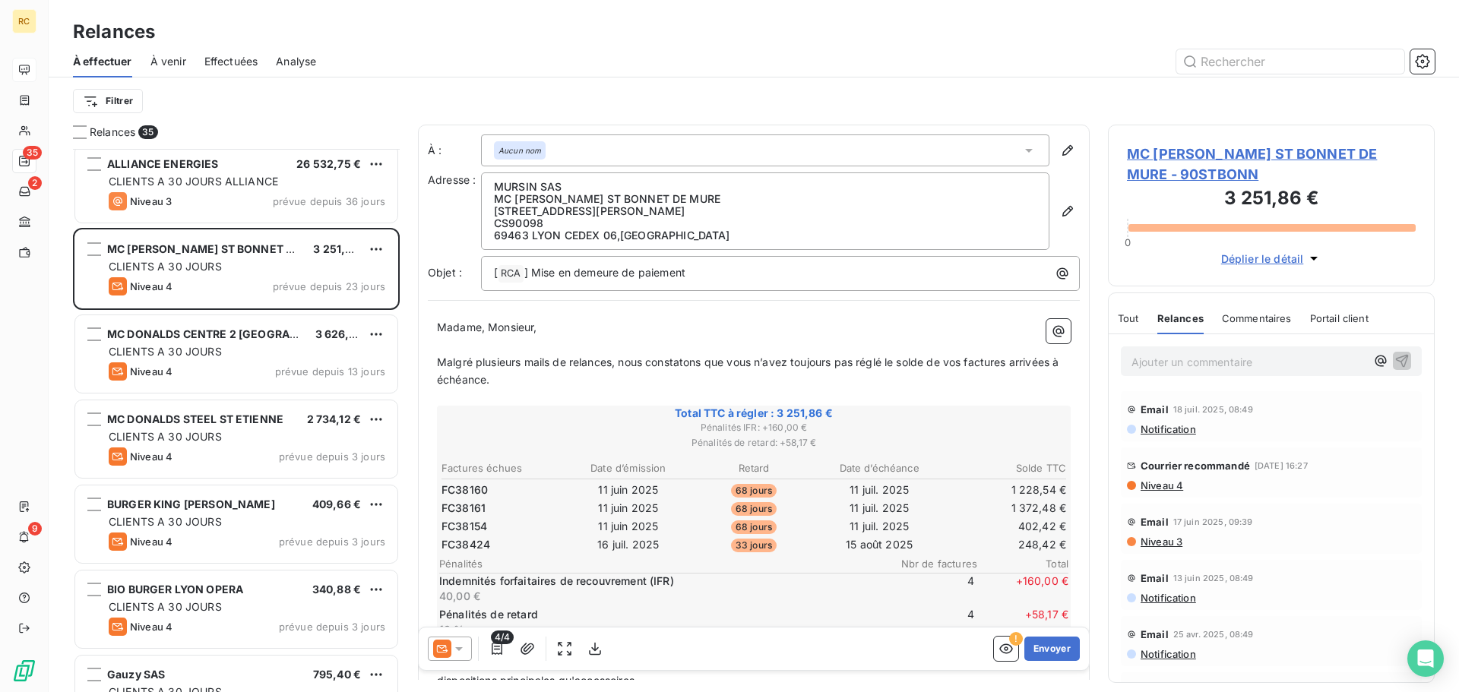
click at [461, 646] on icon at bounding box center [458, 648] width 15 height 15
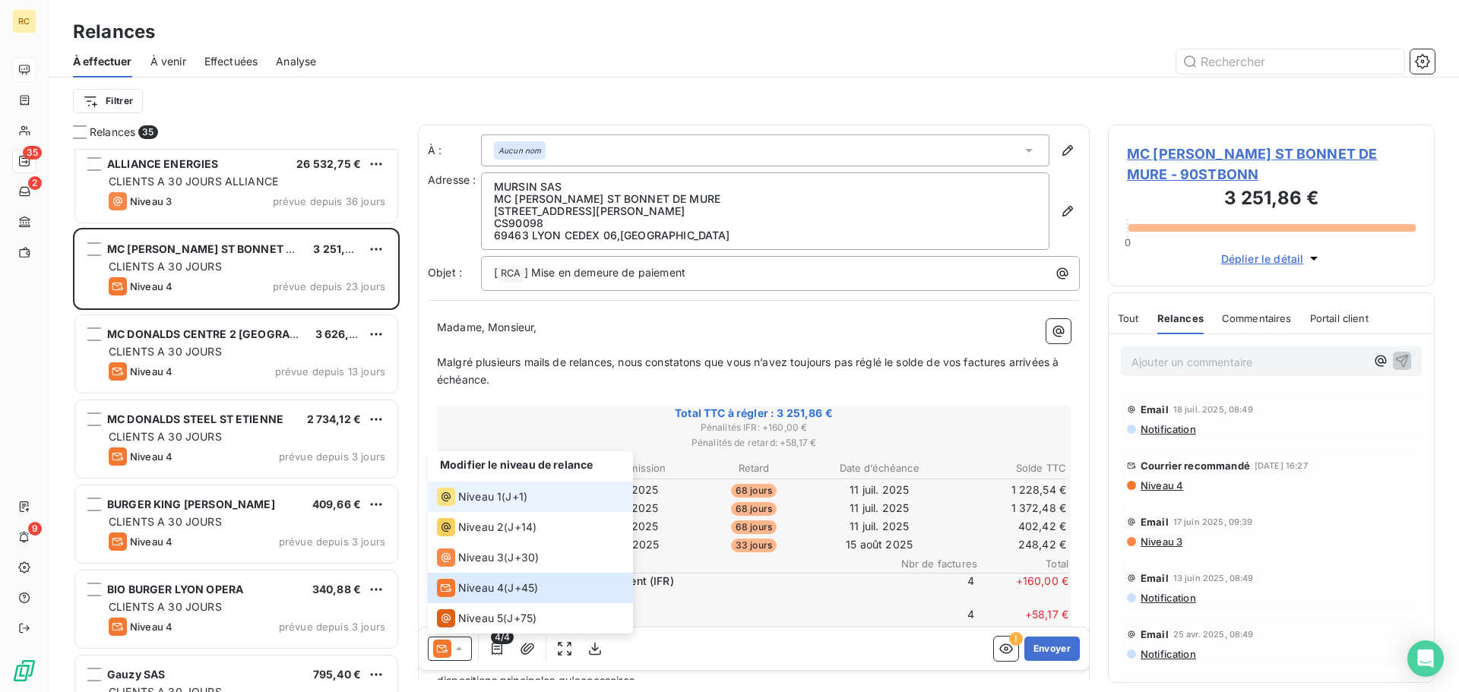
click at [527, 498] on span "J+1 )" at bounding box center [516, 496] width 22 height 15
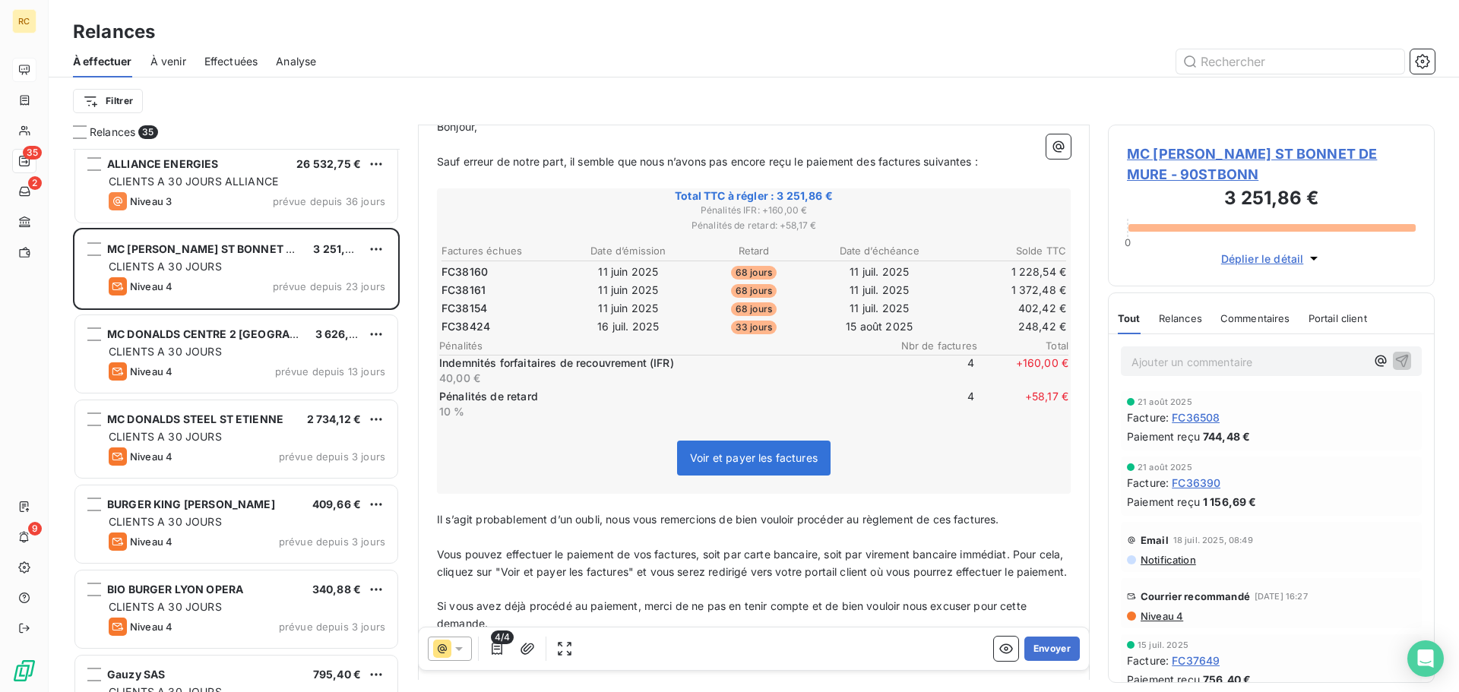
scroll to position [162, 0]
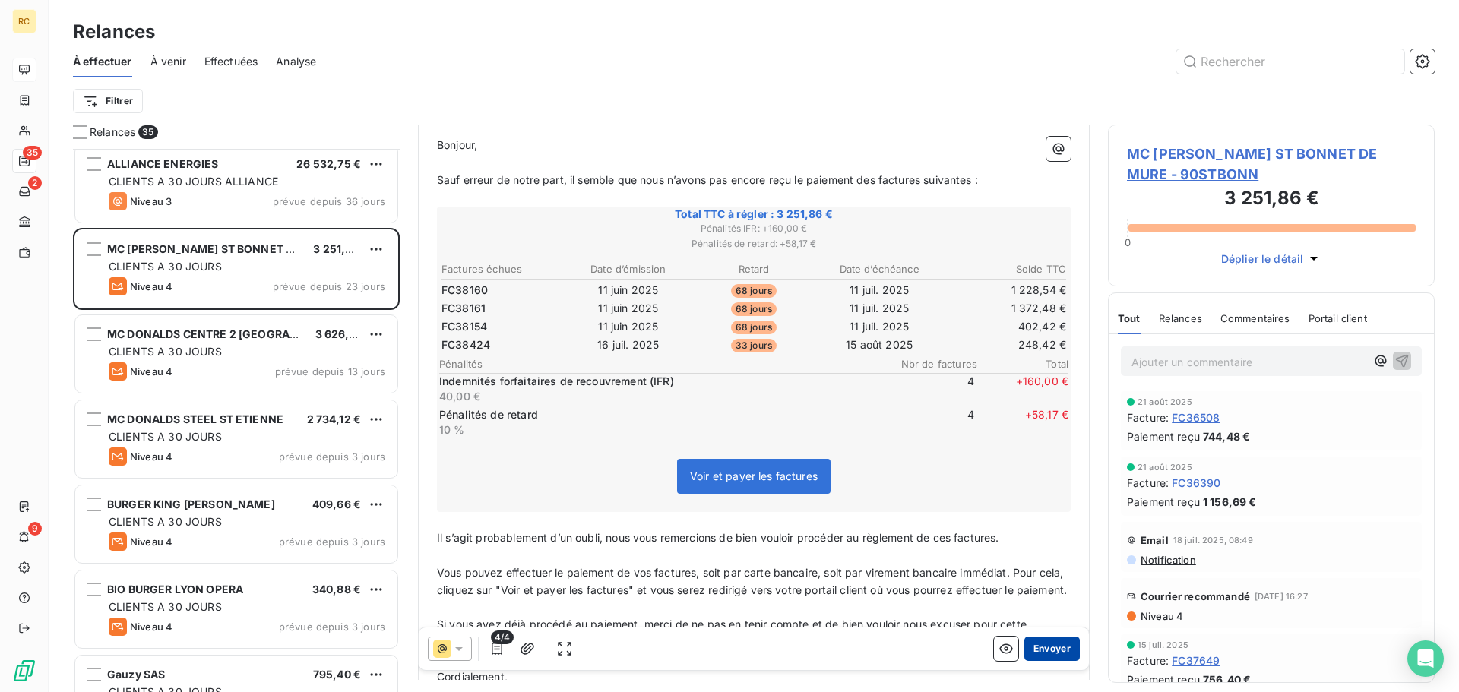
click at [1049, 653] on button "Envoyer" at bounding box center [1052, 649] width 55 height 24
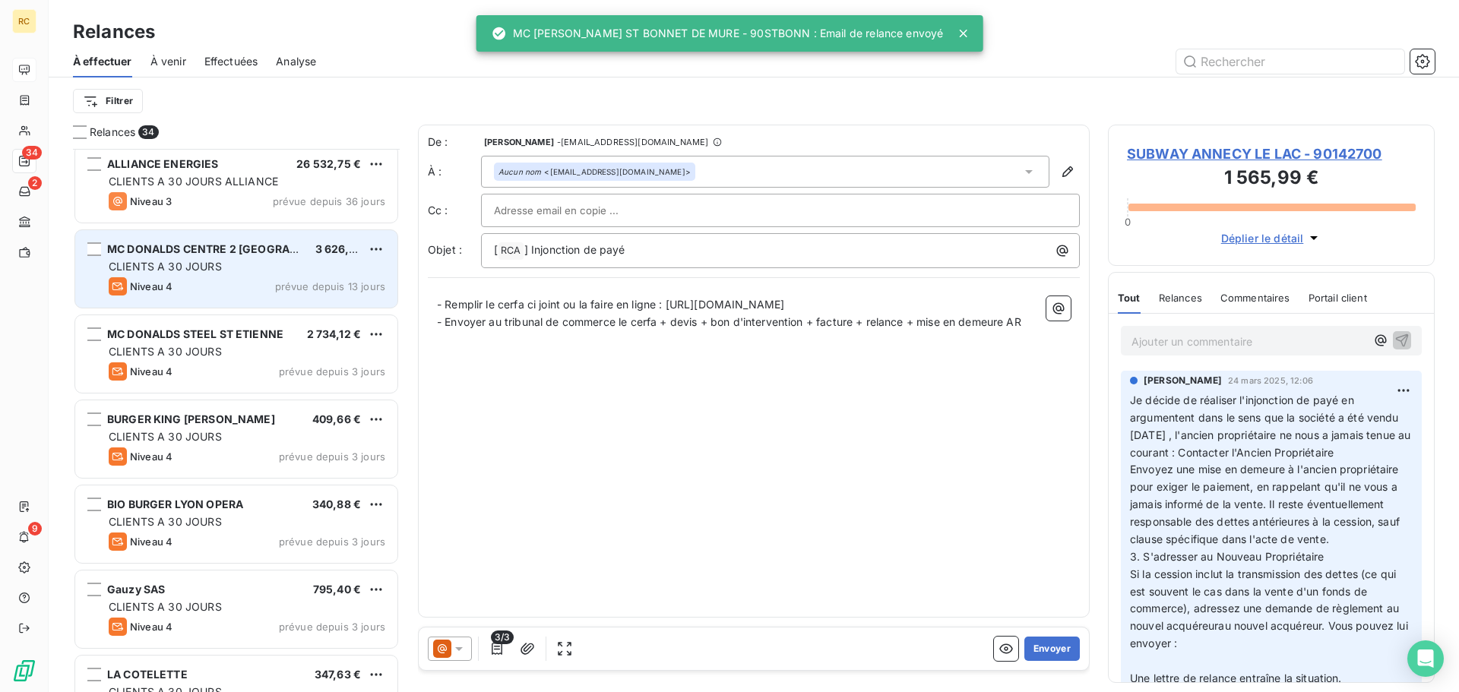
click at [184, 261] on span "CLIENTS A 30 JOURS" at bounding box center [165, 266] width 113 height 13
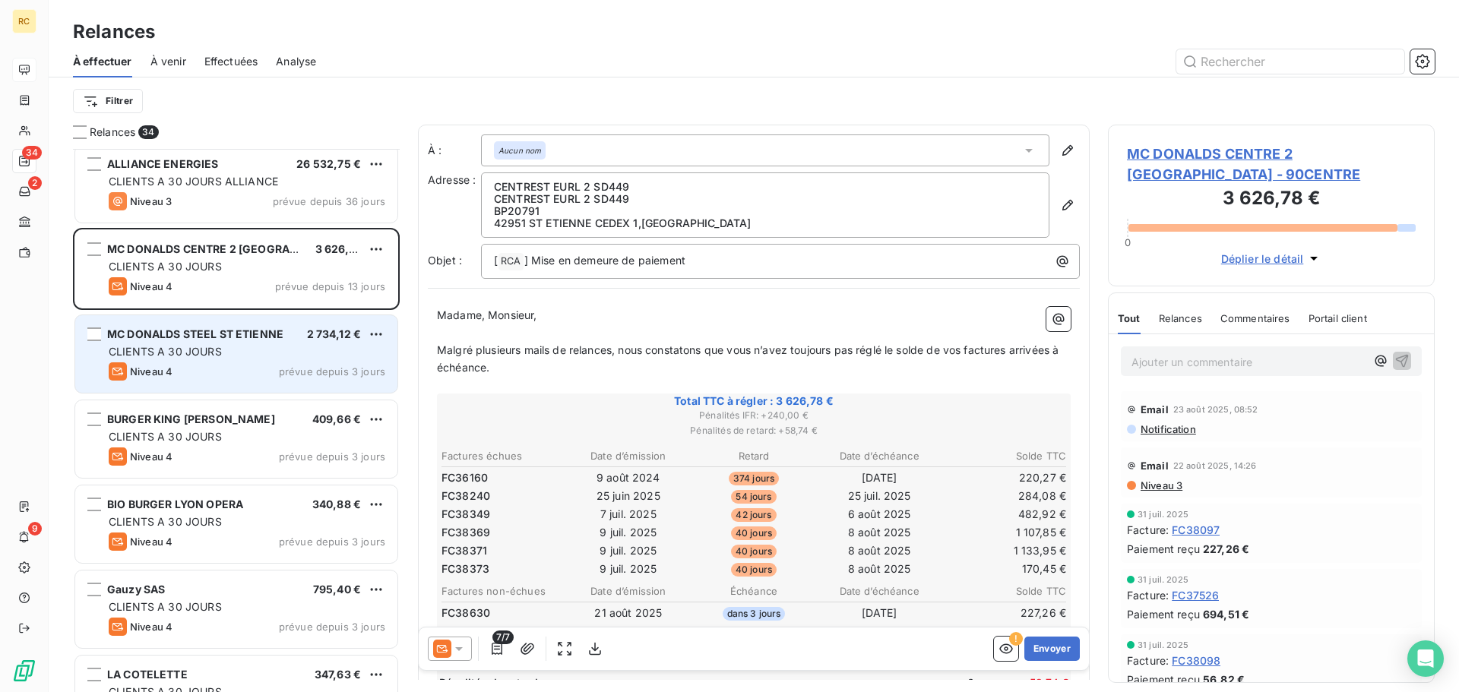
click at [224, 363] on div "Niveau 4 prévue depuis 3 jours" at bounding box center [247, 372] width 277 height 18
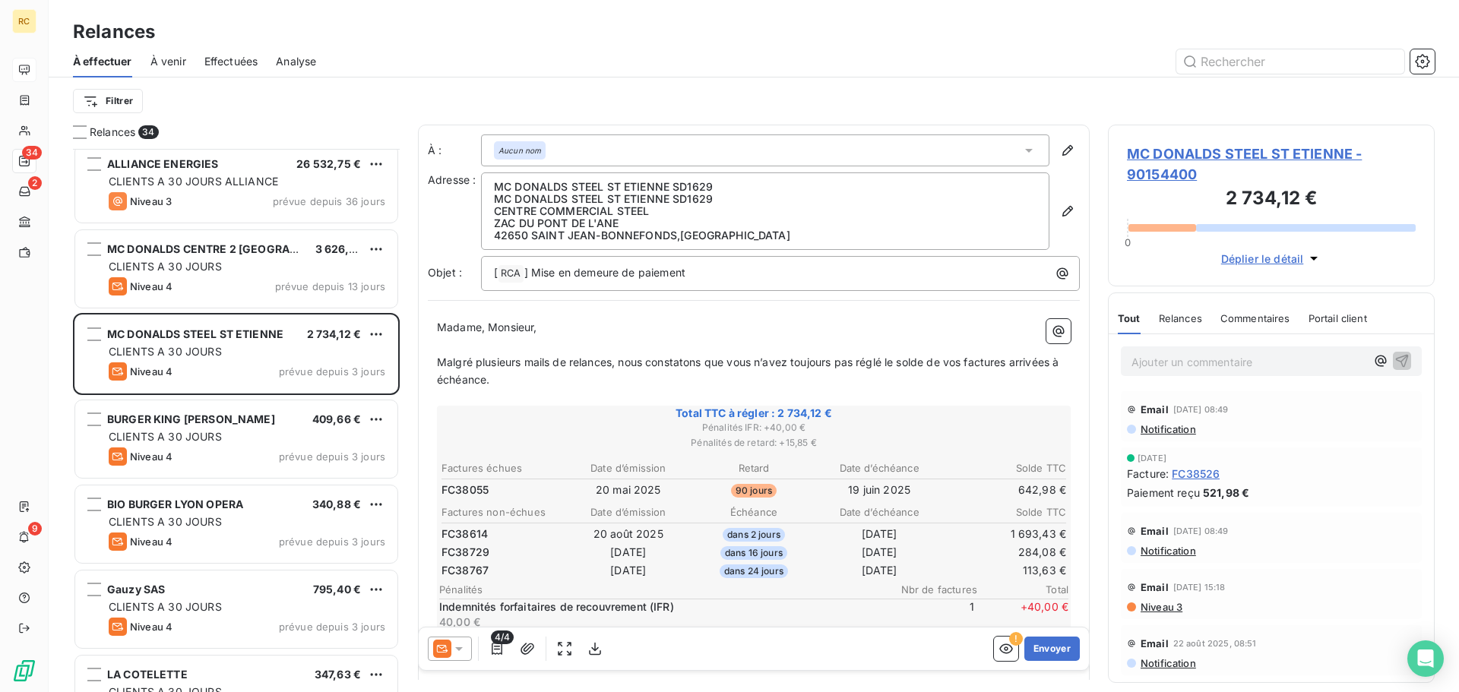
click at [1173, 605] on span "Niveau 3" at bounding box center [1160, 607] width 43 height 12
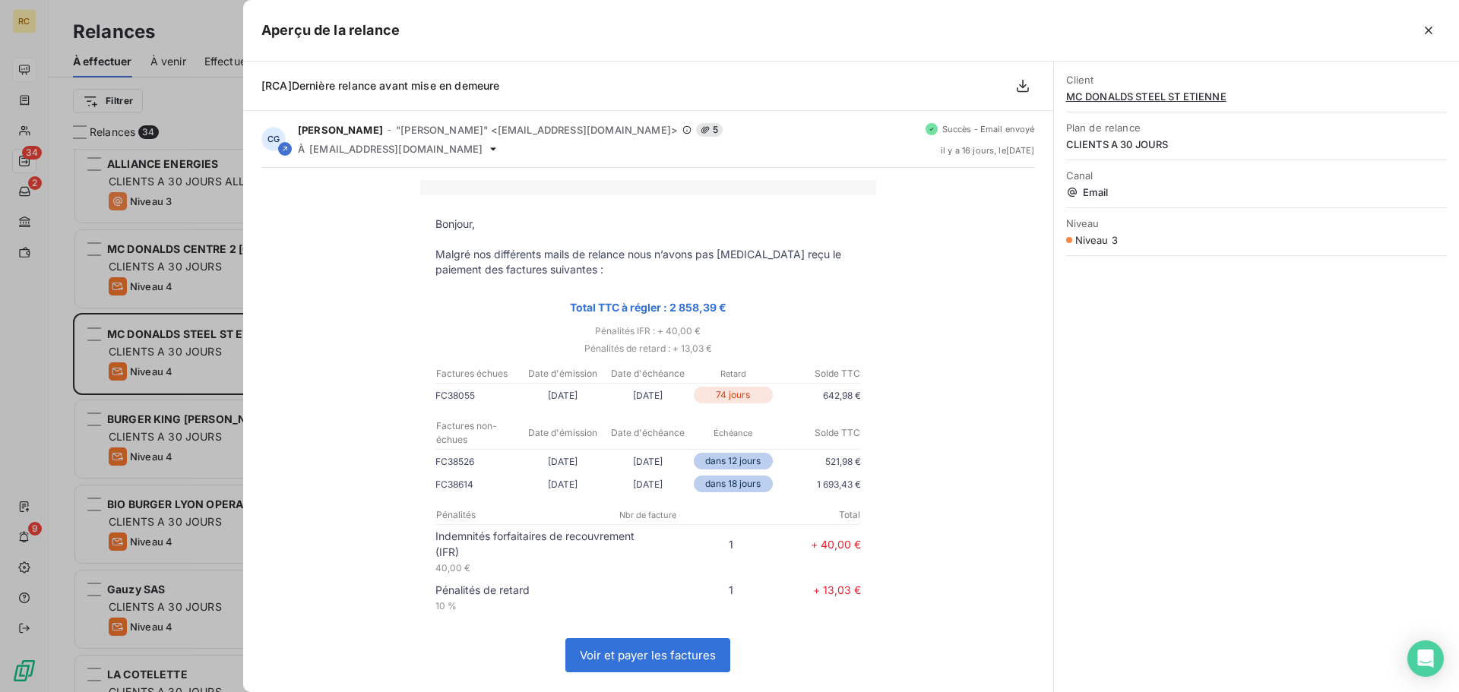
click at [207, 426] on div at bounding box center [729, 346] width 1459 height 692
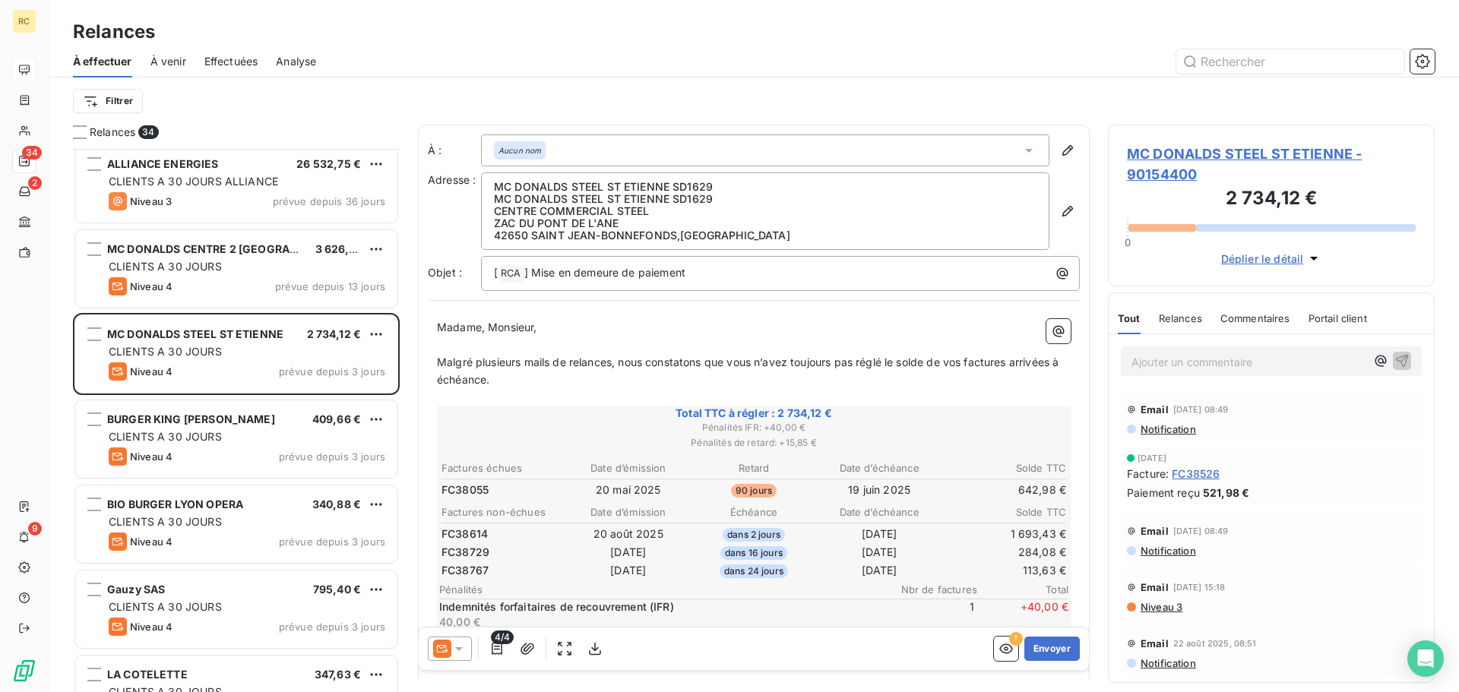
click at [1171, 611] on span "Niveau 3" at bounding box center [1160, 607] width 43 height 12
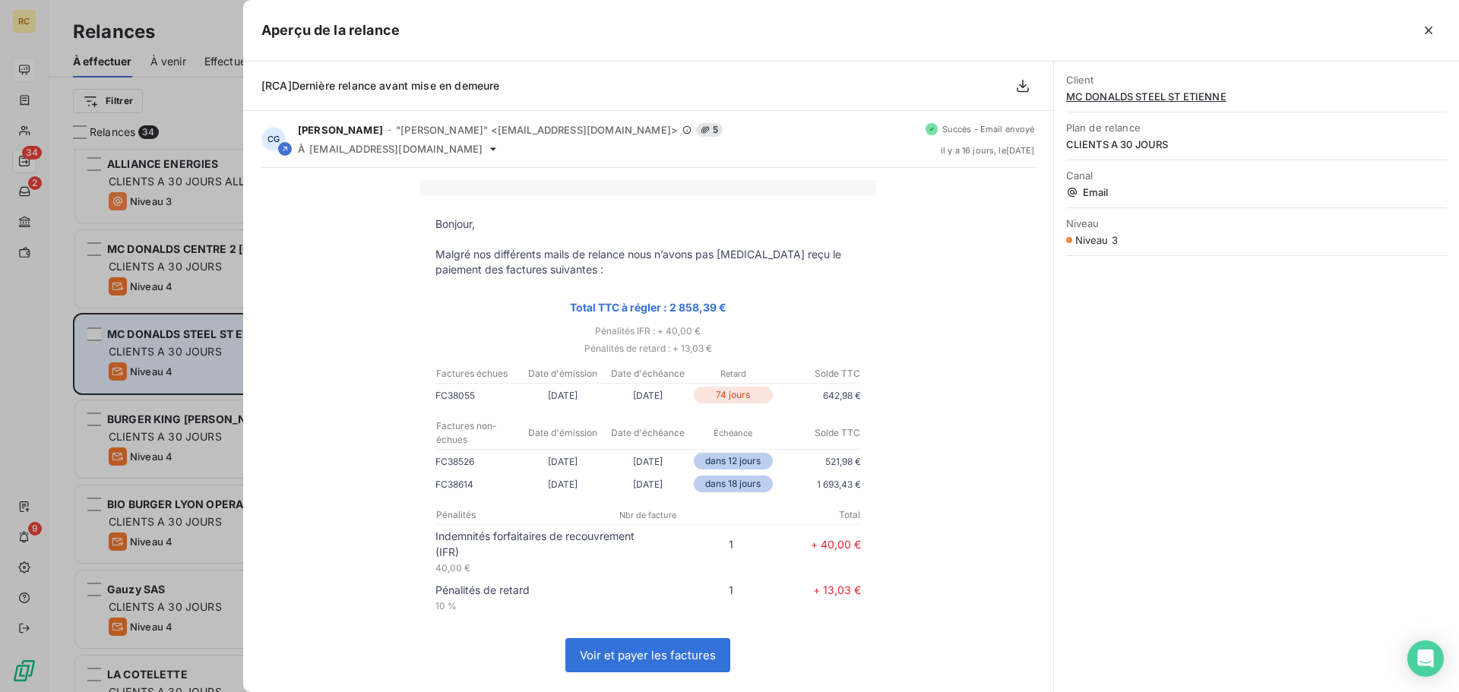
drag, startPoint x: 178, startPoint y: 315, endPoint x: 182, endPoint y: 323, distance: 8.5
click at [182, 323] on div at bounding box center [729, 346] width 1459 height 692
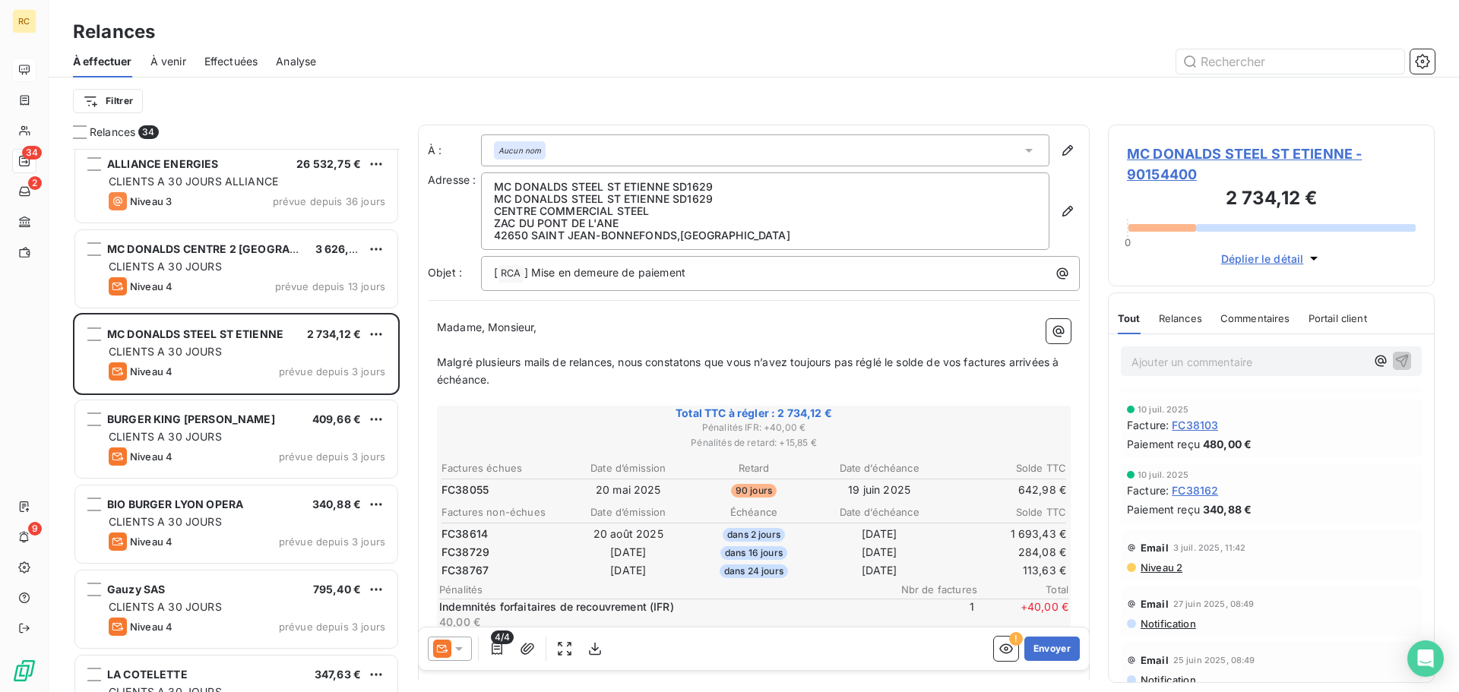
scroll to position [752, 0]
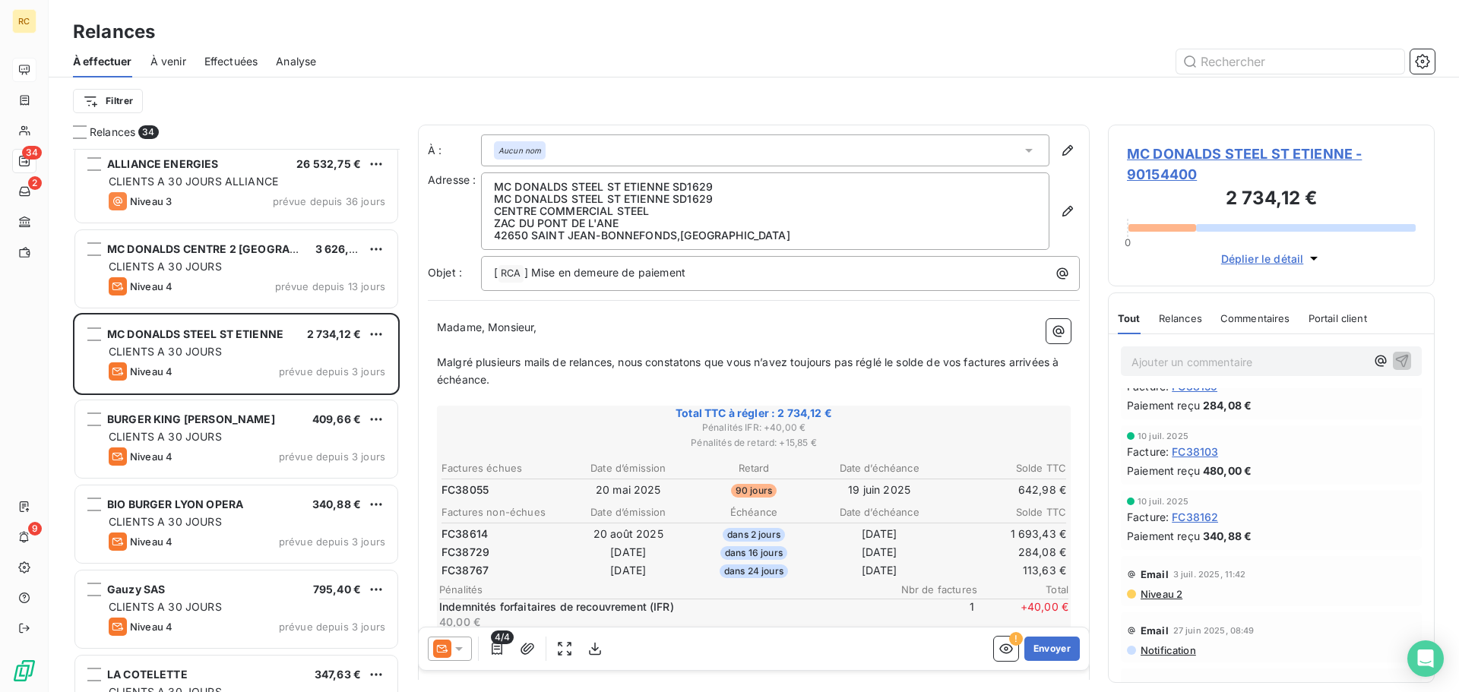
click at [1158, 601] on div "Email [DATE] 11:42 Niveau 2" at bounding box center [1271, 581] width 301 height 50
click at [1158, 597] on span "Niveau 2" at bounding box center [1160, 594] width 43 height 12
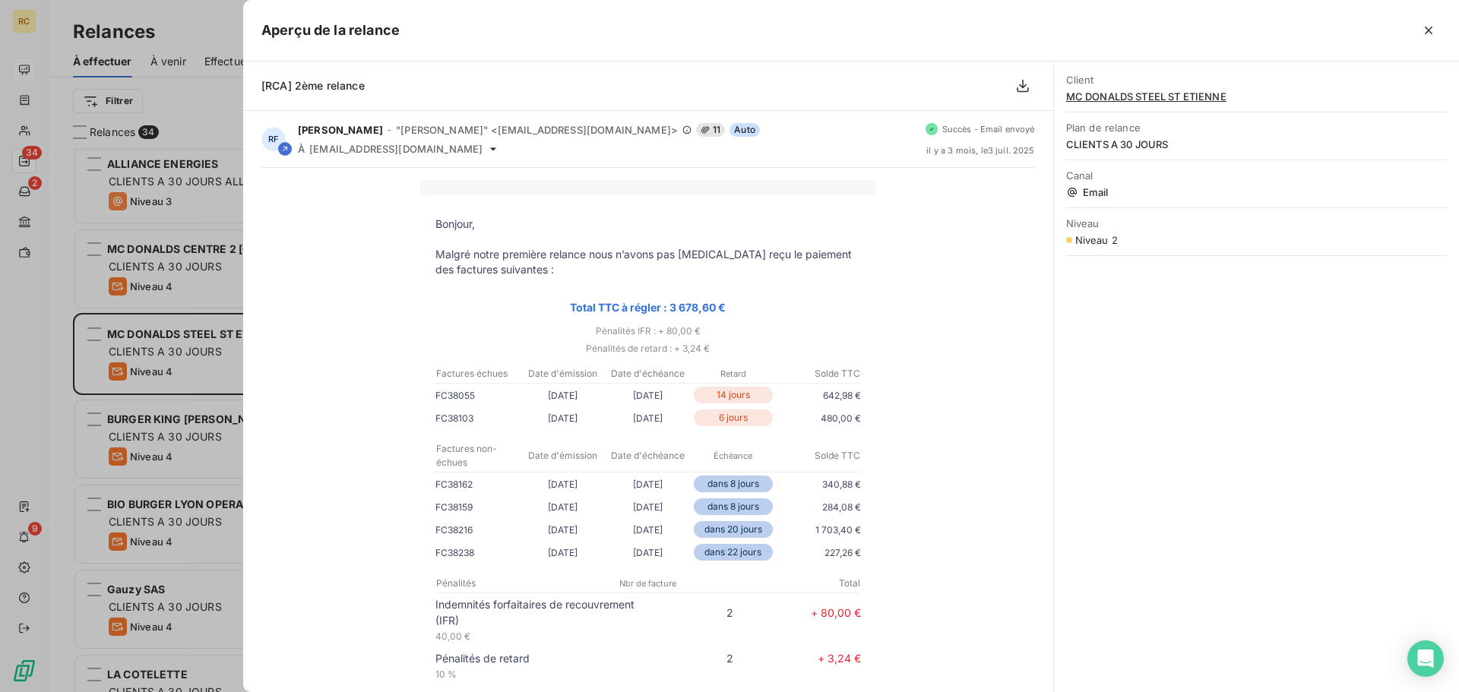
click at [213, 314] on div at bounding box center [729, 346] width 1459 height 692
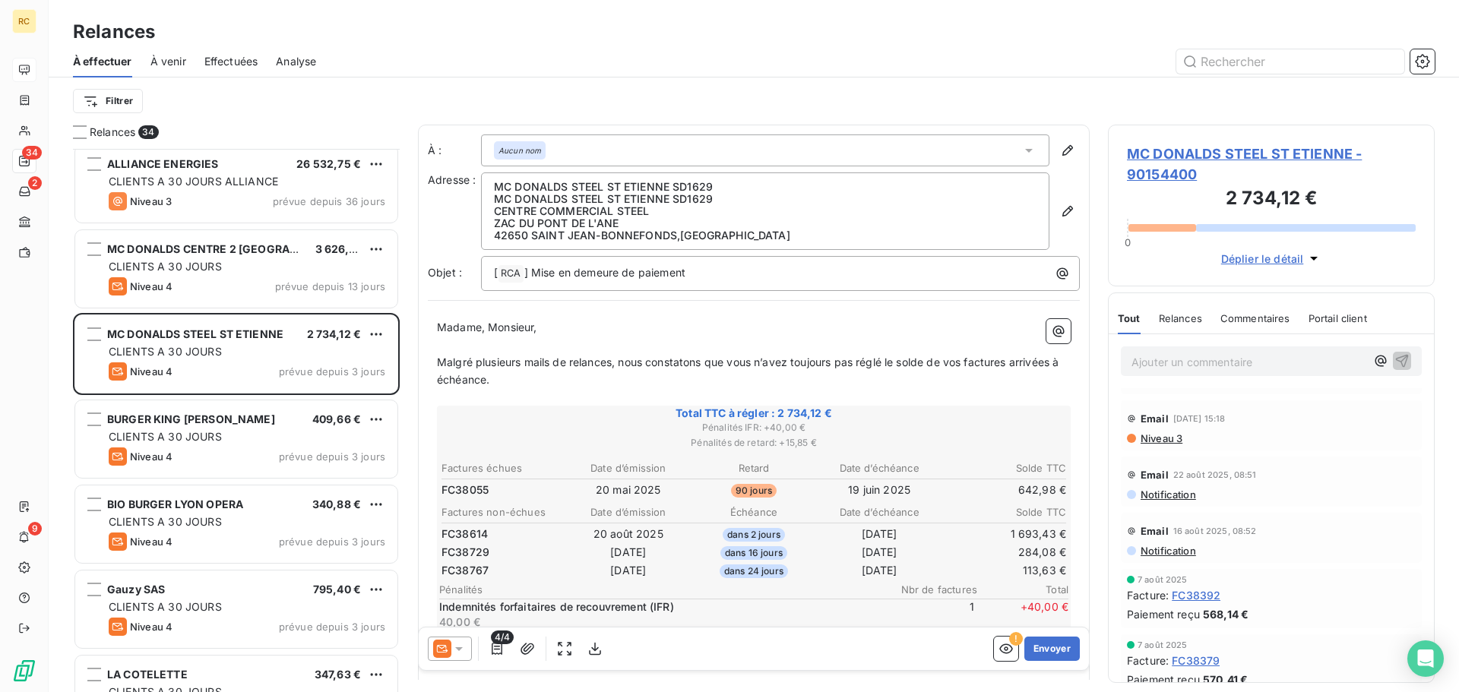
scroll to position [0, 0]
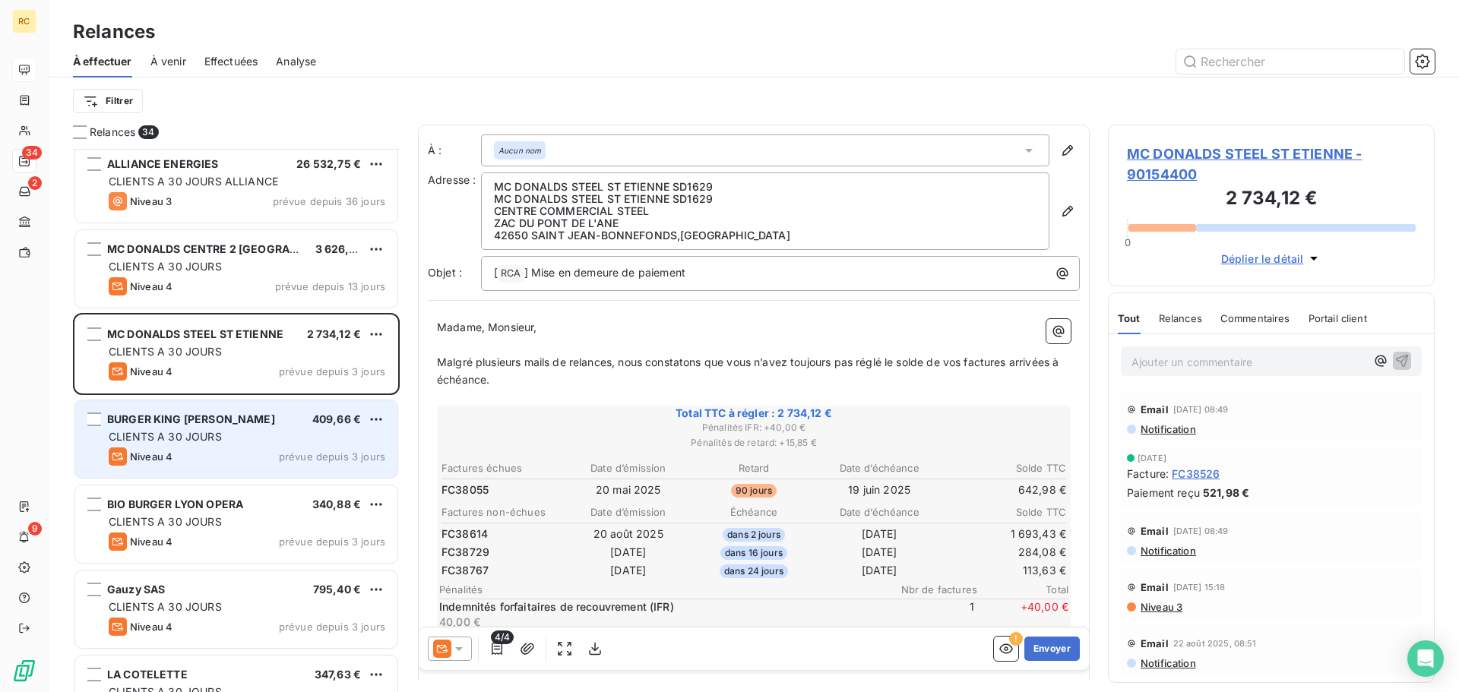
click at [249, 432] on div "CLIENTS A 30 JOURS" at bounding box center [247, 436] width 277 height 15
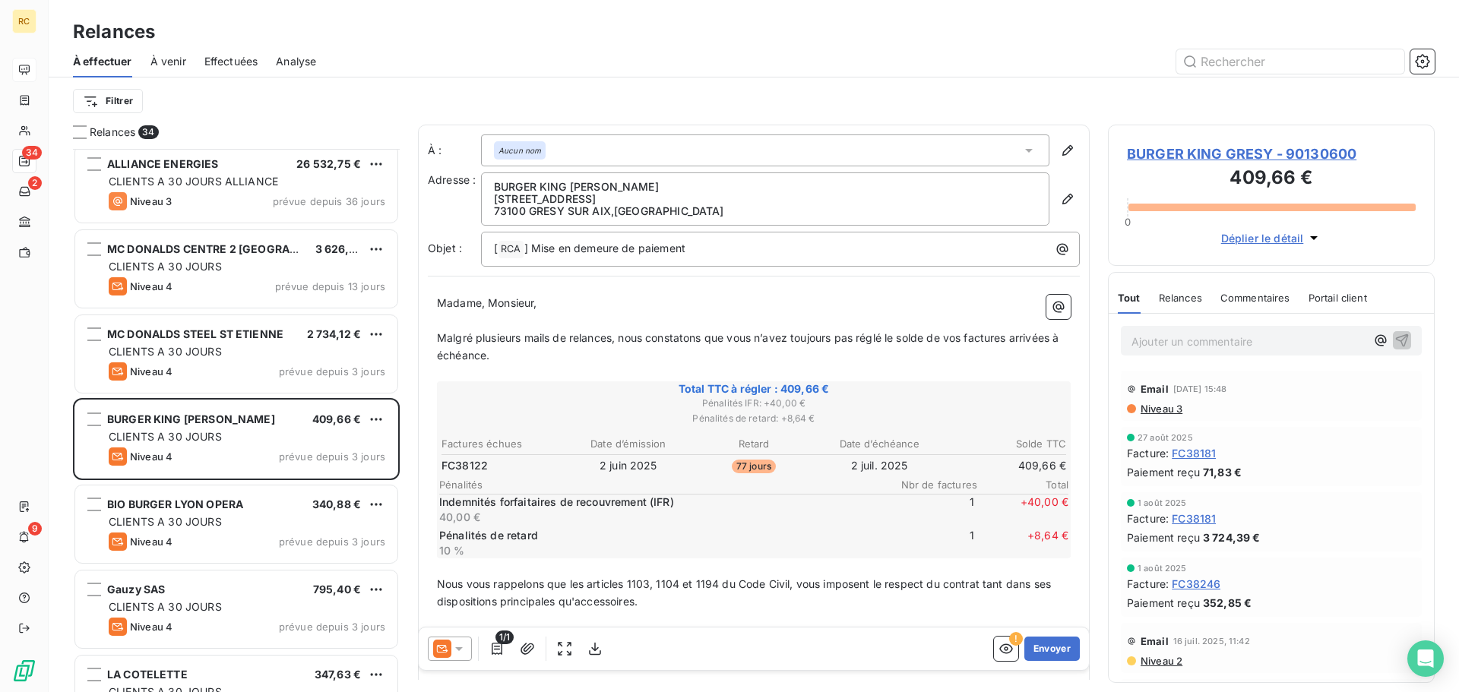
click at [1160, 410] on span "Niveau 3" at bounding box center [1160, 409] width 43 height 12
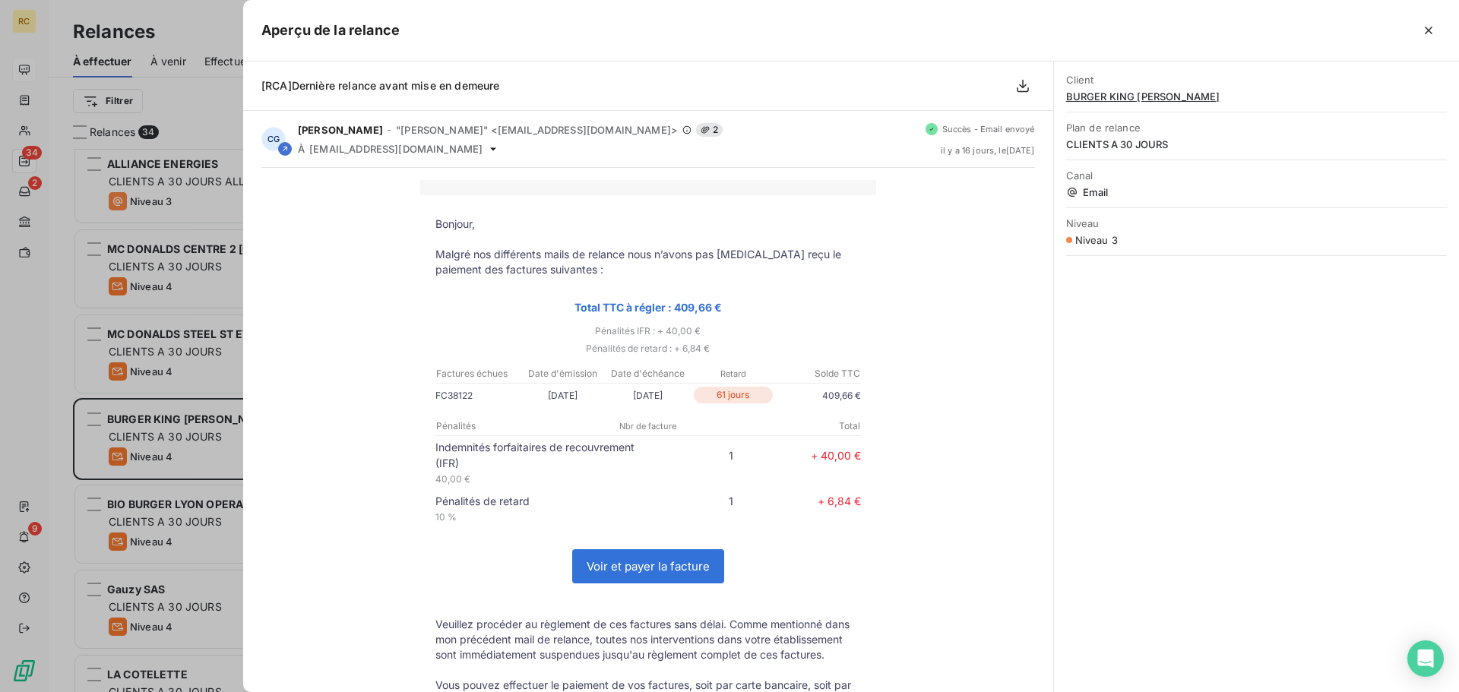
click at [180, 411] on div at bounding box center [729, 346] width 1459 height 692
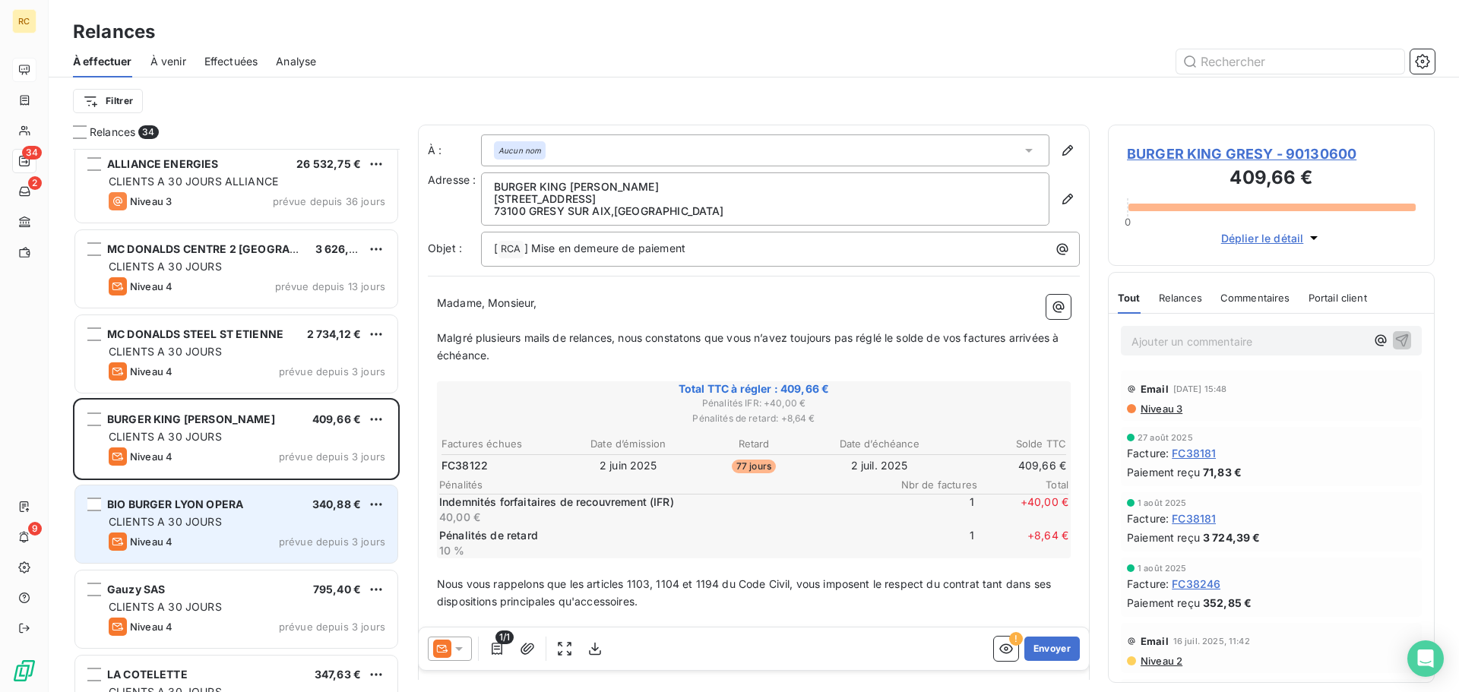
click at [206, 523] on span "CLIENTS A 30 JOURS" at bounding box center [165, 521] width 113 height 13
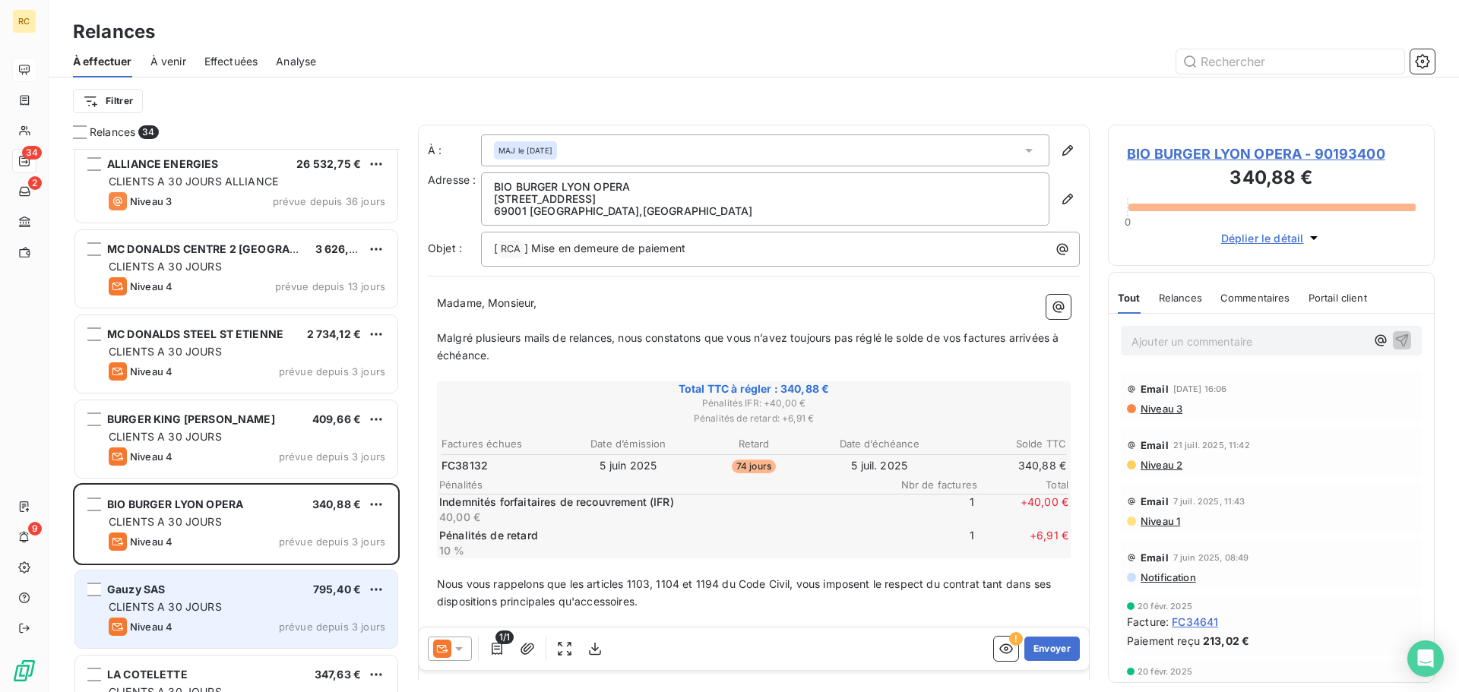
click at [238, 583] on div "Gauzy SAS 795,40 €" at bounding box center [247, 590] width 277 height 14
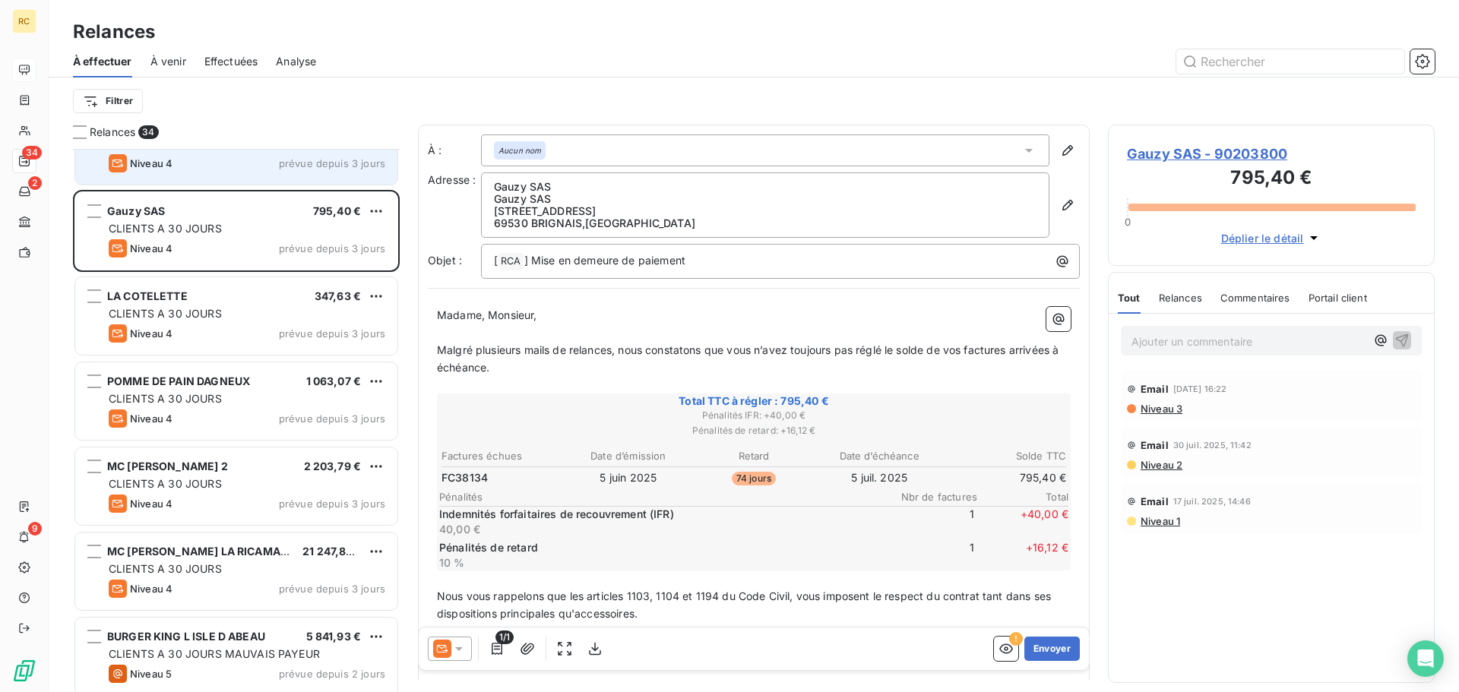
scroll to position [1749, 0]
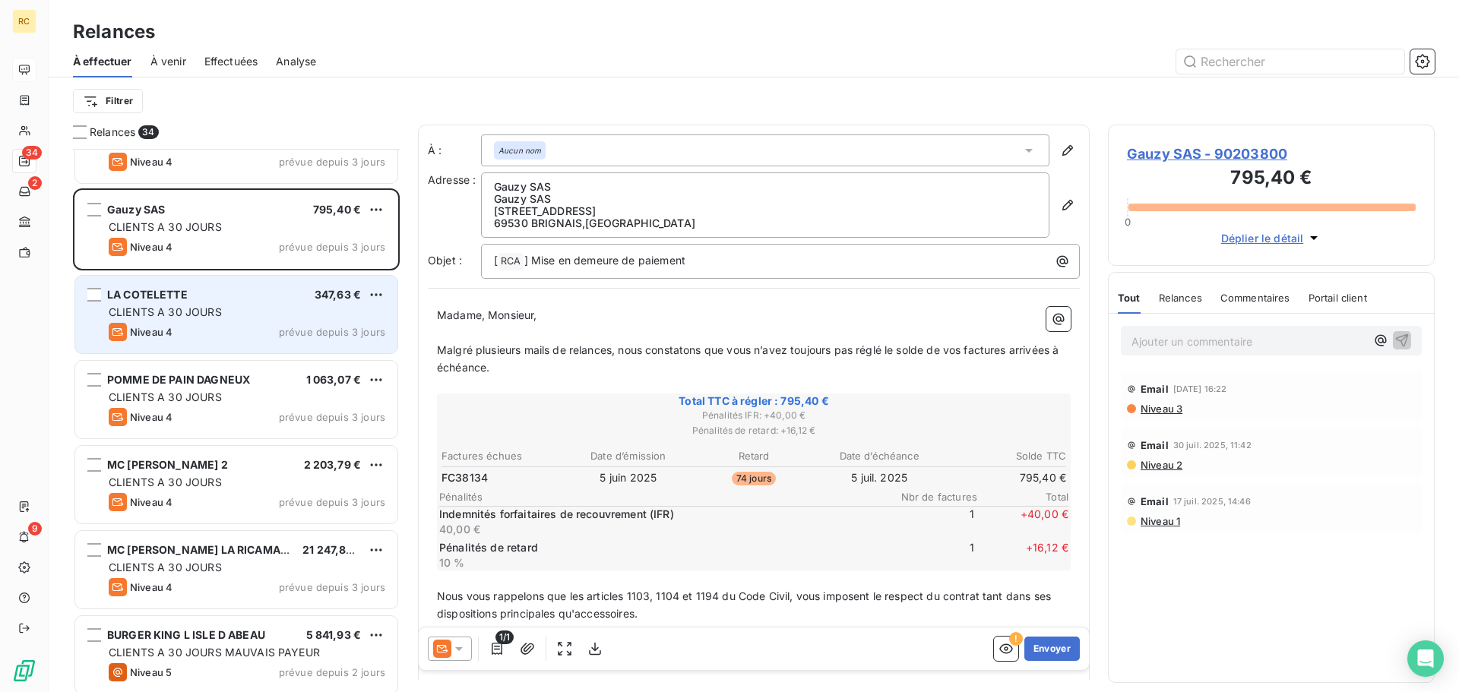
click at [226, 325] on div "Niveau 4 prévue depuis 3 jours" at bounding box center [247, 332] width 277 height 18
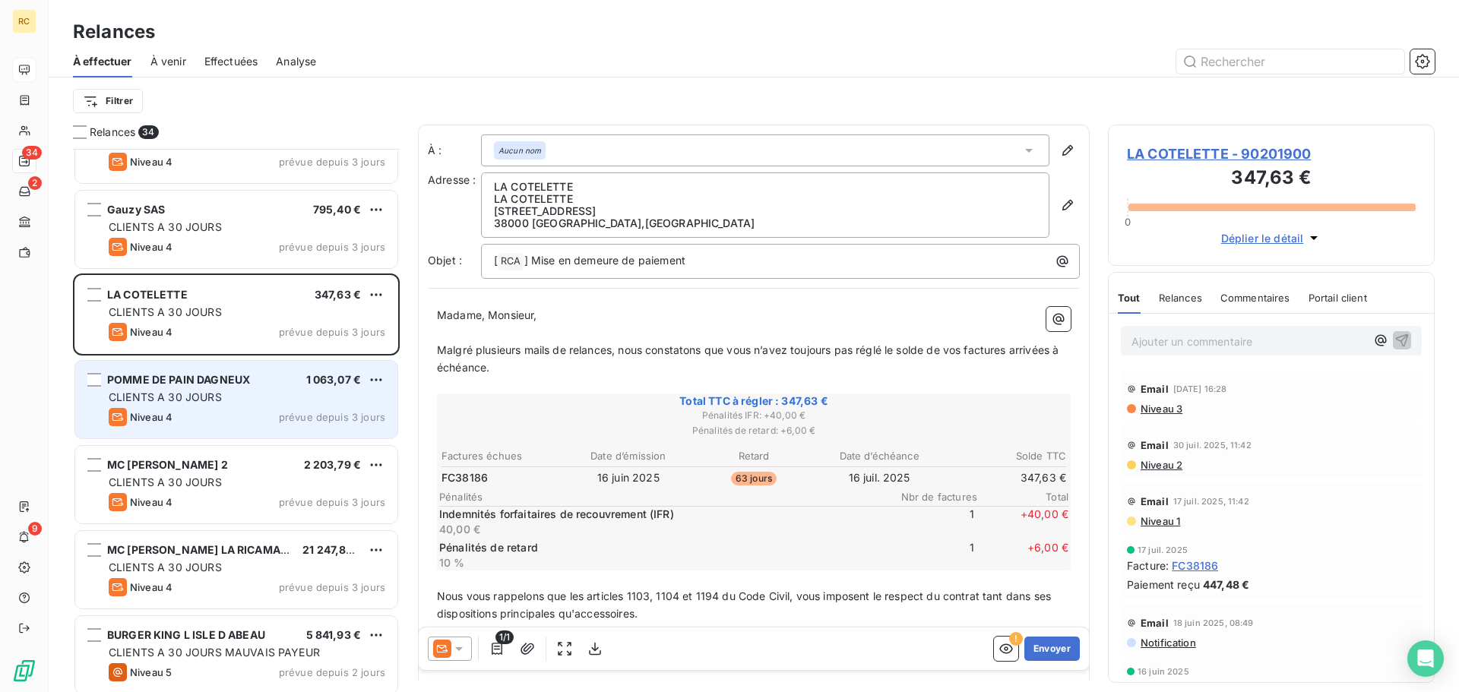
click at [265, 408] on div "Niveau 4 prévue depuis 3 jours" at bounding box center [247, 417] width 277 height 18
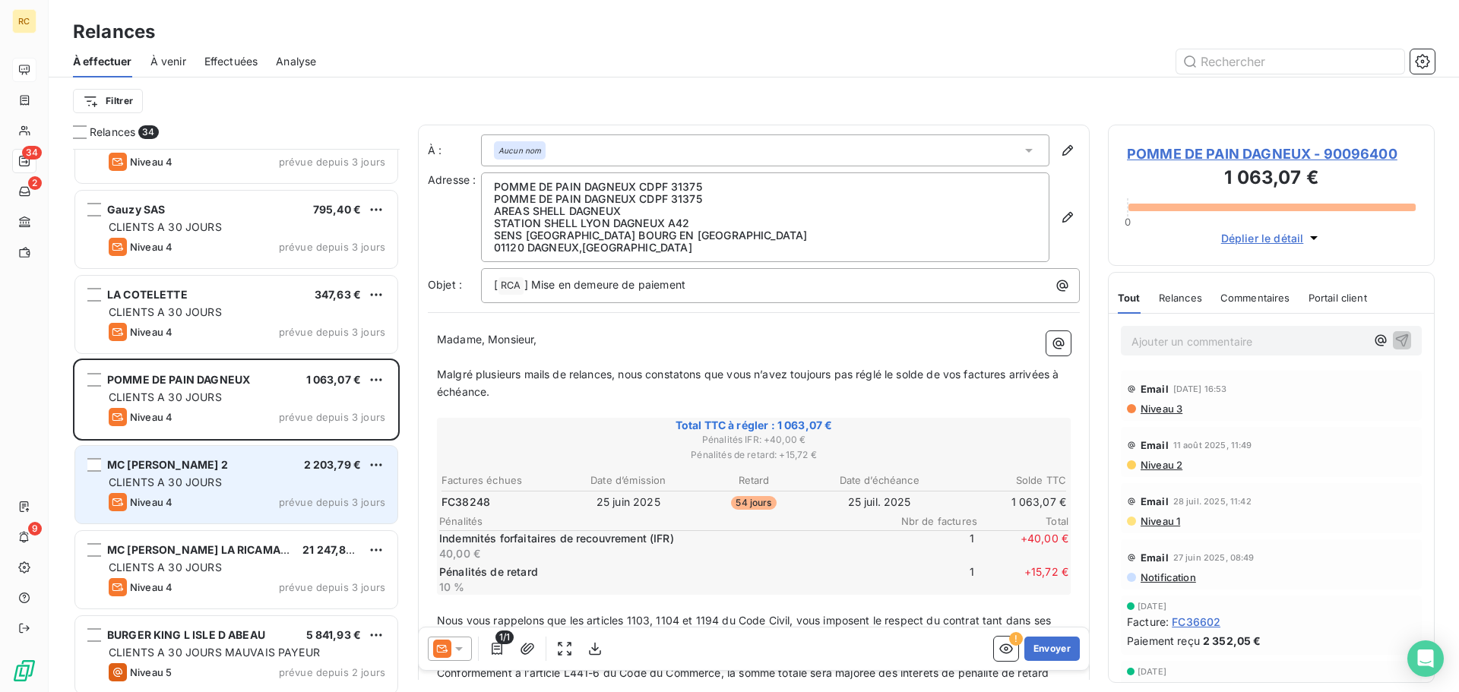
click at [277, 493] on div "Niveau 4 prévue depuis 3 jours" at bounding box center [247, 502] width 277 height 18
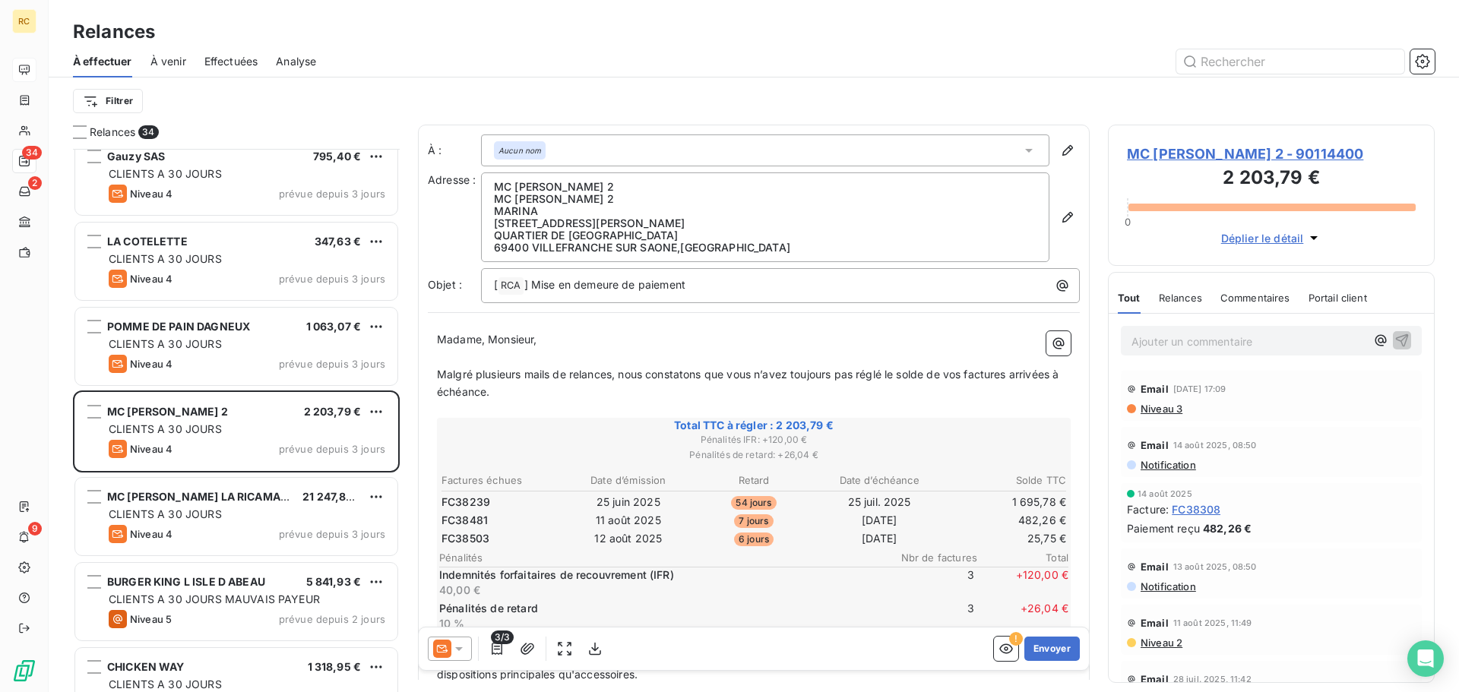
scroll to position [1901, 0]
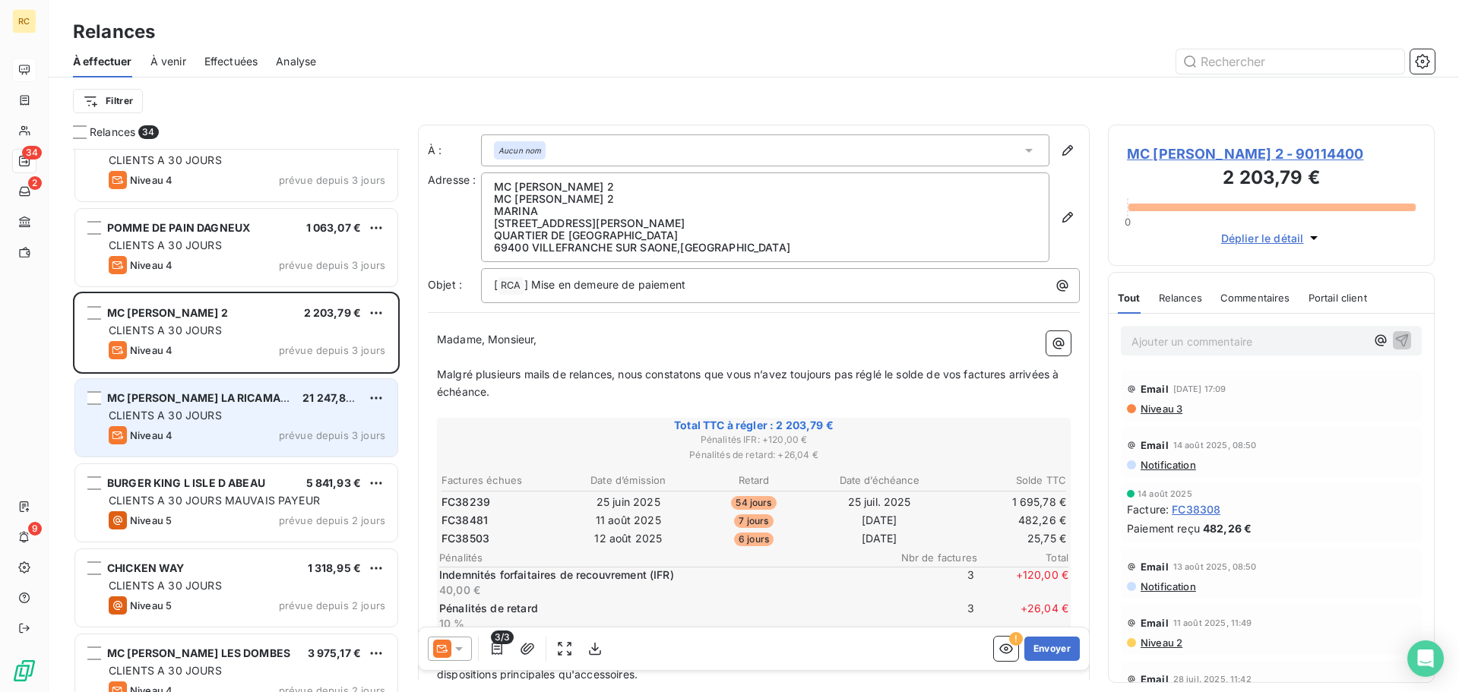
click at [249, 451] on div "MC [PERSON_NAME] LA RICAMARIE 21 247,83 € CLIENTS A 30 JOURS Niveau 4 prévue de…" at bounding box center [236, 418] width 322 height 78
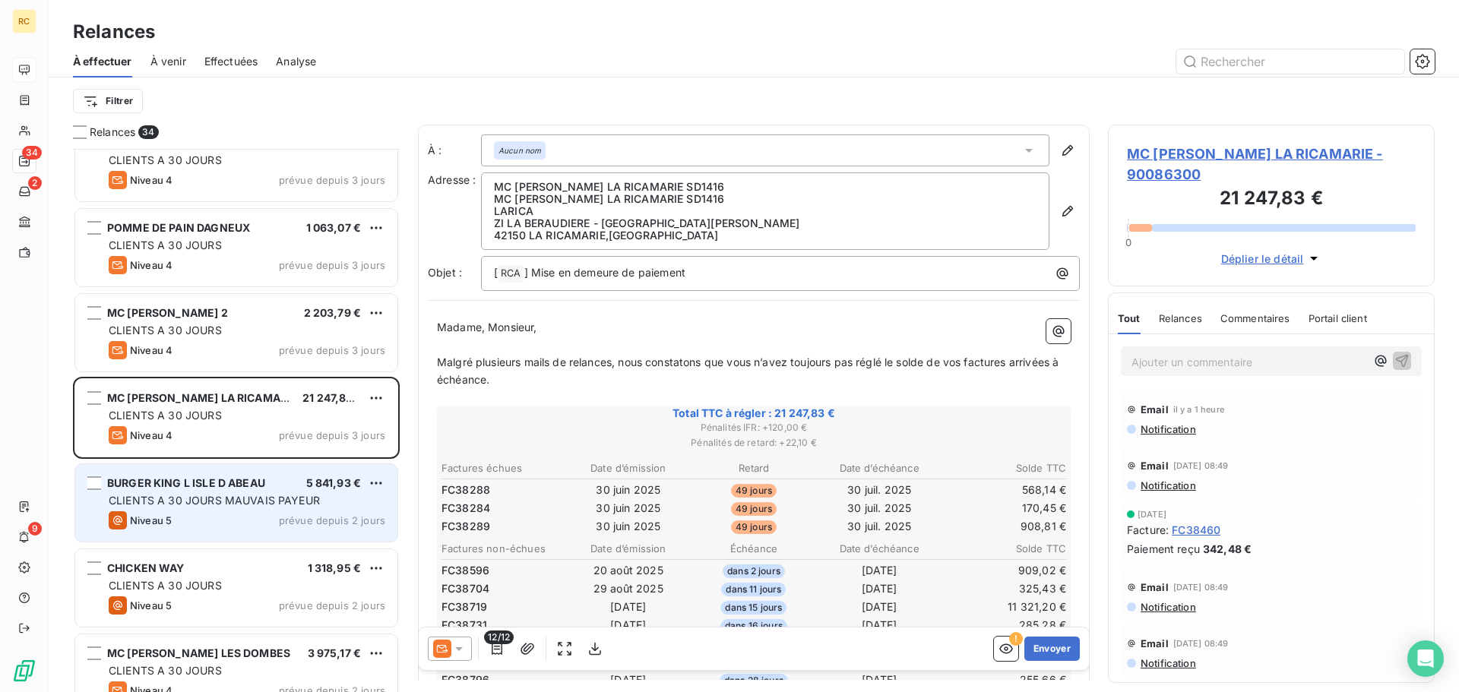
click at [308, 506] on span "CLIENTS A 30 JOURS MAUVAIS PAYEUR" at bounding box center [214, 500] width 211 height 13
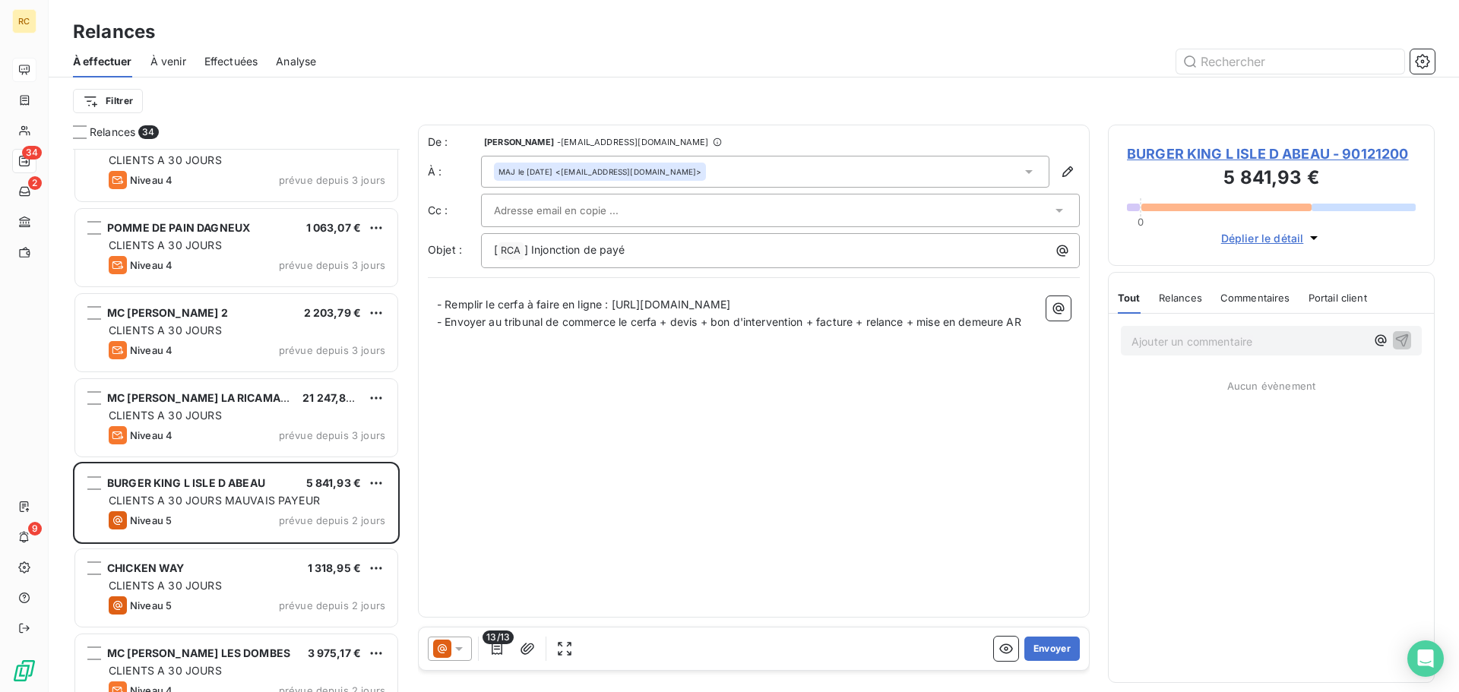
click at [1188, 309] on div "Relances" at bounding box center [1180, 298] width 43 height 32
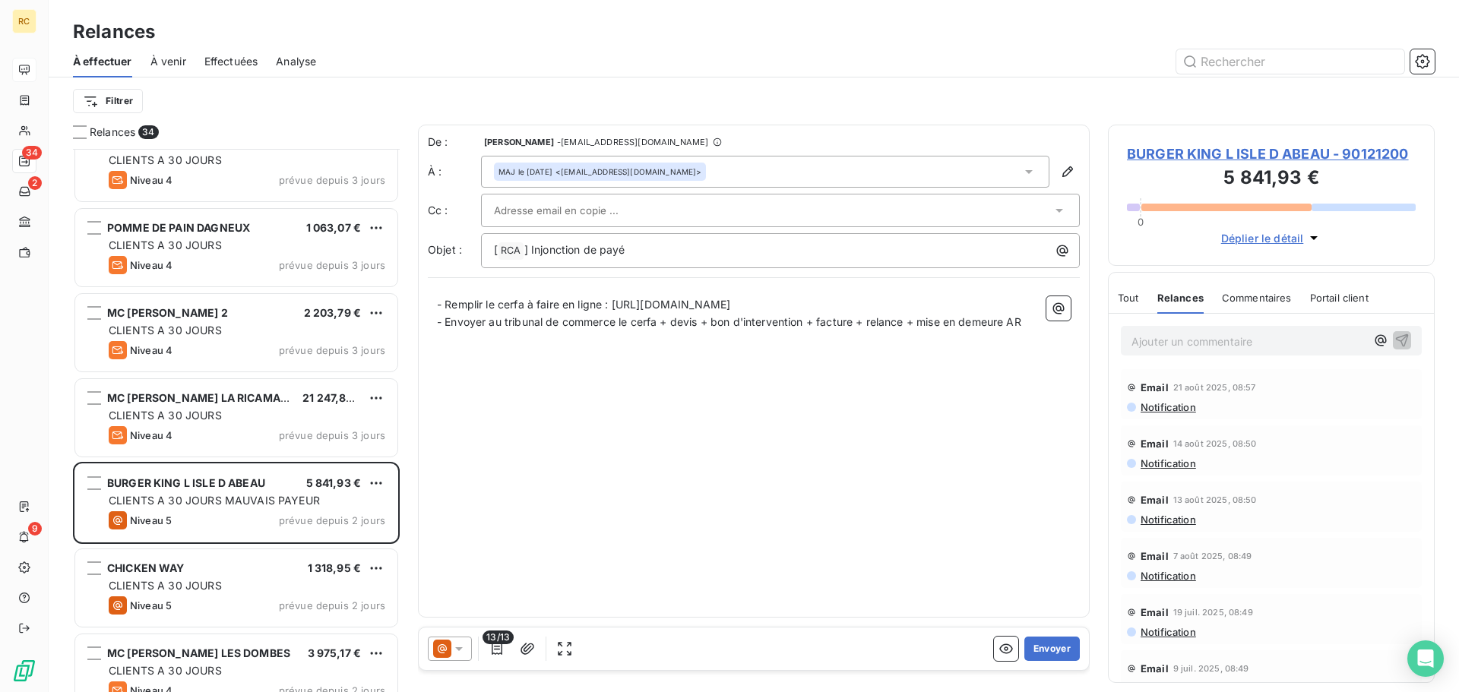
scroll to position [228, 0]
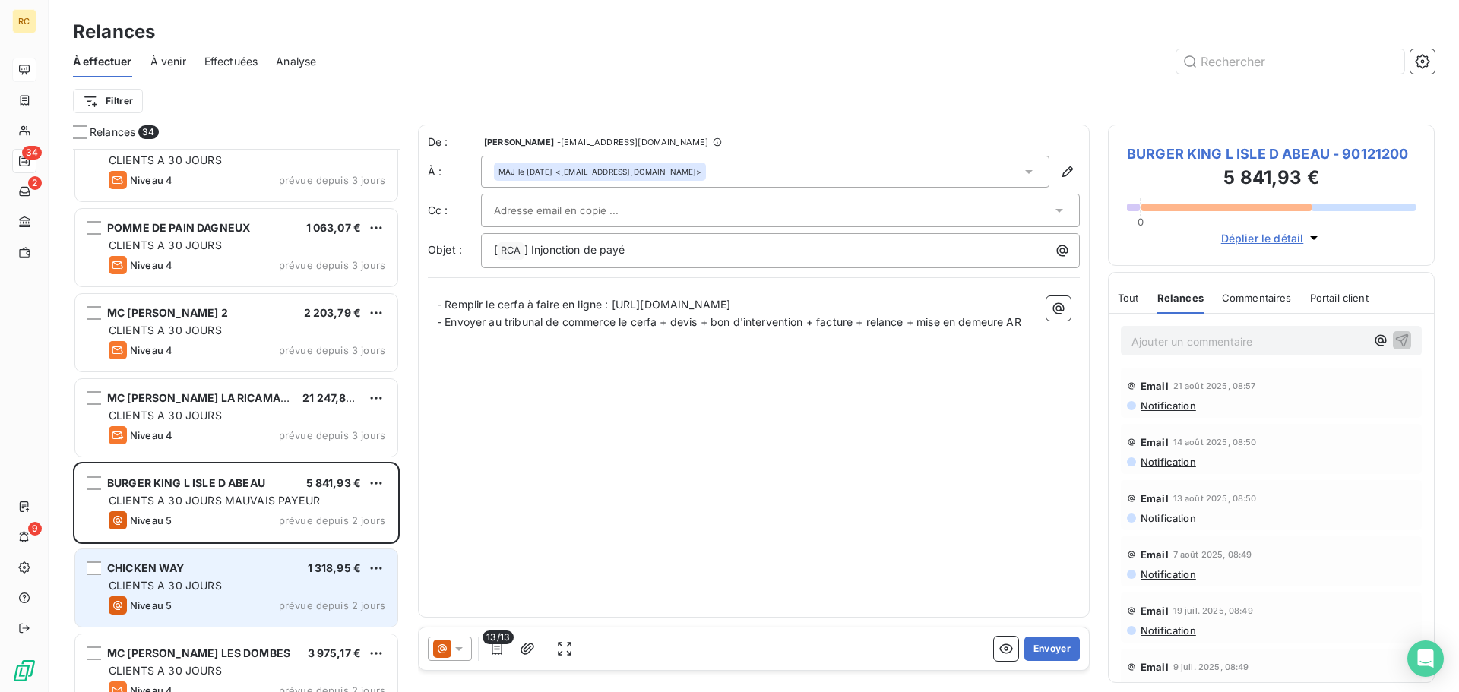
click at [195, 595] on div "CHICKEN WAY 1 318,95 € CLIENTS A 30 JOURS Niveau 5 prévue depuis 2 jours" at bounding box center [236, 589] width 322 height 78
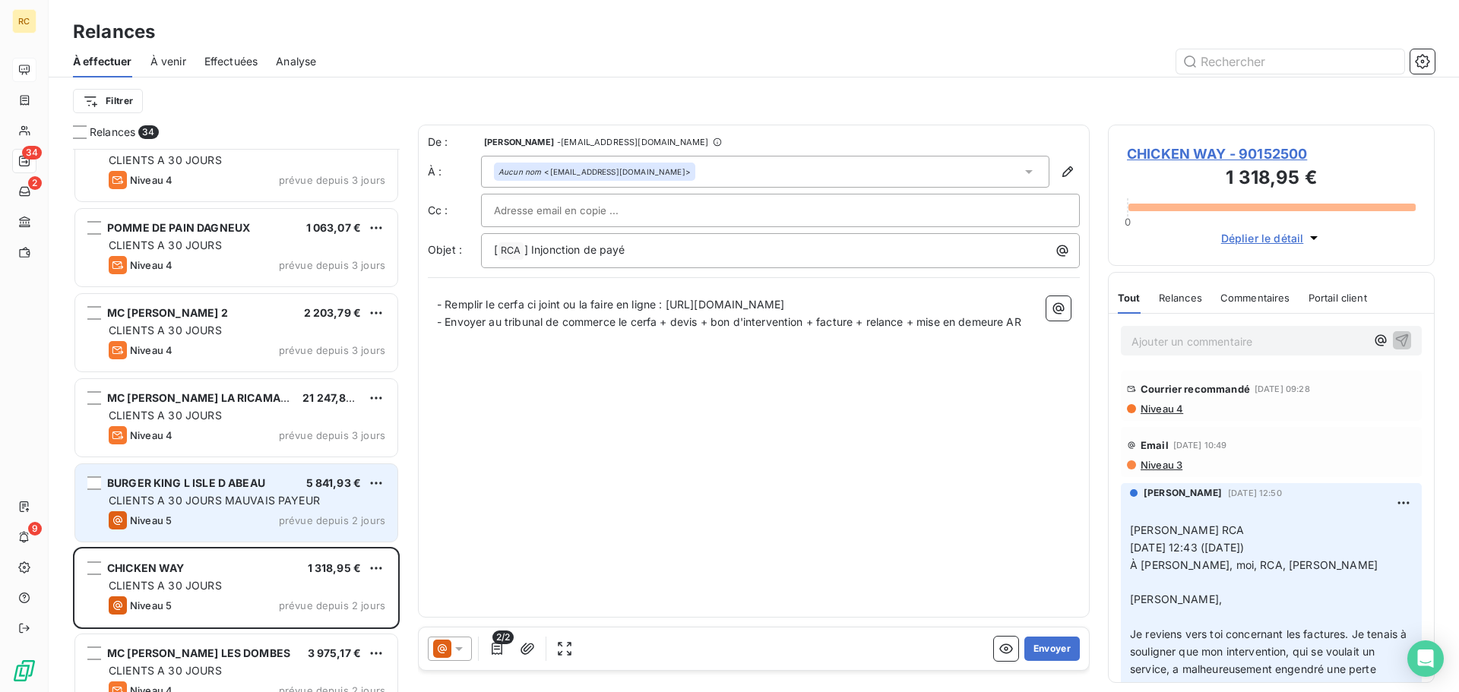
click at [258, 491] on div "BURGER KING L ISLE D ABEAU" at bounding box center [186, 483] width 158 height 15
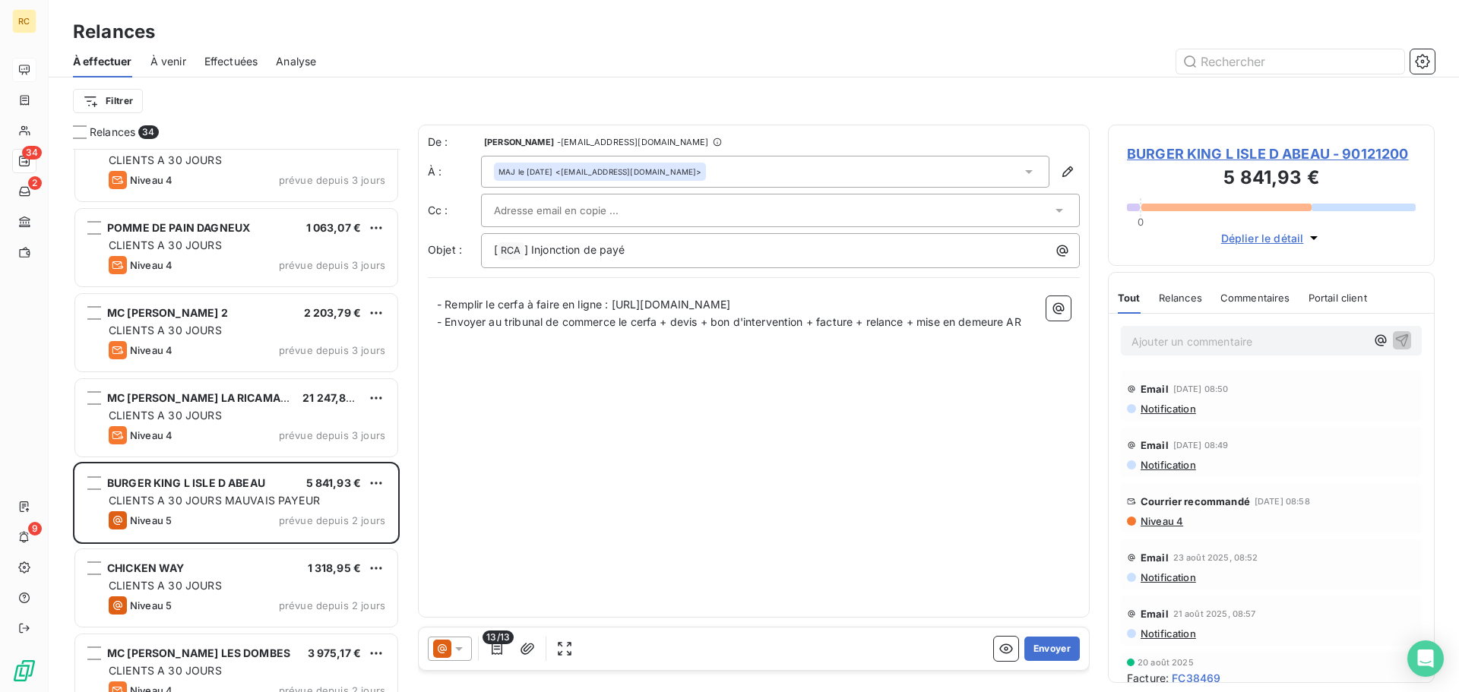
click at [1308, 235] on icon "button" at bounding box center [1314, 237] width 15 height 15
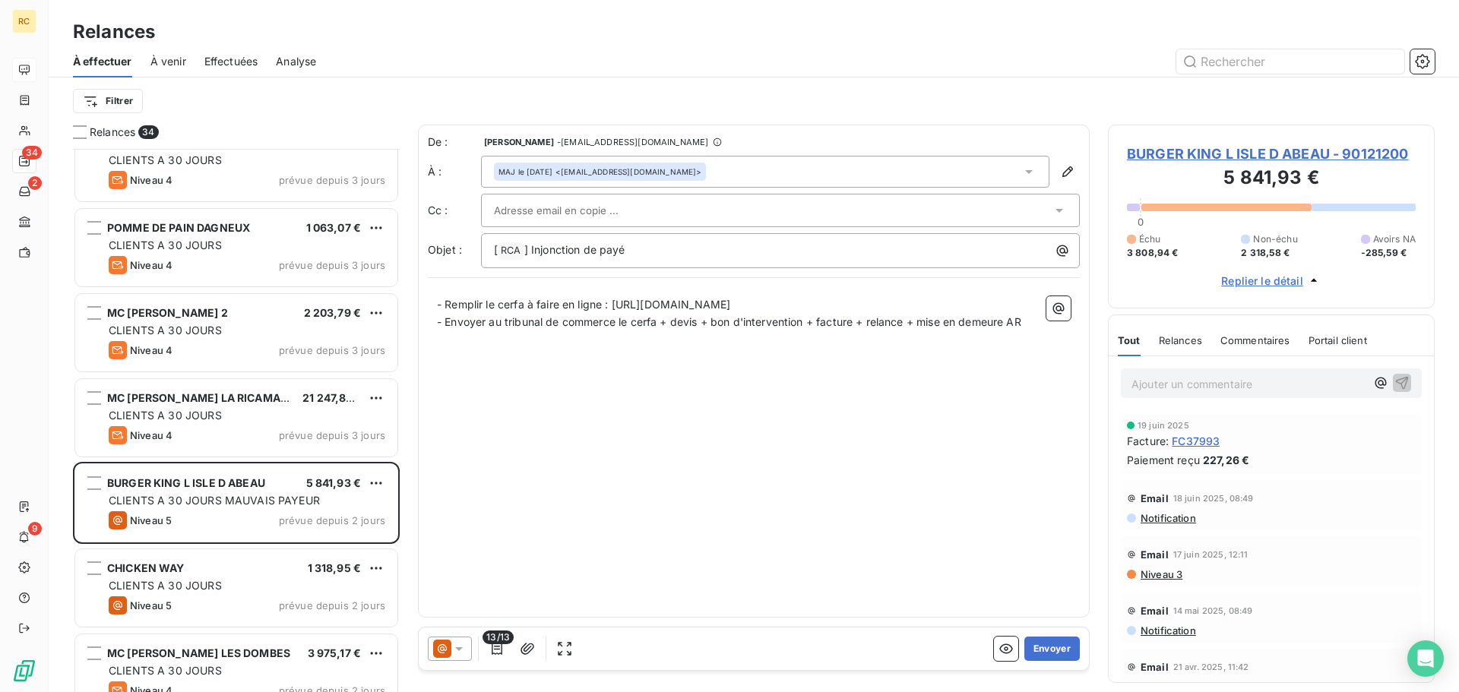
scroll to position [756, 0]
click at [1148, 575] on span "Niveau 3" at bounding box center [1160, 576] width 43 height 12
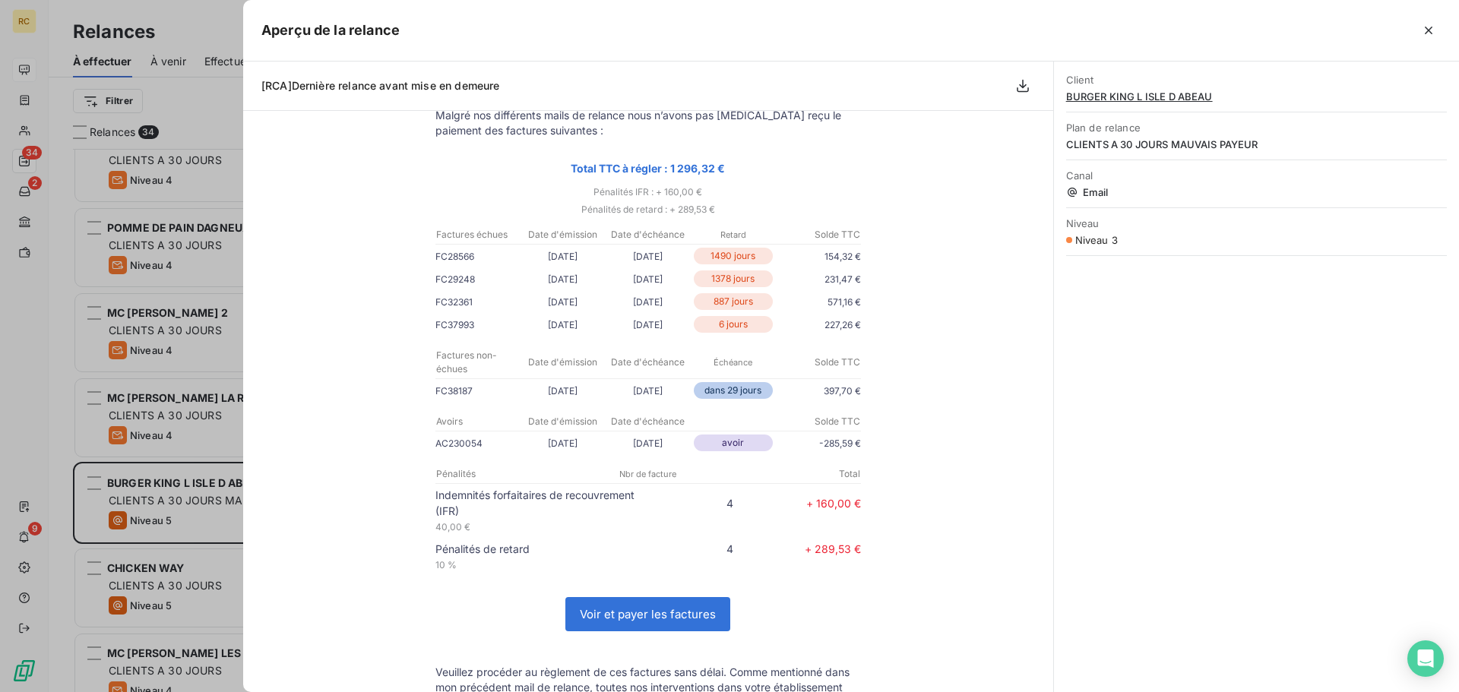
scroll to position [152, 0]
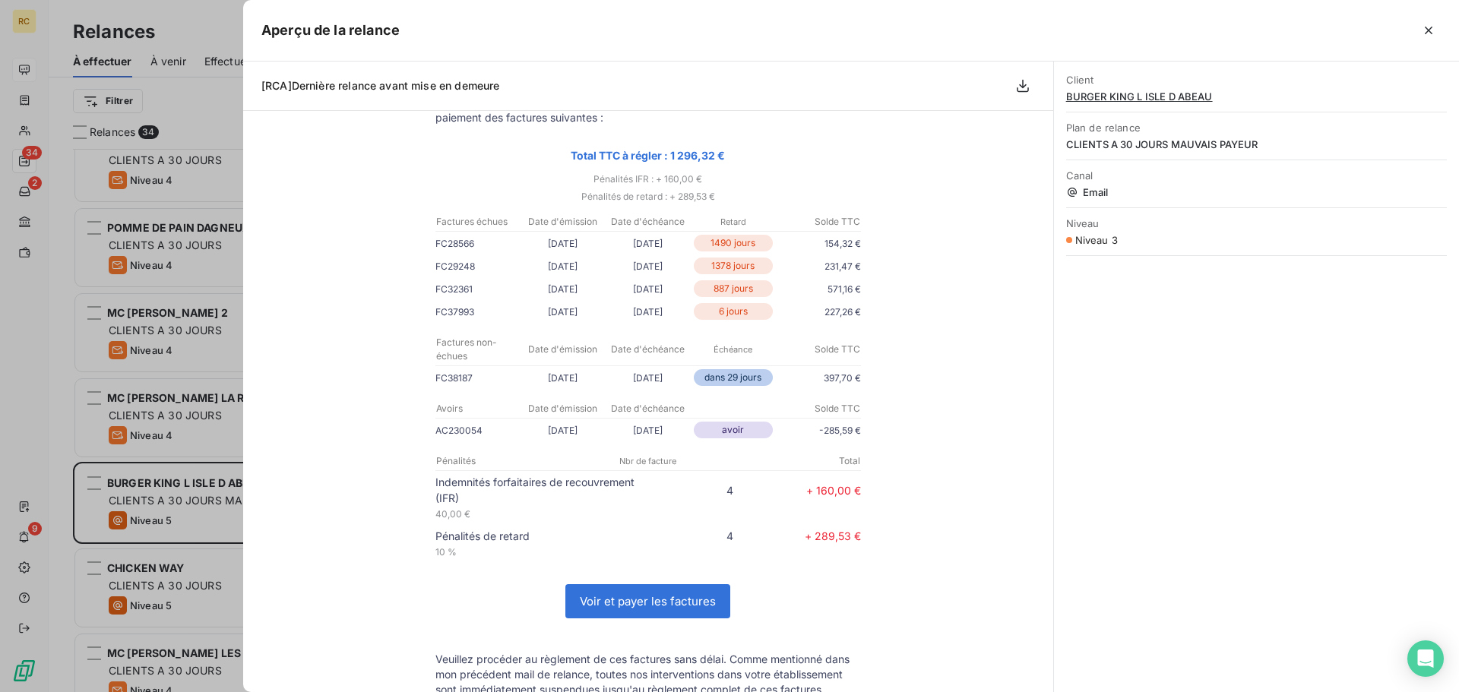
click at [1435, 30] on icon "button" at bounding box center [1428, 30] width 15 height 15
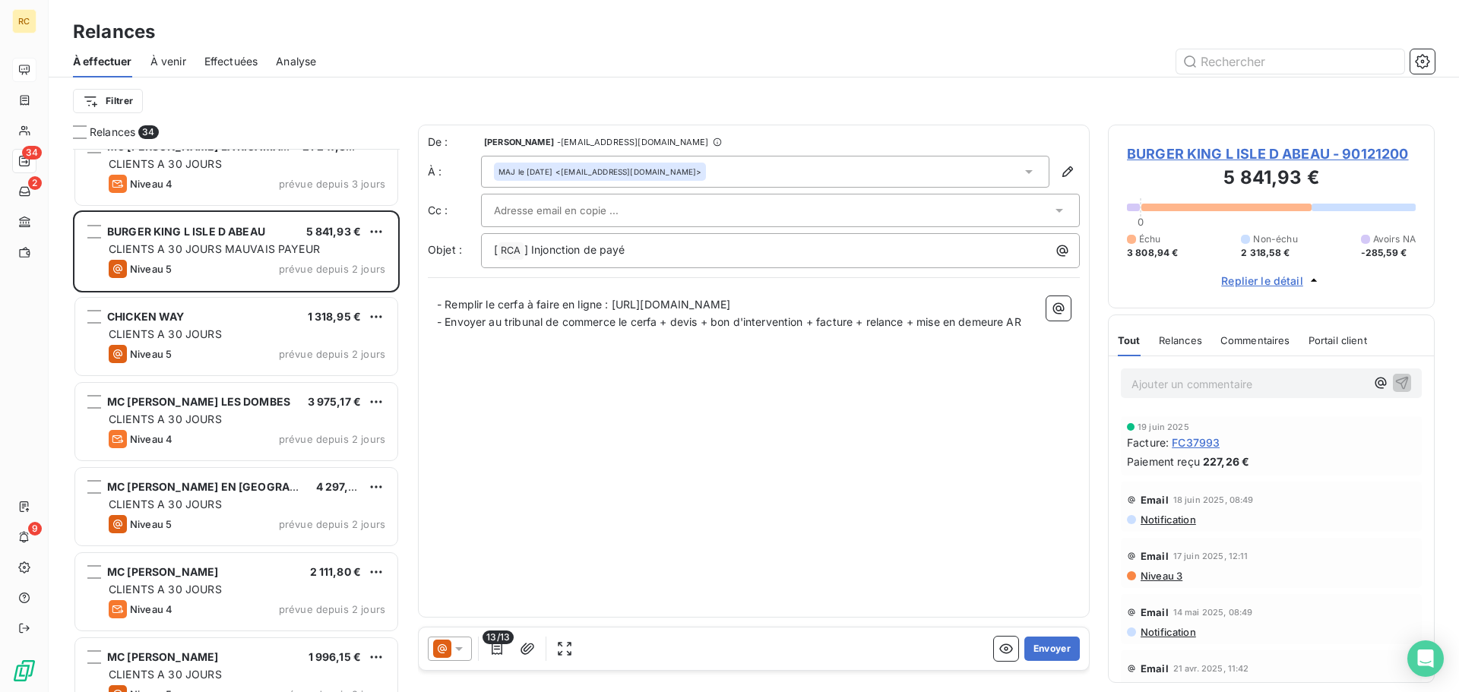
scroll to position [2205, 0]
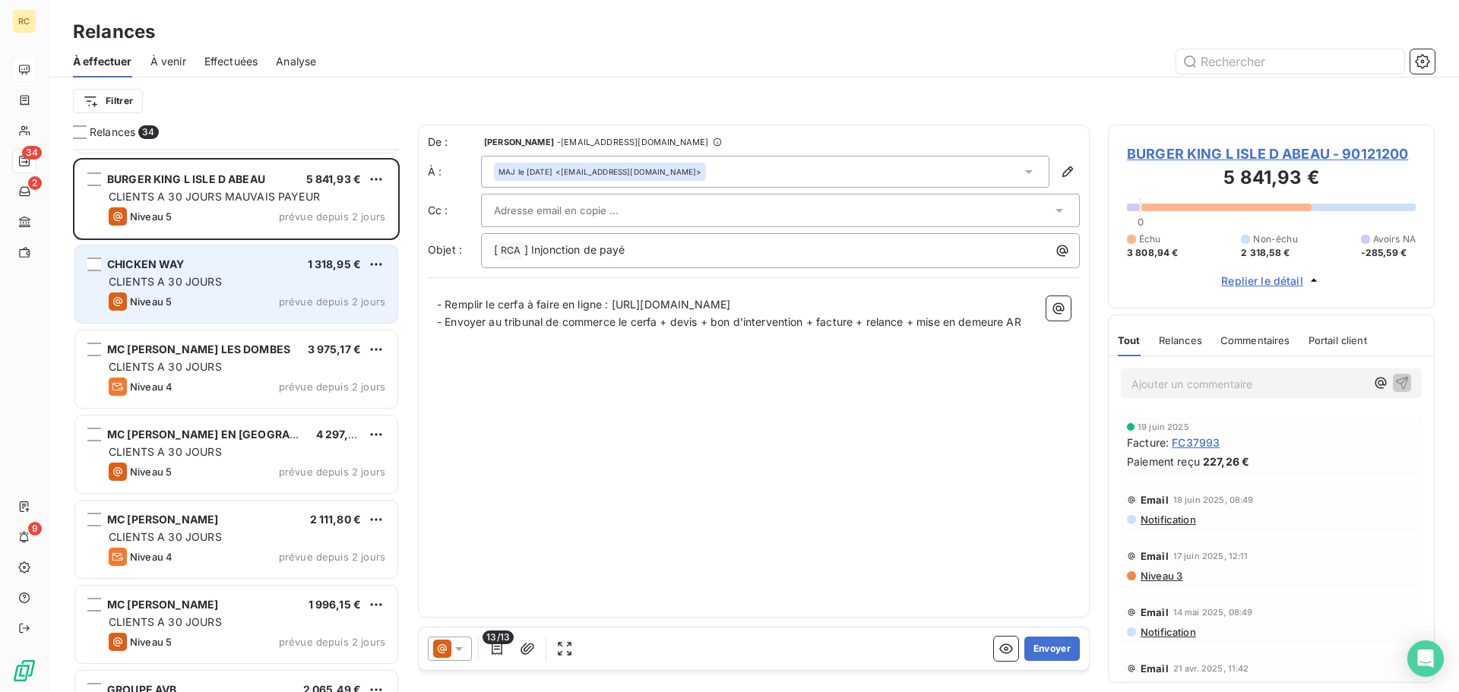
click at [207, 287] on span "CLIENTS A 30 JOURS" at bounding box center [165, 281] width 113 height 13
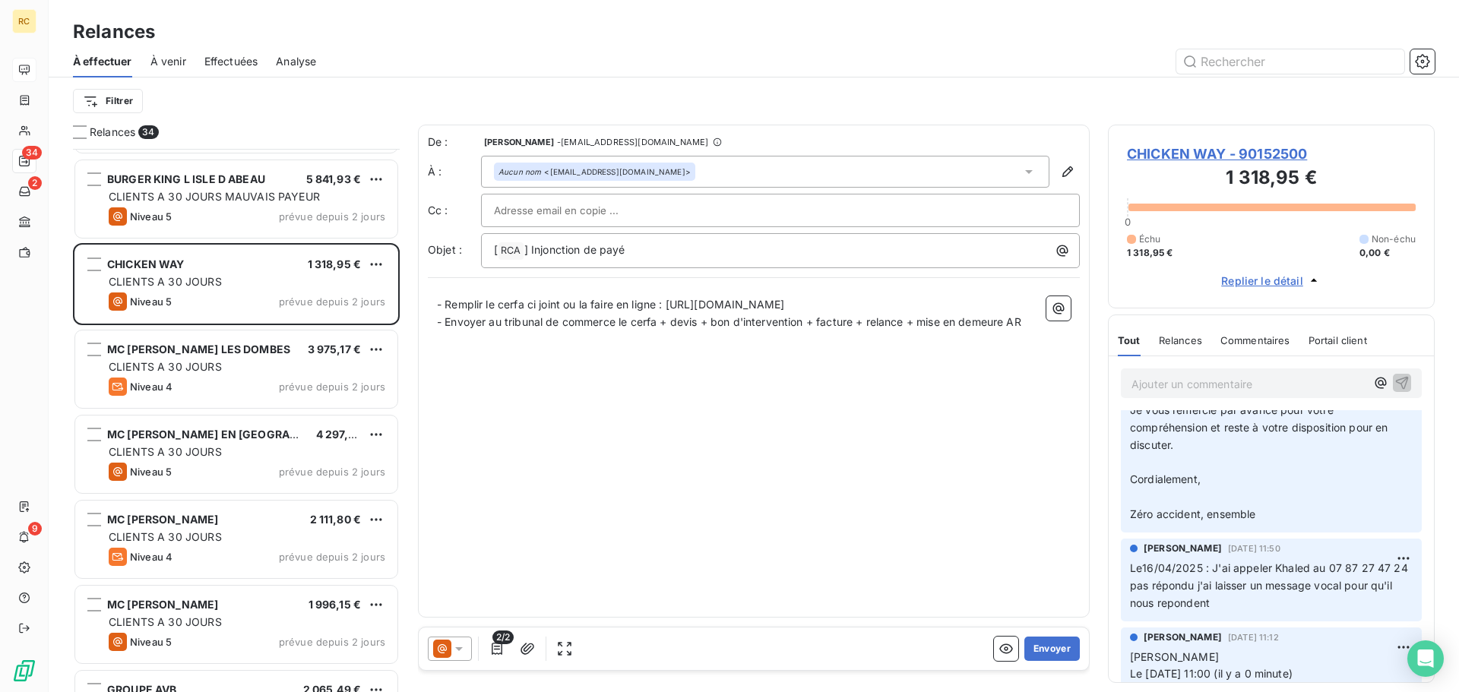
click at [1167, 342] on span "Relances" at bounding box center [1180, 340] width 43 height 12
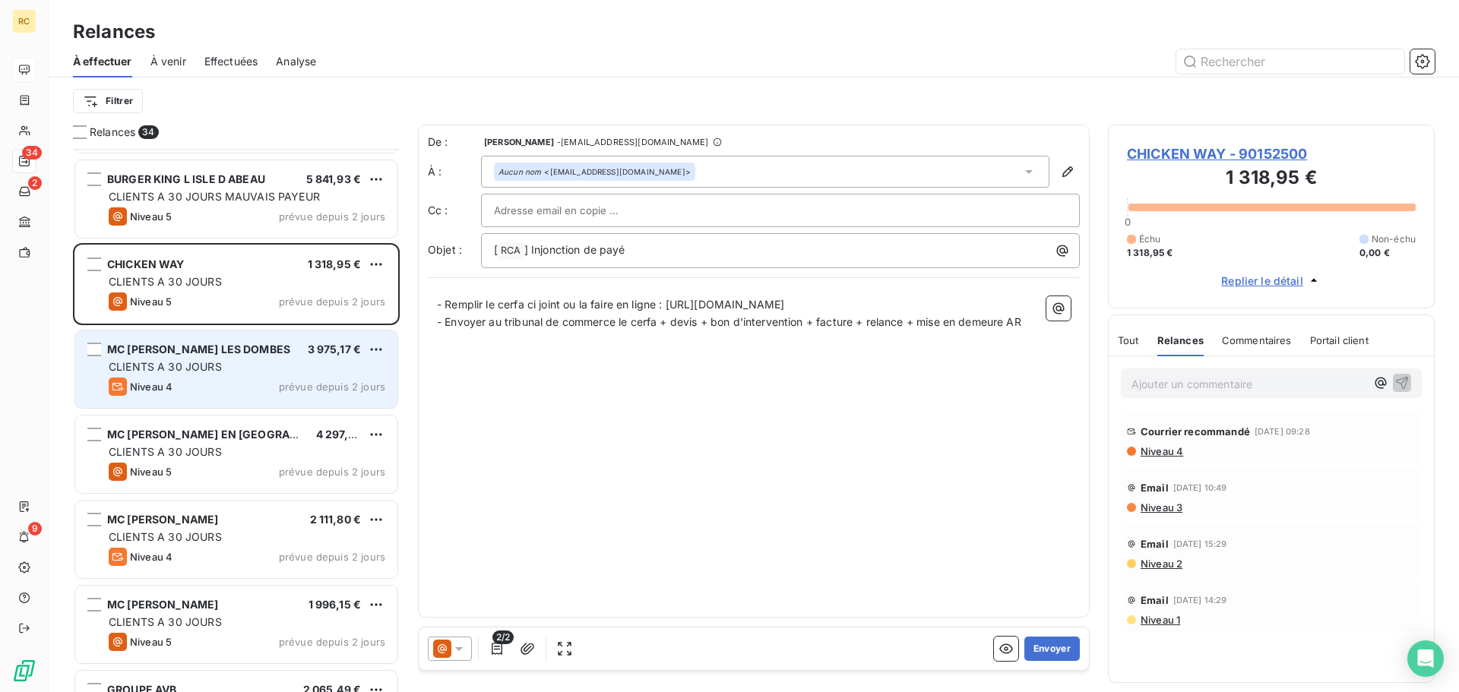
click at [221, 366] on div "CLIENTS A 30 JOURS" at bounding box center [247, 367] width 277 height 15
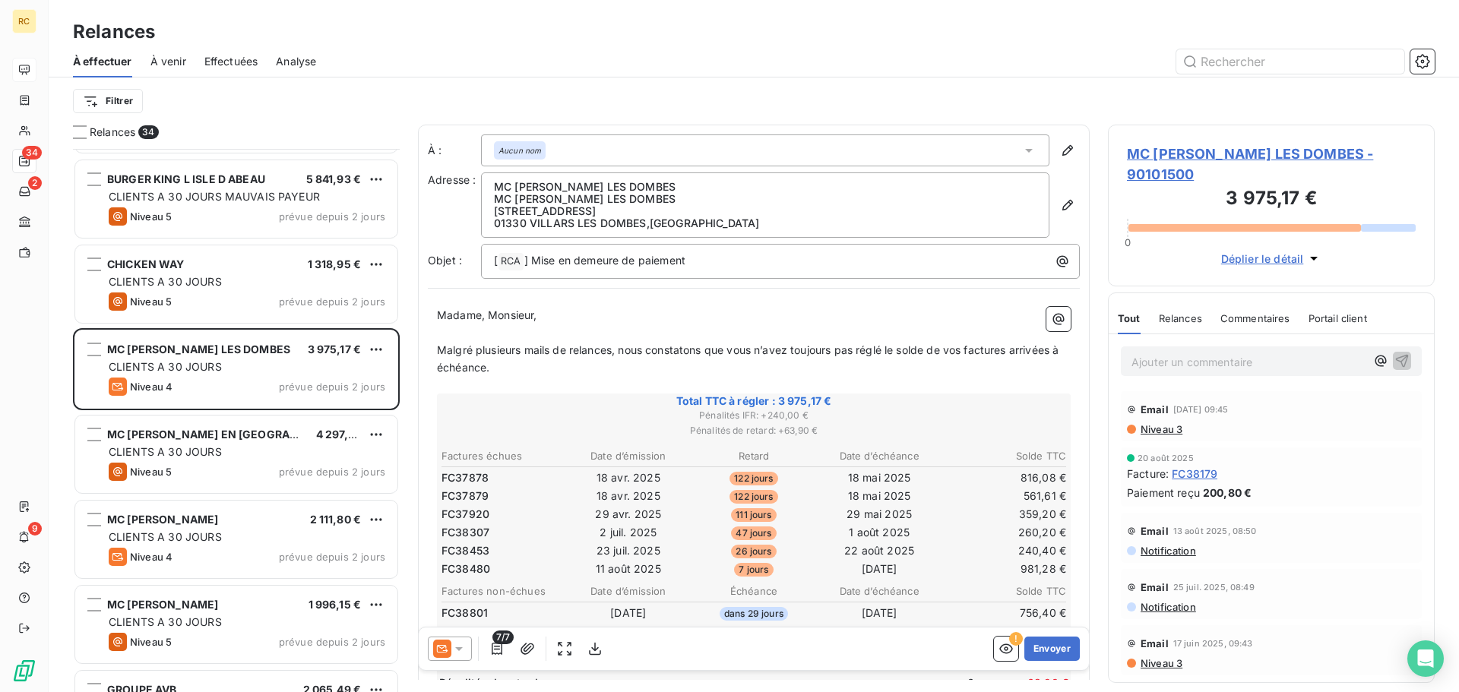
click at [1195, 314] on span "Relances" at bounding box center [1180, 318] width 43 height 12
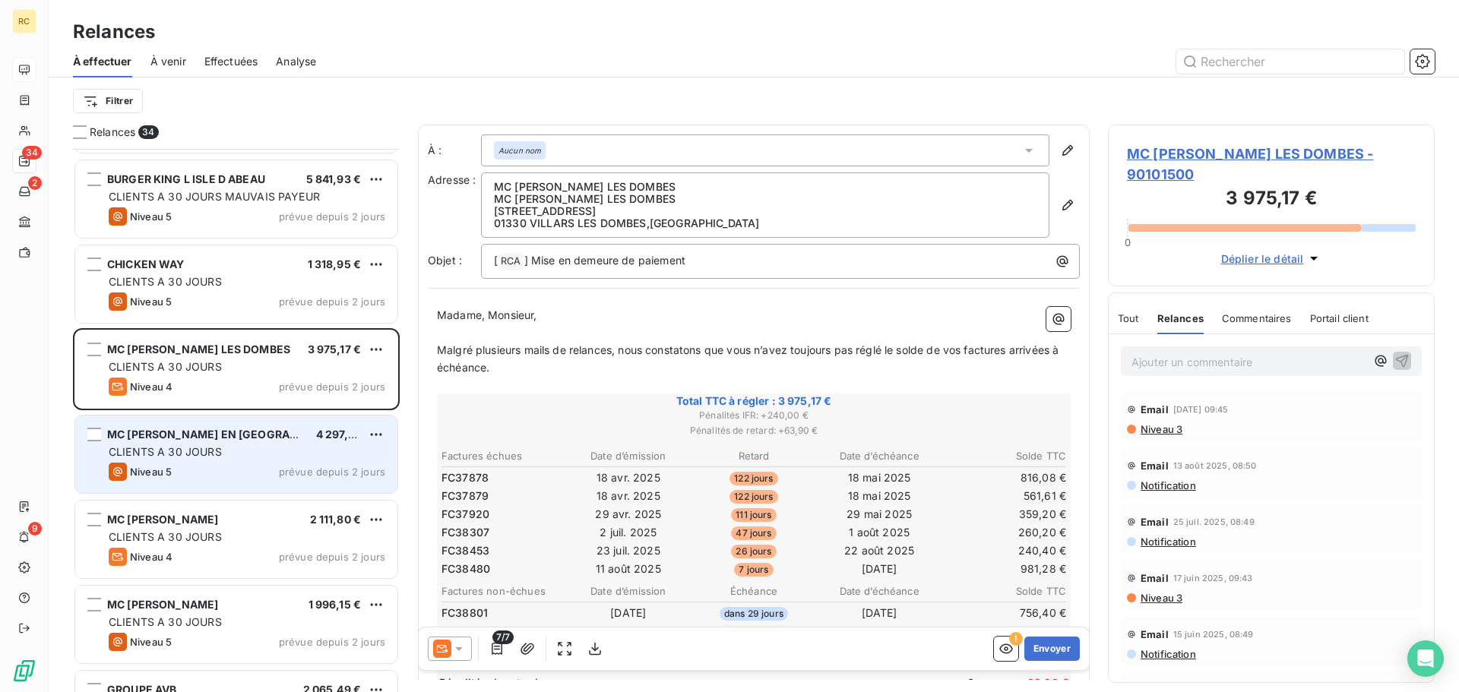
click at [209, 439] on span "MC [PERSON_NAME] EN [GEOGRAPHIC_DATA]" at bounding box center [229, 434] width 245 height 13
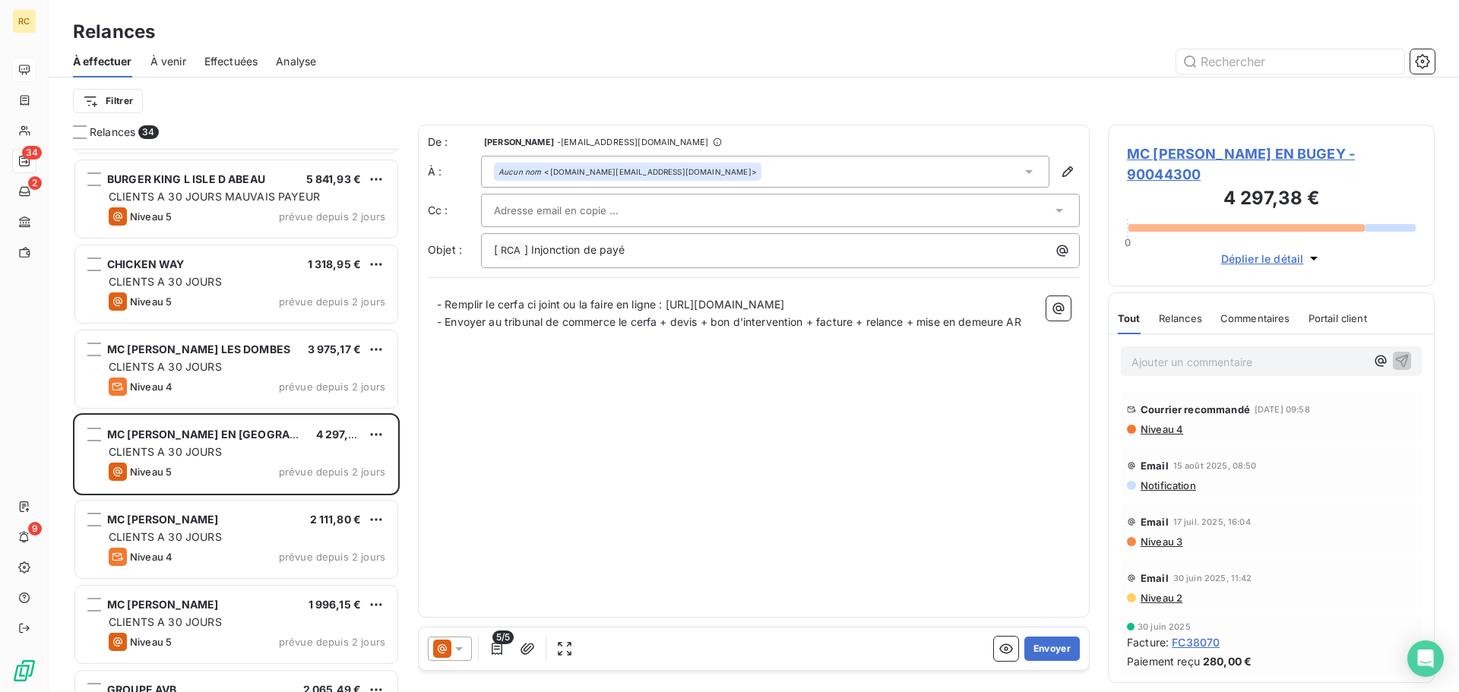
click at [1177, 320] on span "Relances" at bounding box center [1180, 318] width 43 height 12
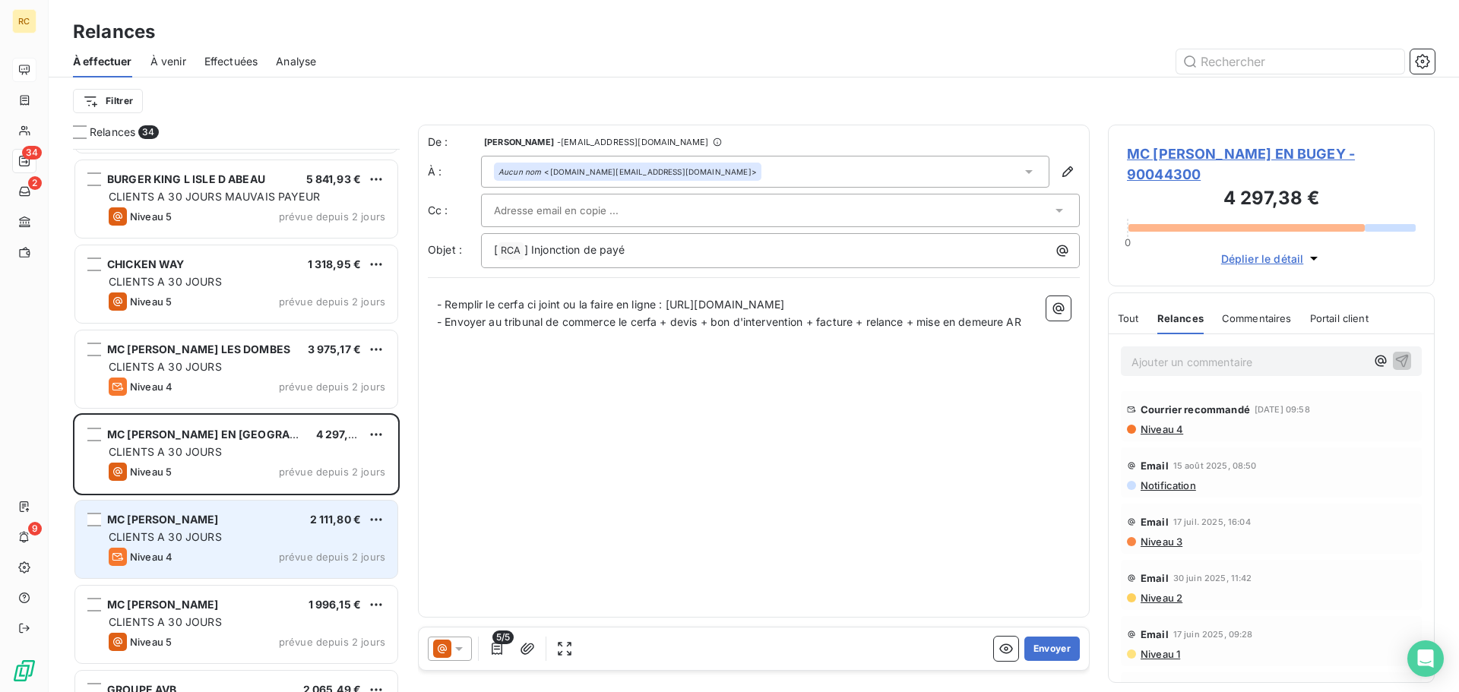
click at [174, 539] on span "CLIENTS A 30 JOURS" at bounding box center [165, 537] width 113 height 13
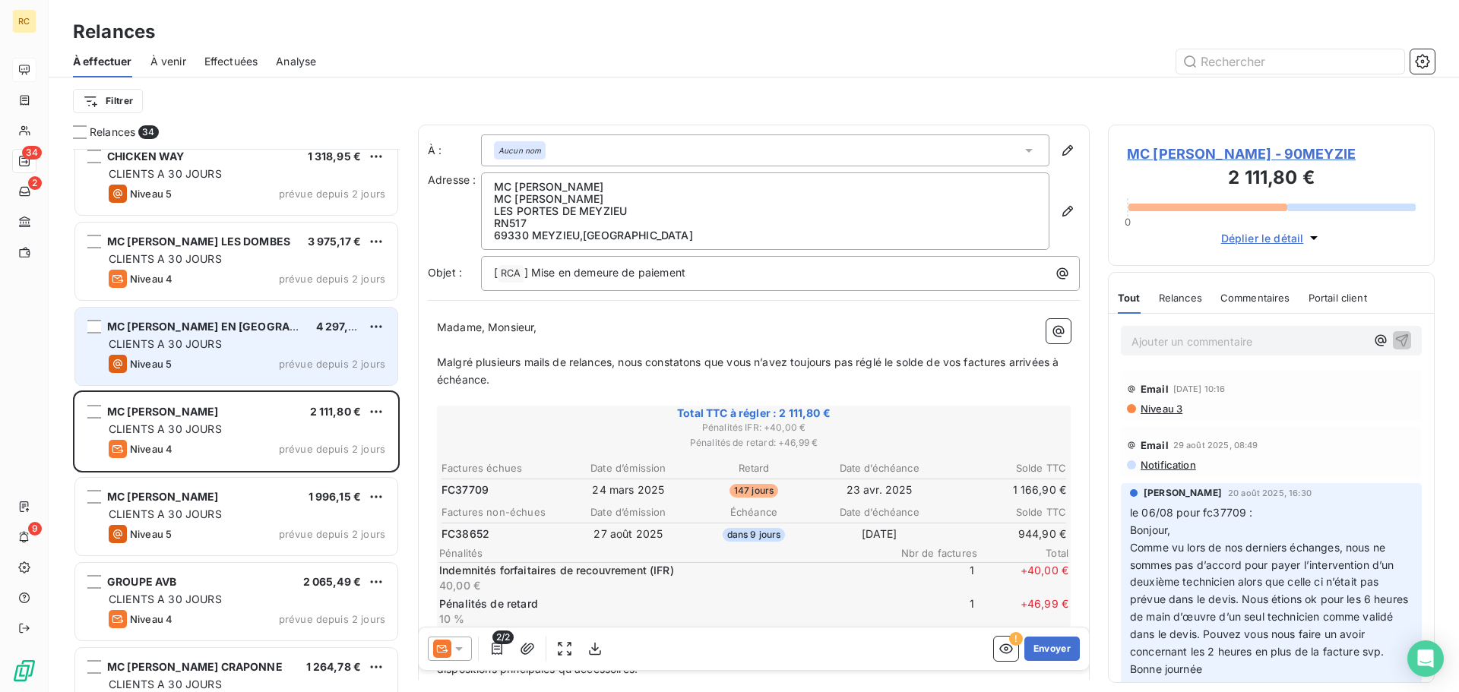
scroll to position [2352, 0]
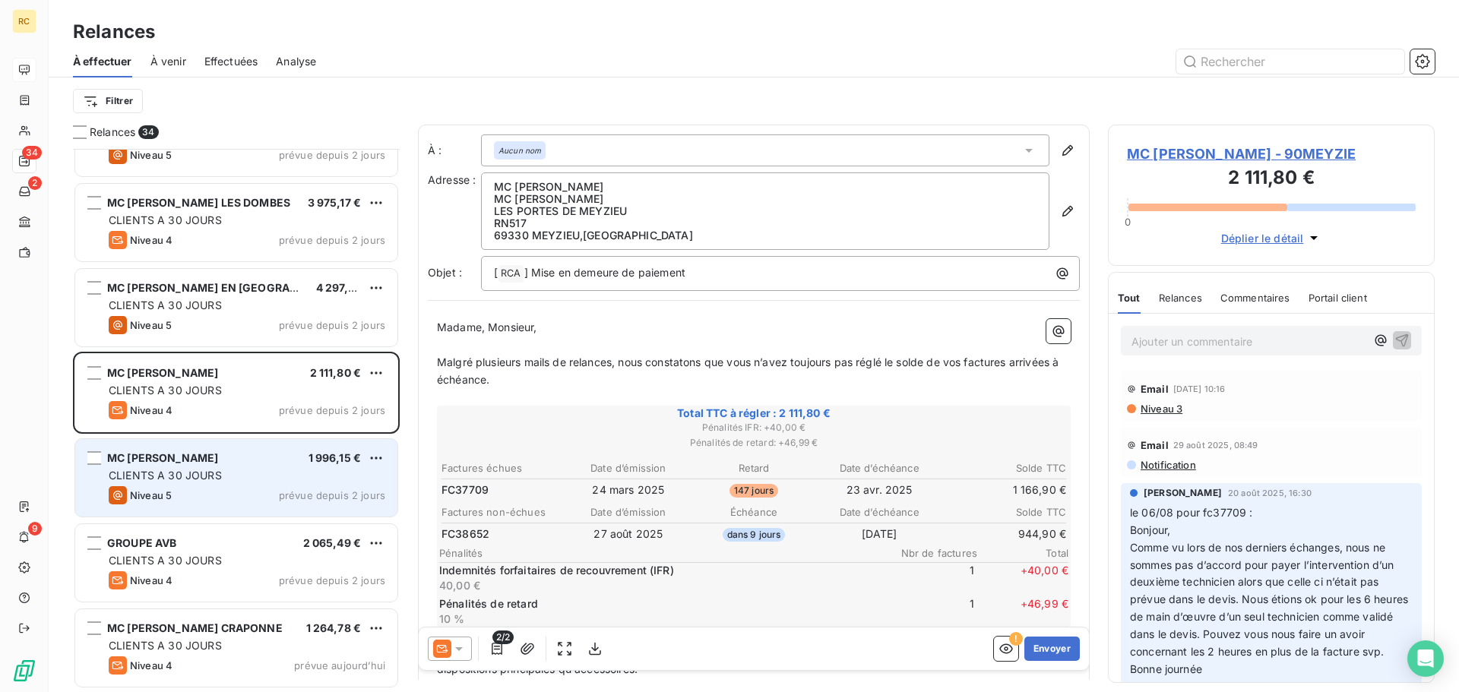
click at [278, 473] on div "CLIENTS A 30 JOURS" at bounding box center [247, 475] width 277 height 15
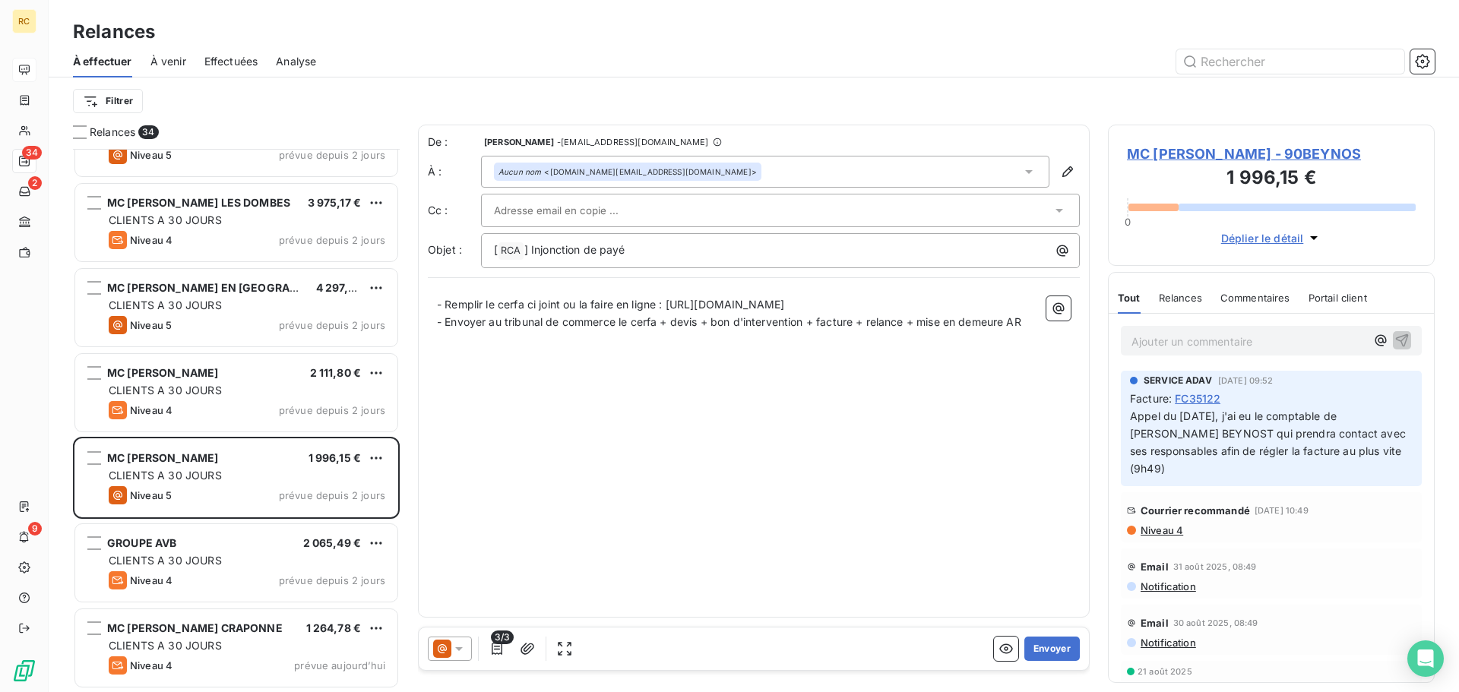
click at [1188, 302] on span "Relances" at bounding box center [1180, 298] width 43 height 12
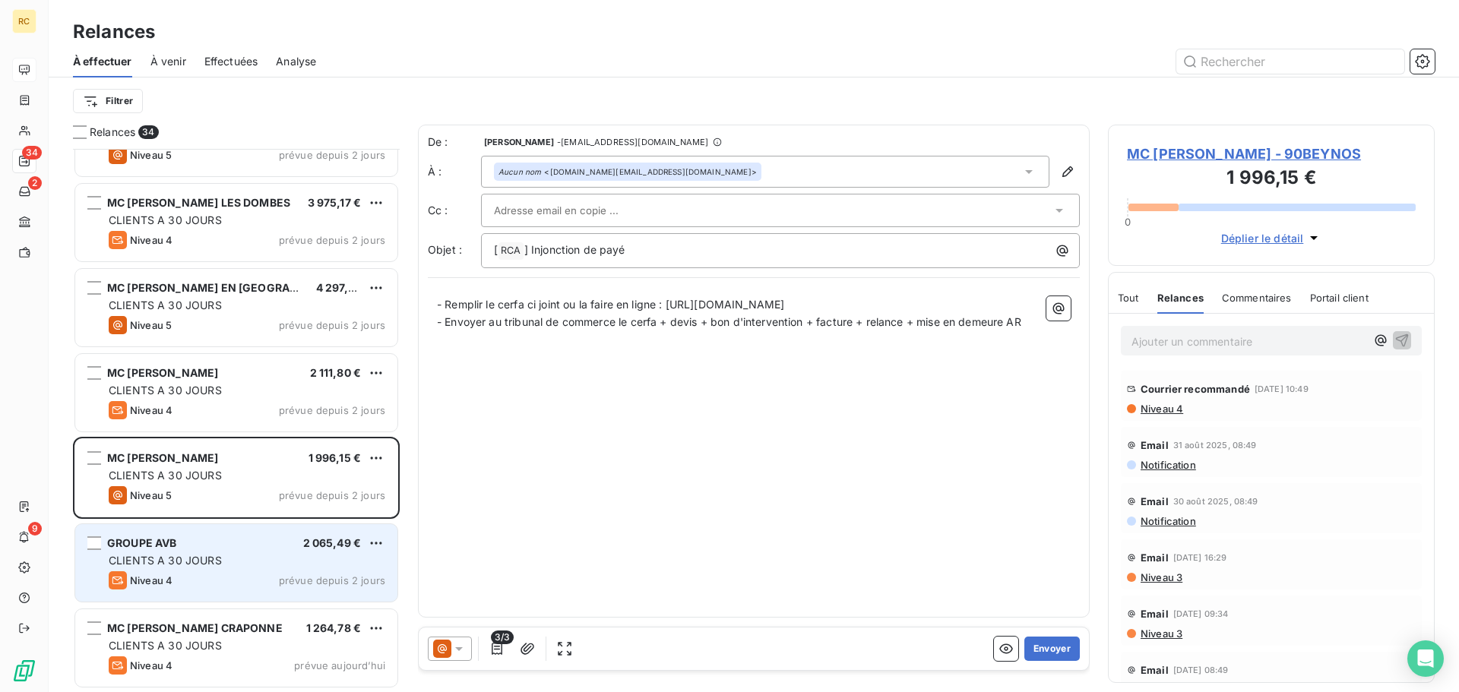
click at [249, 566] on div "CLIENTS A 30 JOURS" at bounding box center [247, 560] width 277 height 15
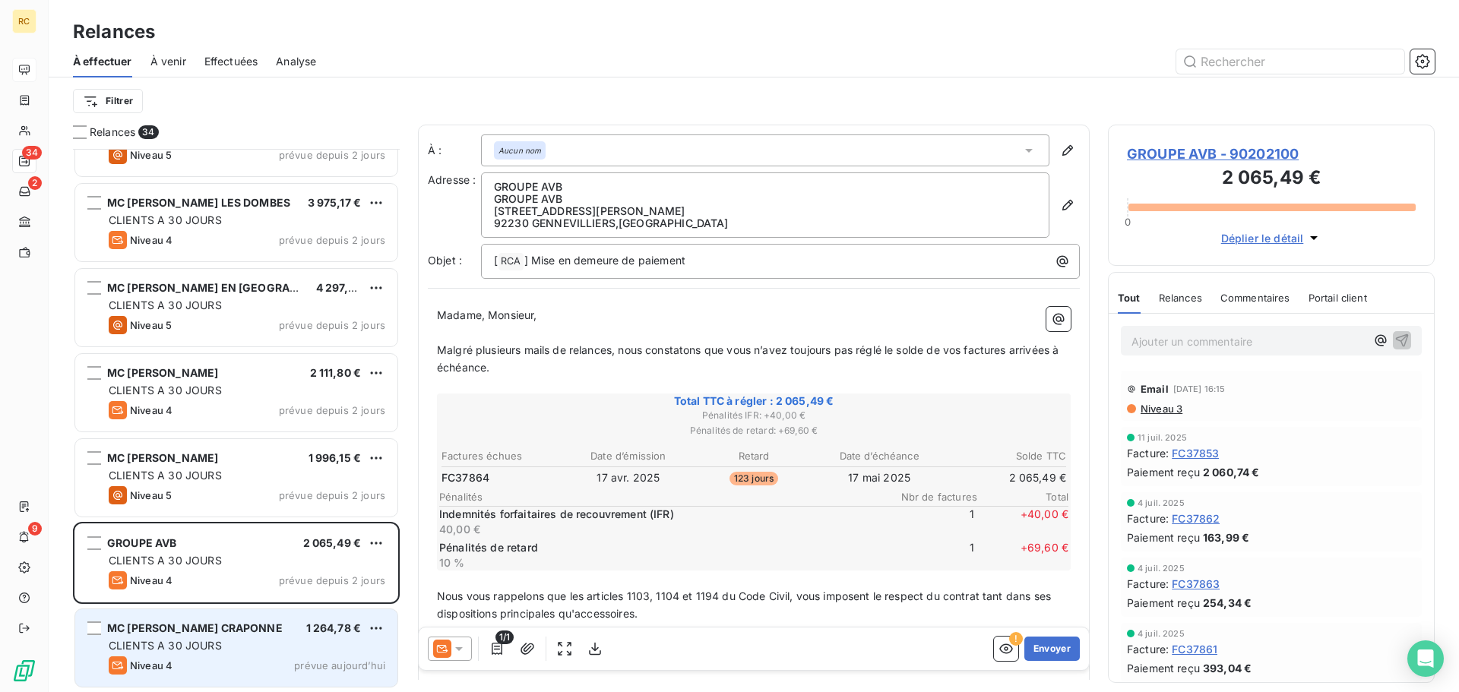
click at [237, 669] on div "Niveau 4 prévue aujourd’hui" at bounding box center [247, 666] width 277 height 18
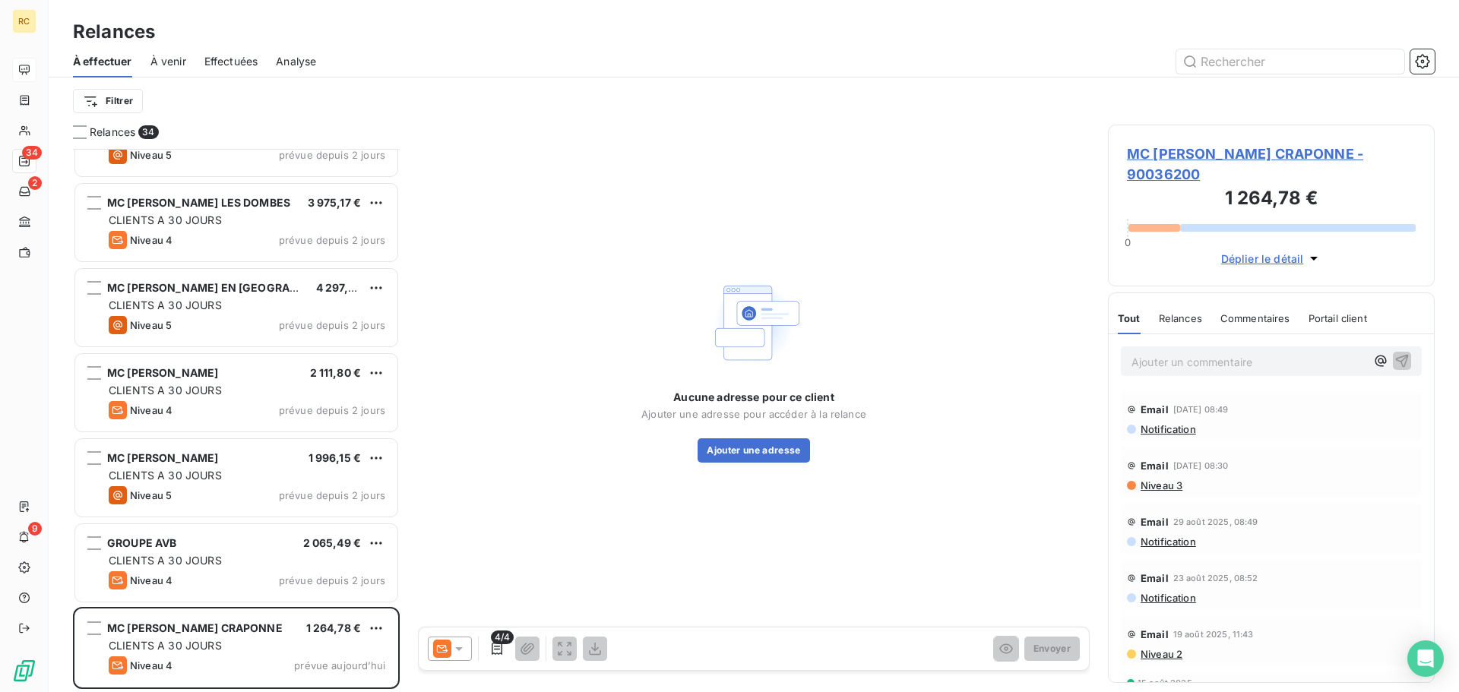
click at [1183, 306] on div "Relances" at bounding box center [1180, 319] width 43 height 32
click at [798, 458] on button "Ajouter une adresse" at bounding box center [754, 451] width 112 height 24
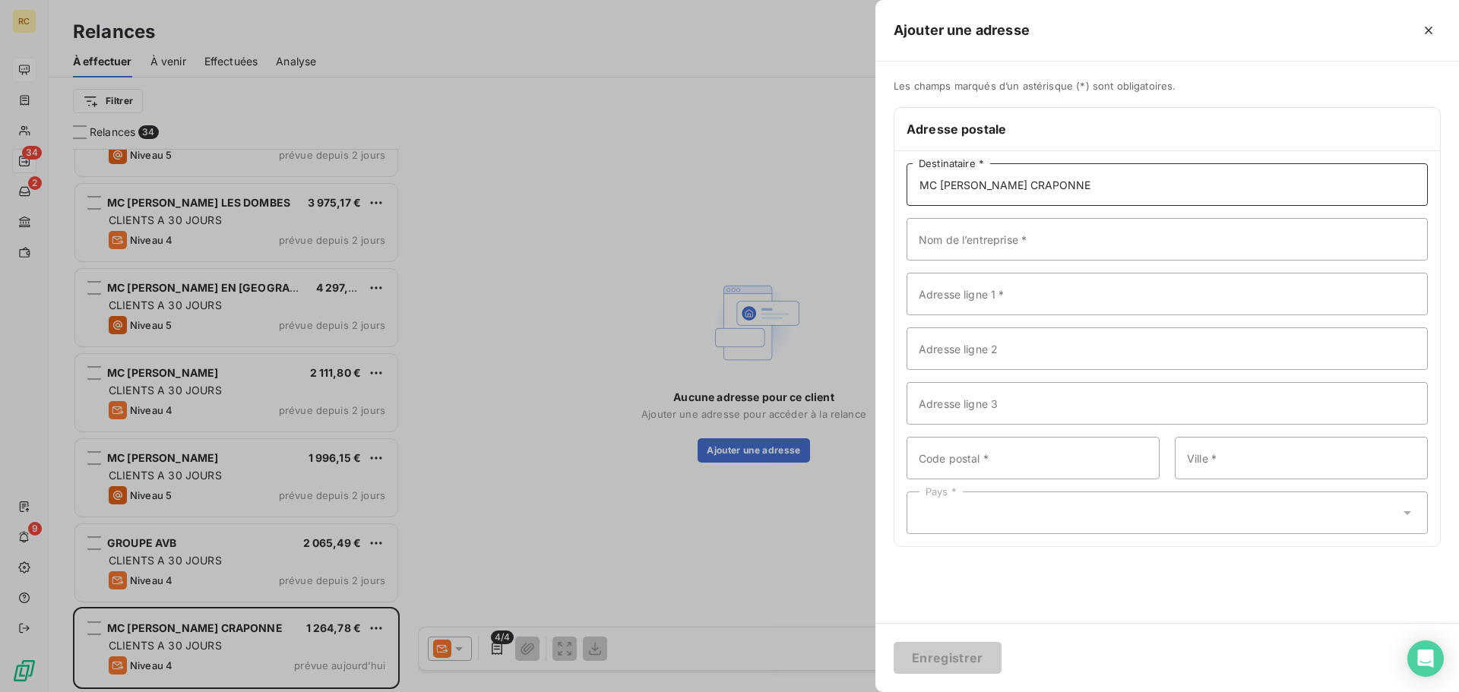
type input "MC [PERSON_NAME] CRAPONNE"
click at [1025, 220] on input "Nom de l’entreprise *" at bounding box center [1167, 239] width 521 height 43
drag, startPoint x: 1063, startPoint y: 178, endPoint x: 864, endPoint y: 180, distance: 198.4
click at [864, 692] on div "Ajouter une adresse Les champs marqués d’un astérisque (*) sont obligatoires. A…" at bounding box center [729, 692] width 1459 height 0
click at [953, 228] on input "Nom de l’entreprise *" at bounding box center [1167, 239] width 521 height 43
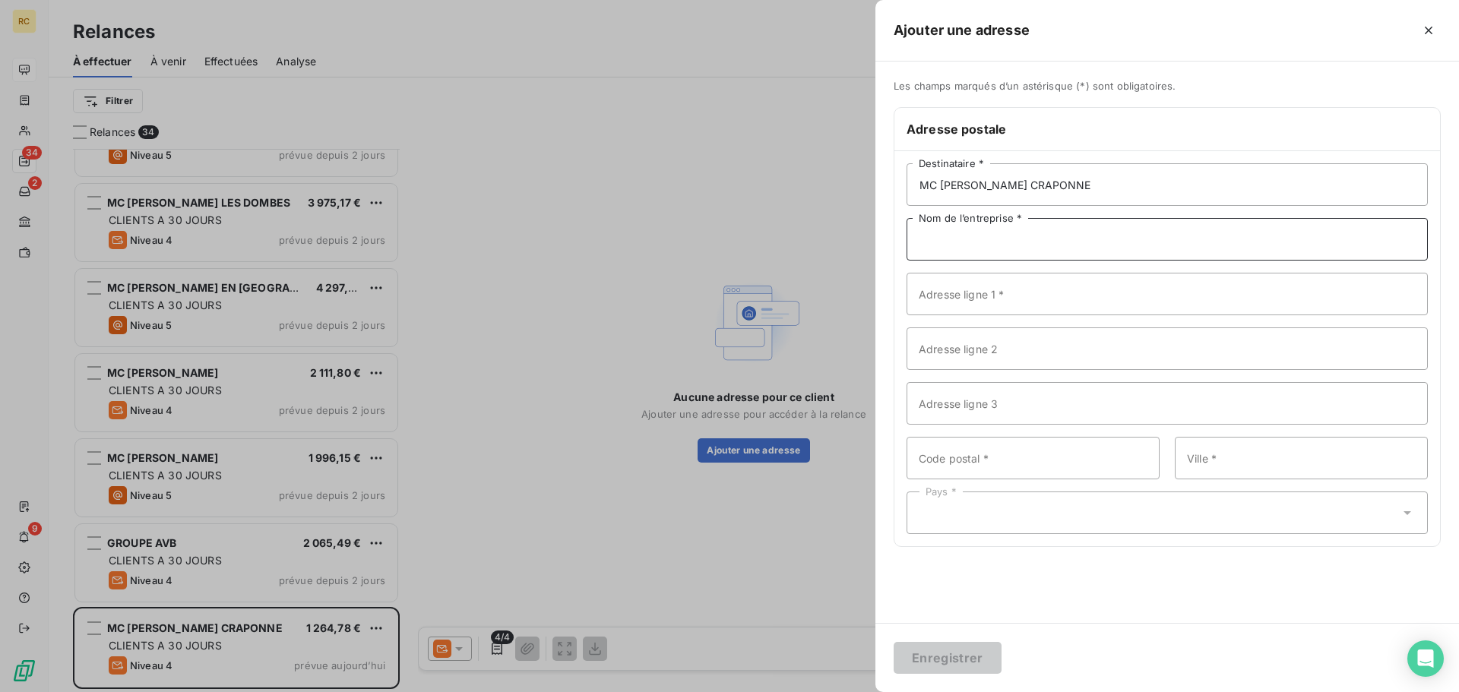
paste input "MC [PERSON_NAME] CRAPONNE"
type input "MC [PERSON_NAME] CRAPONNE"
click at [965, 290] on input "Adresse ligne 1 *" at bounding box center [1167, 294] width 521 height 43
click at [963, 282] on input "Adresse ligne 1 *" at bounding box center [1167, 294] width 521 height 43
paste input "CRAPAX SD 1253"
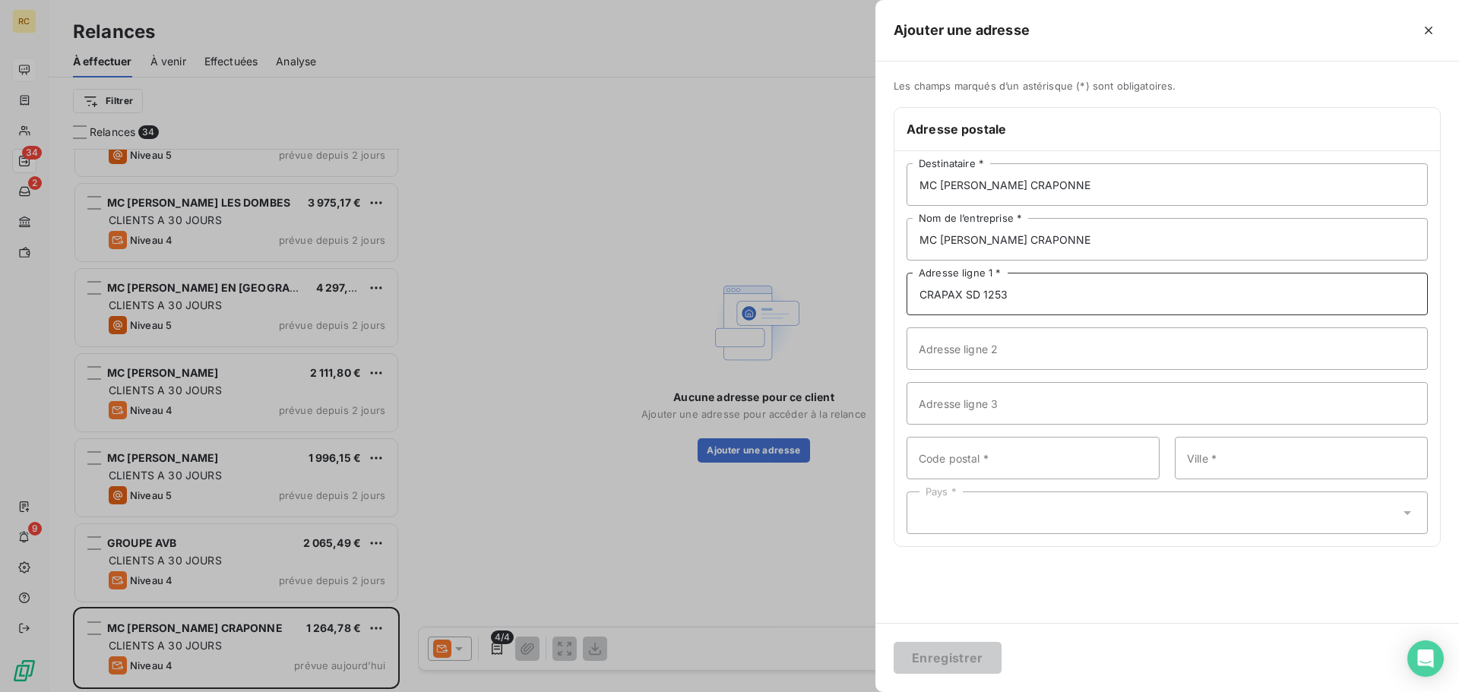
type input "CRAPAX SD 1253"
click at [1118, 360] on input "Adresse ligne 2" at bounding box center [1167, 349] width 521 height 43
type input "v"
click at [999, 457] on input "Code postal *" at bounding box center [1033, 458] width 253 height 43
paste input "69290"
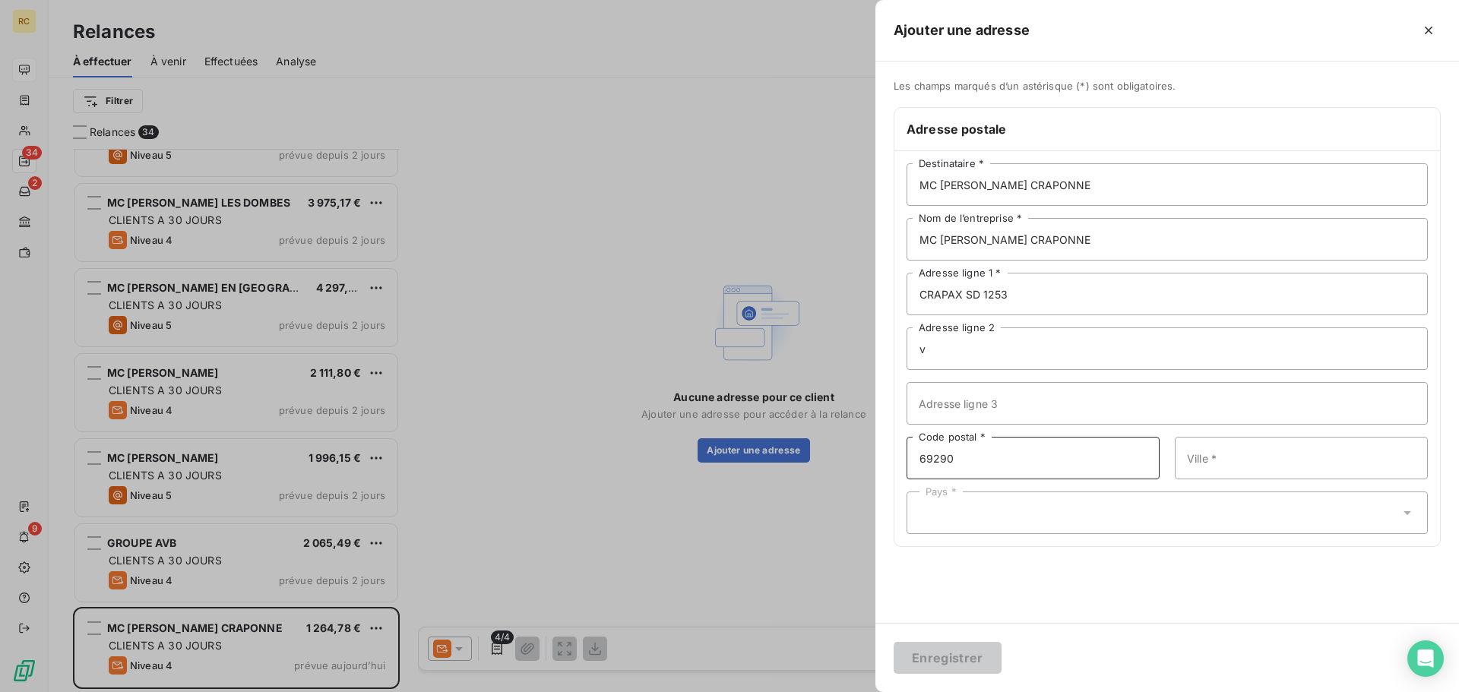
type input "69290"
type input "CRAPONNE"
click at [1148, 520] on div "Pays *" at bounding box center [1167, 513] width 521 height 43
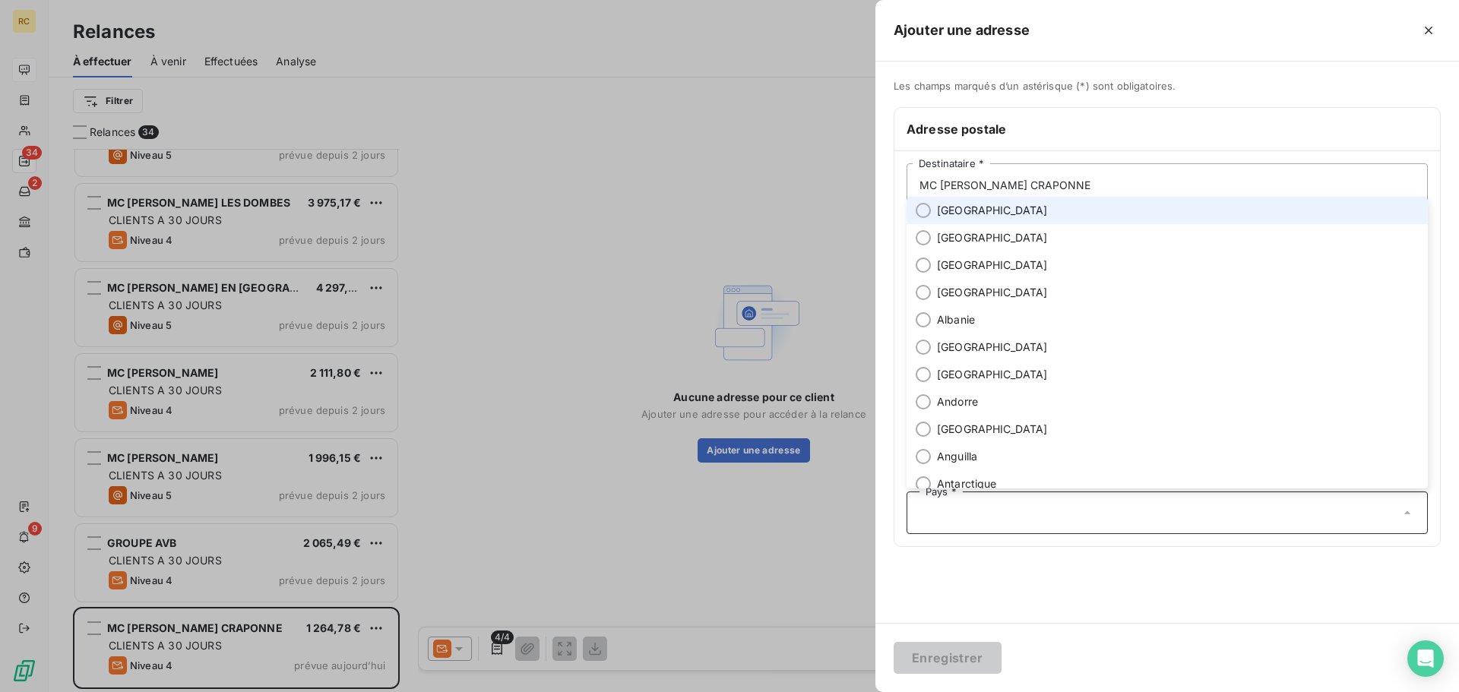
click at [955, 218] on li "[GEOGRAPHIC_DATA]" at bounding box center [1167, 210] width 521 height 27
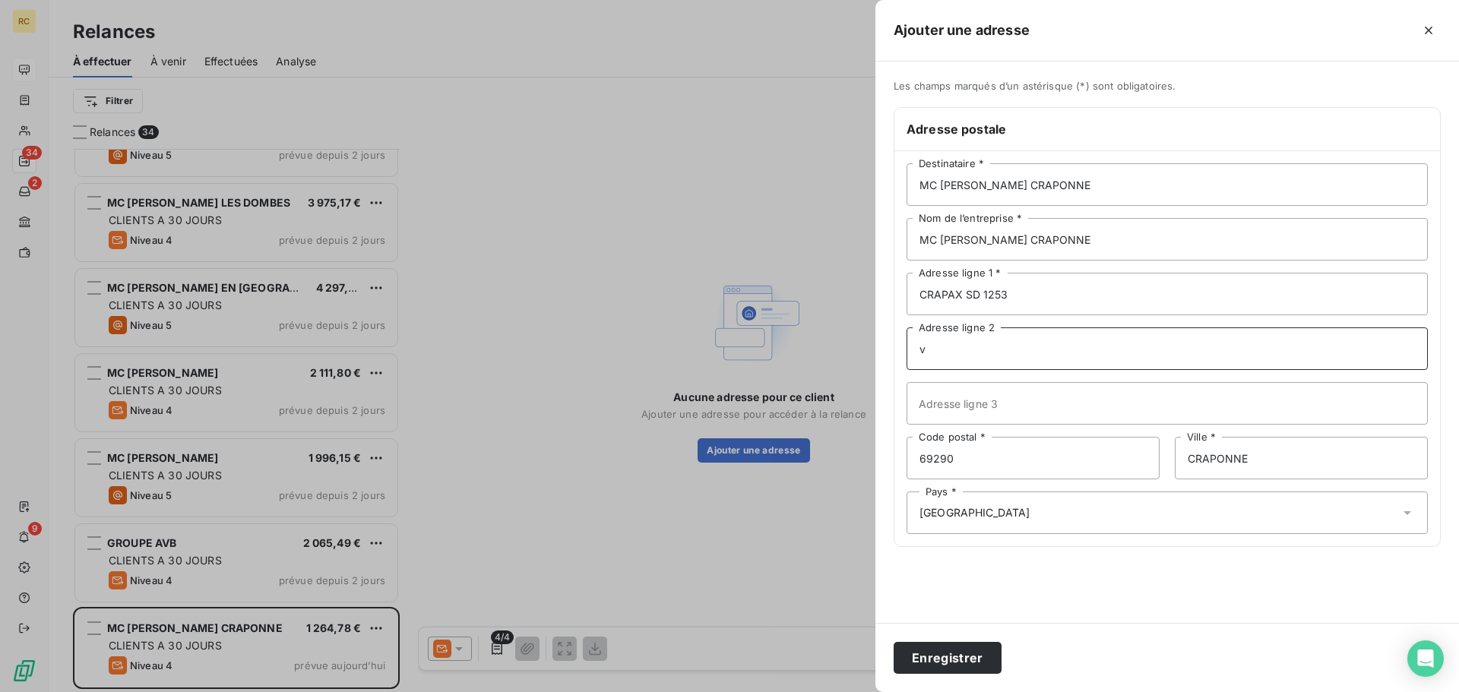
drag, startPoint x: 952, startPoint y: 352, endPoint x: 836, endPoint y: 350, distance: 115.5
click at [836, 692] on div "Ajouter une adresse Les champs marqués d’un astérisque (*) sont obligatoires. A…" at bounding box center [729, 692] width 1459 height 0
type input "[STREET_ADDRESS][PERSON_NAME]"
click at [976, 649] on button "Enregistrer" at bounding box center [948, 658] width 108 height 32
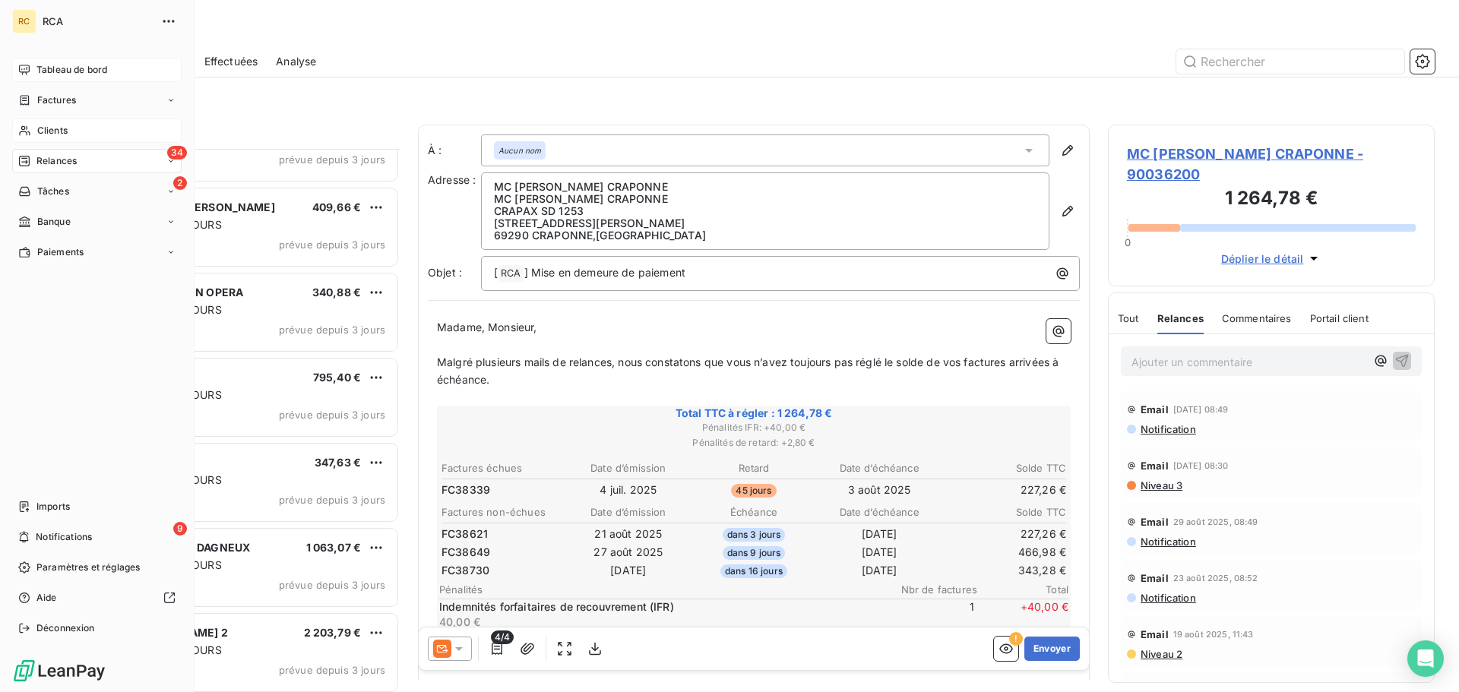
scroll to position [1521, 0]
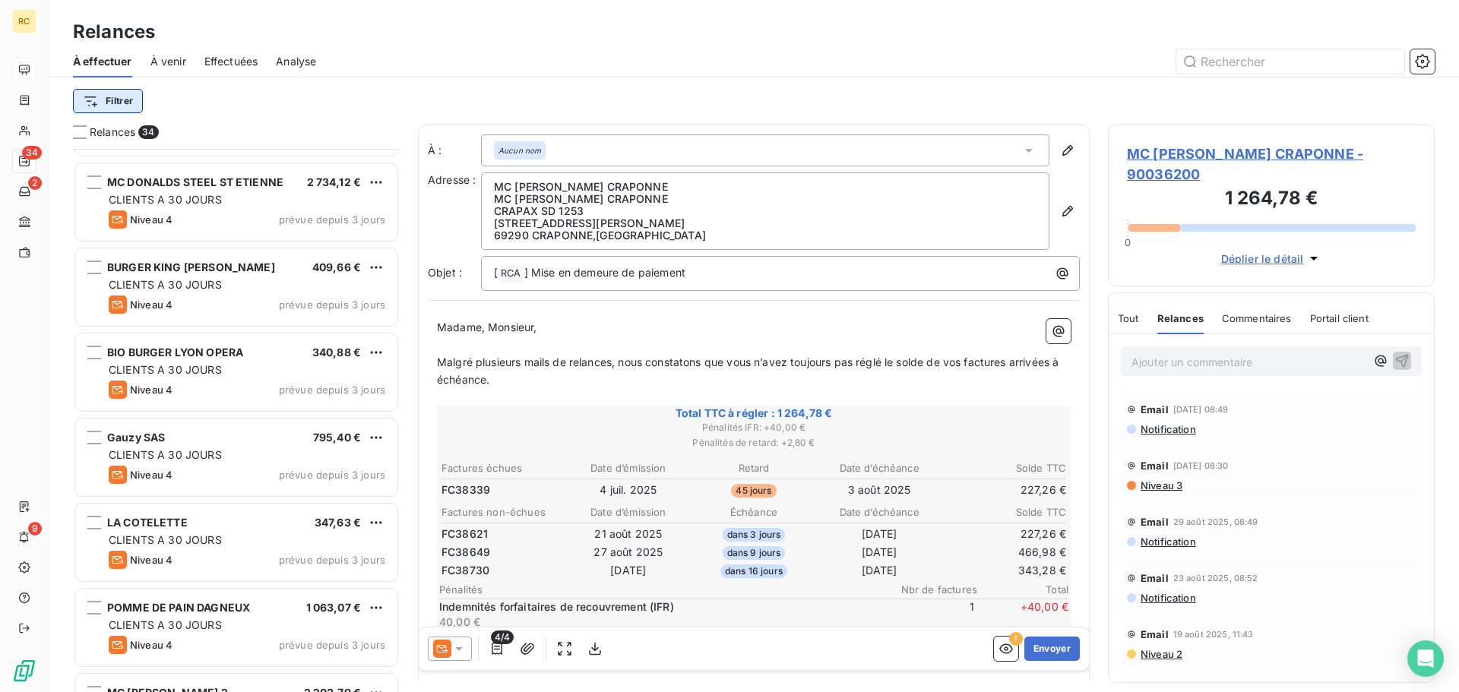
click at [124, 99] on html "RC 34 2 9 Relances À effectuer À venir Effectuées Analyse Filtrer Relances 34 D…" at bounding box center [729, 346] width 1459 height 692
click at [128, 103] on html "RC 34 2 9 Relances À effectuer À venir Effectuées Analyse Filtrer Relances 34 D…" at bounding box center [729, 346] width 1459 height 692
click at [128, 107] on html "RC 34 2 9 Relances À effectuer À venir Effectuées Analyse Filtrer Relances 34 D…" at bounding box center [729, 346] width 1459 height 692
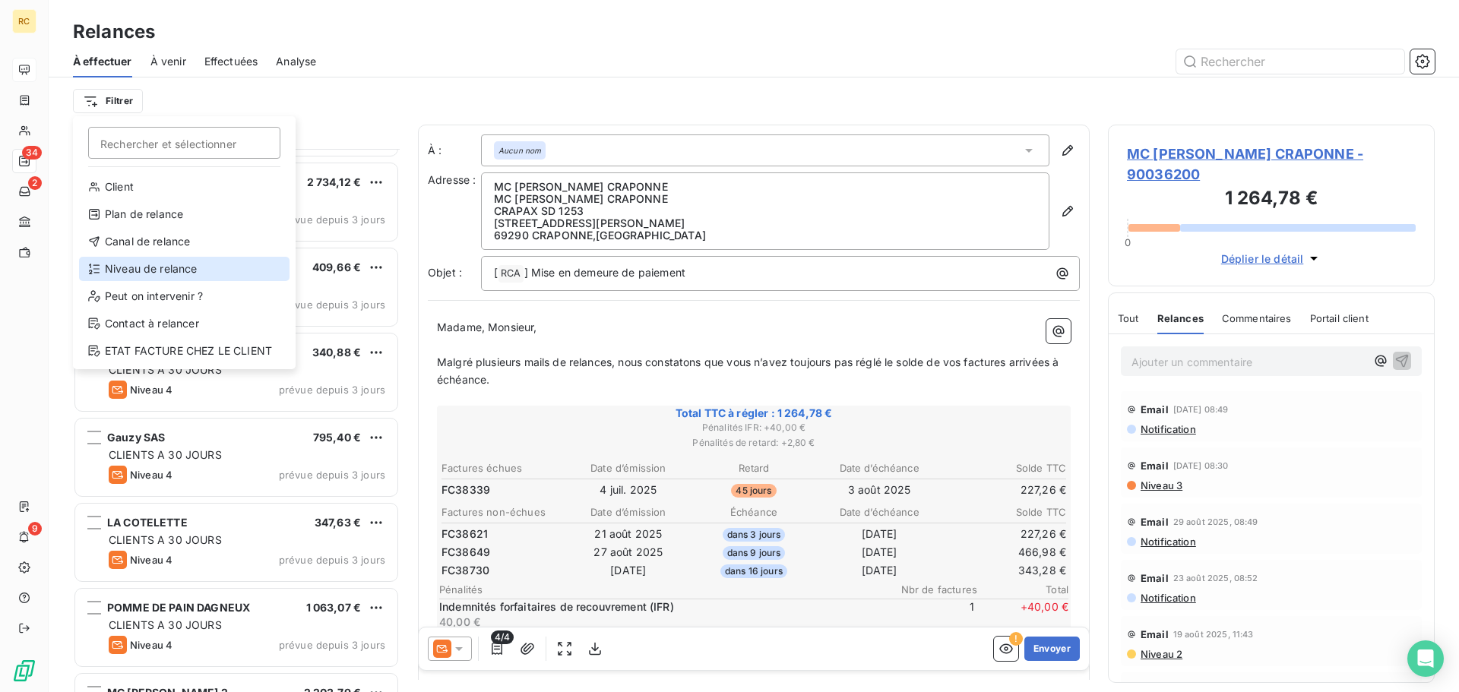
click at [222, 262] on div "Niveau de relance" at bounding box center [184, 269] width 211 height 24
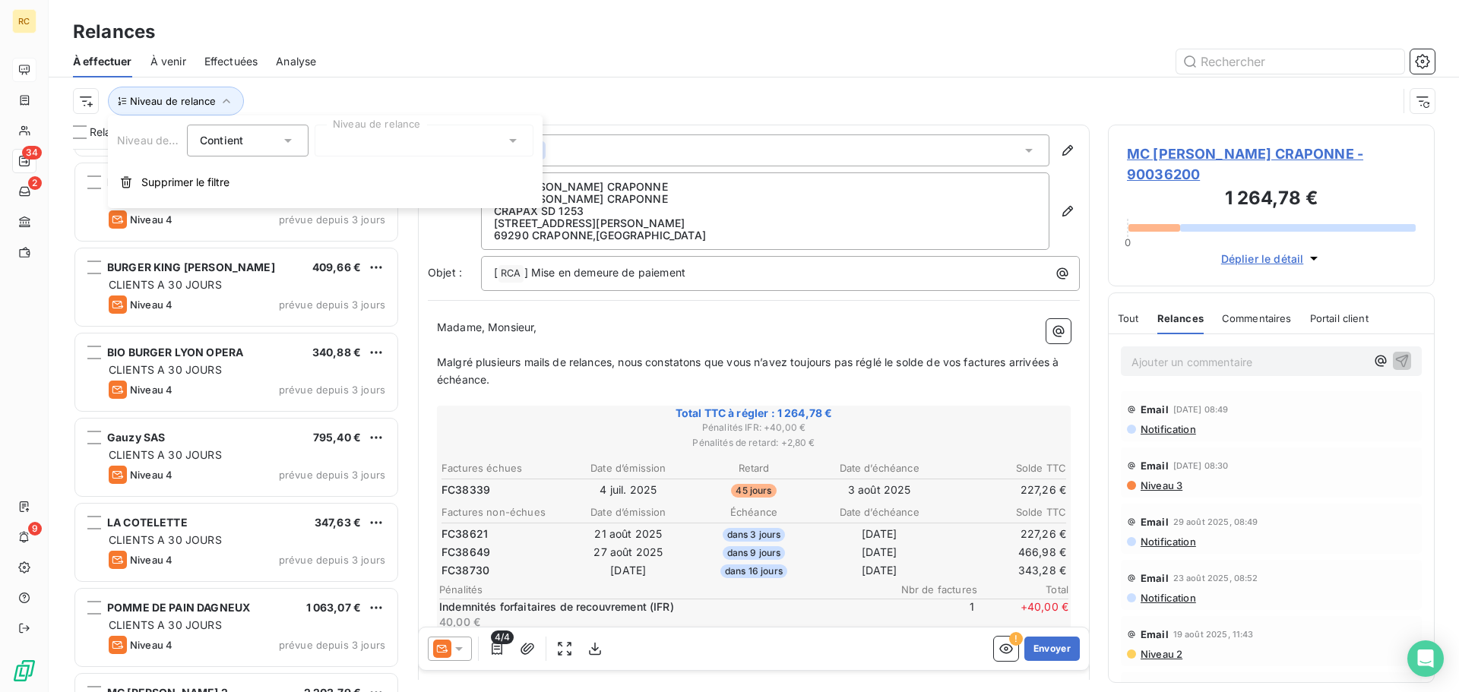
click at [258, 148] on div "Contient is" at bounding box center [240, 140] width 81 height 21
click at [384, 133] on div at bounding box center [424, 141] width 219 height 32
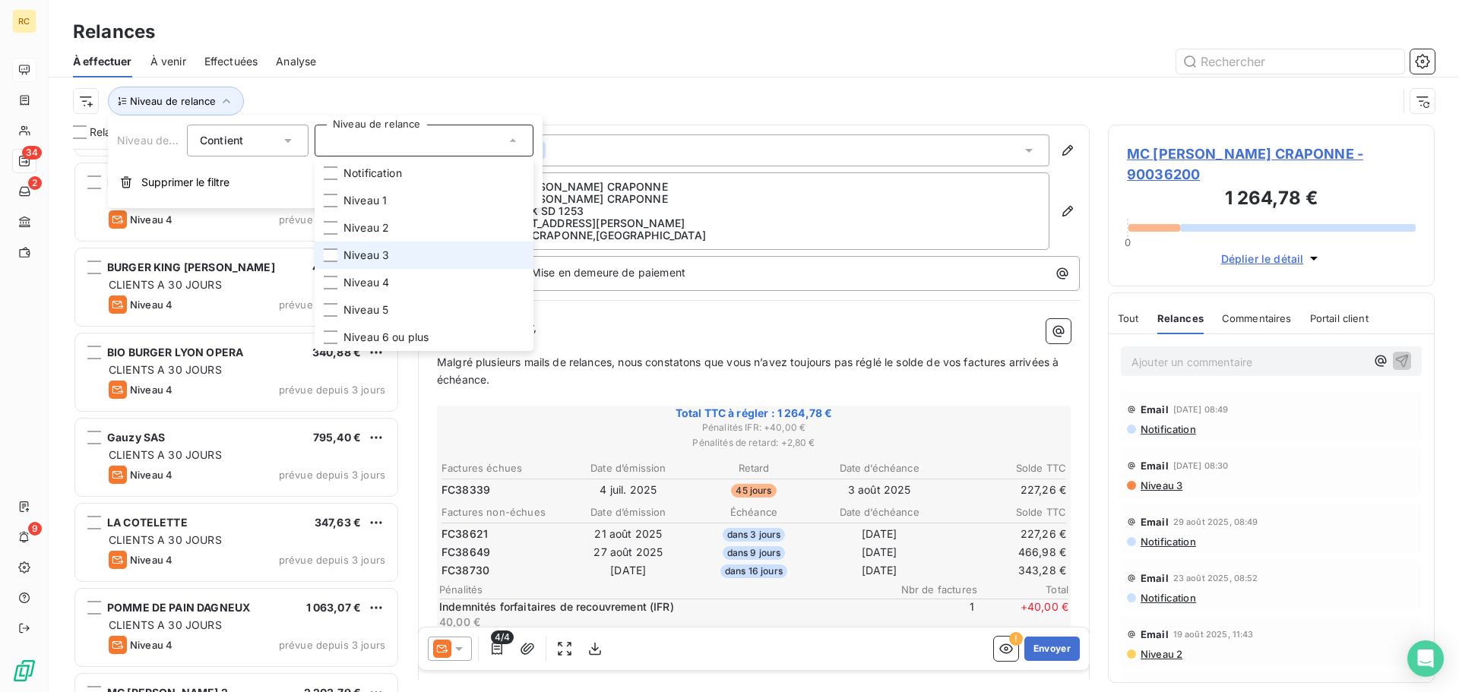
click at [379, 249] on span "Niveau 3" at bounding box center [367, 255] width 46 height 15
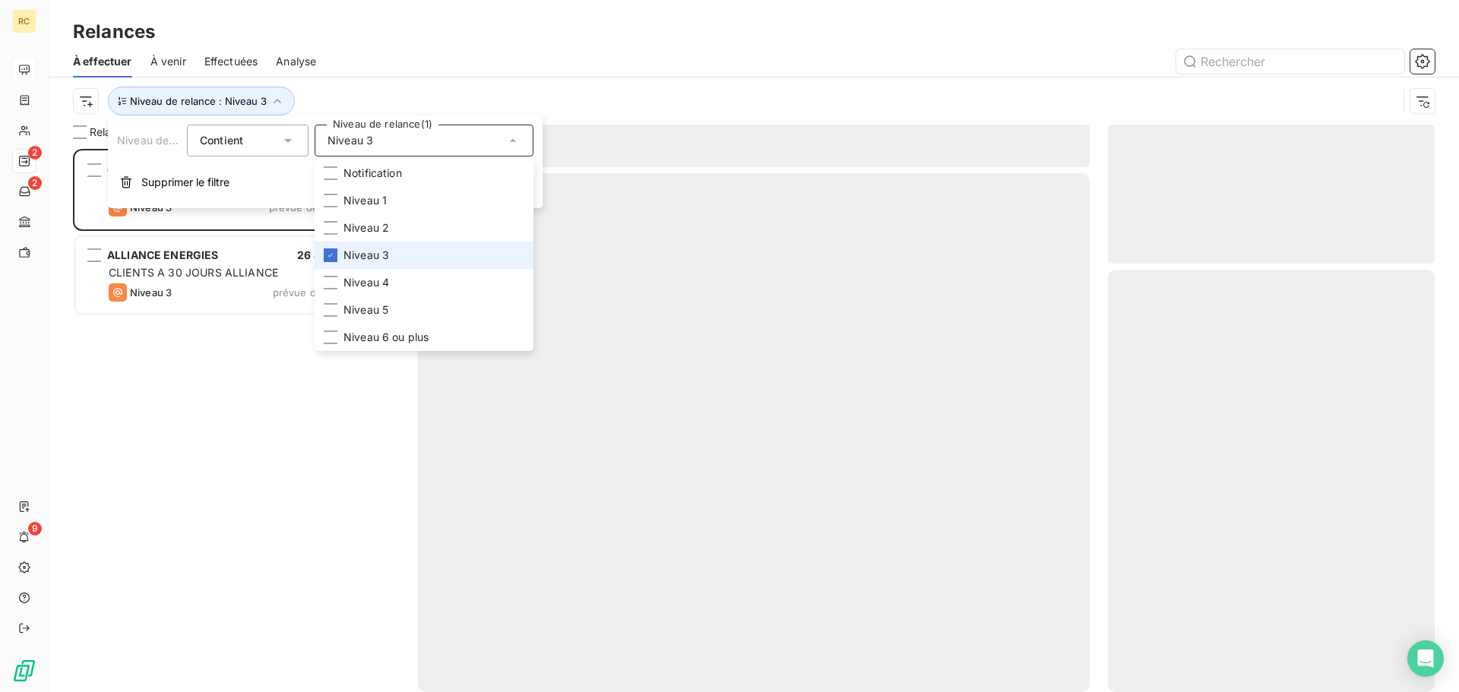
scroll to position [532, 315]
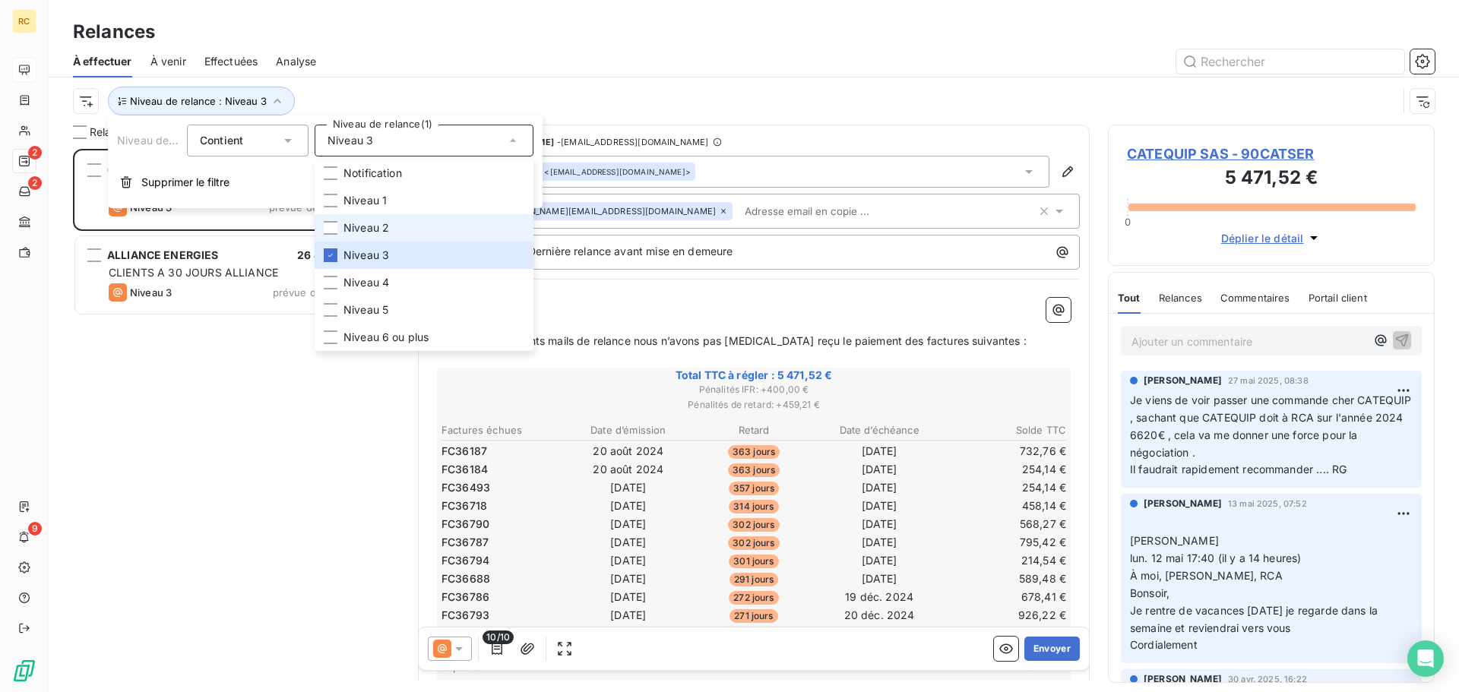
click at [382, 224] on span "Niveau 2" at bounding box center [367, 227] width 46 height 15
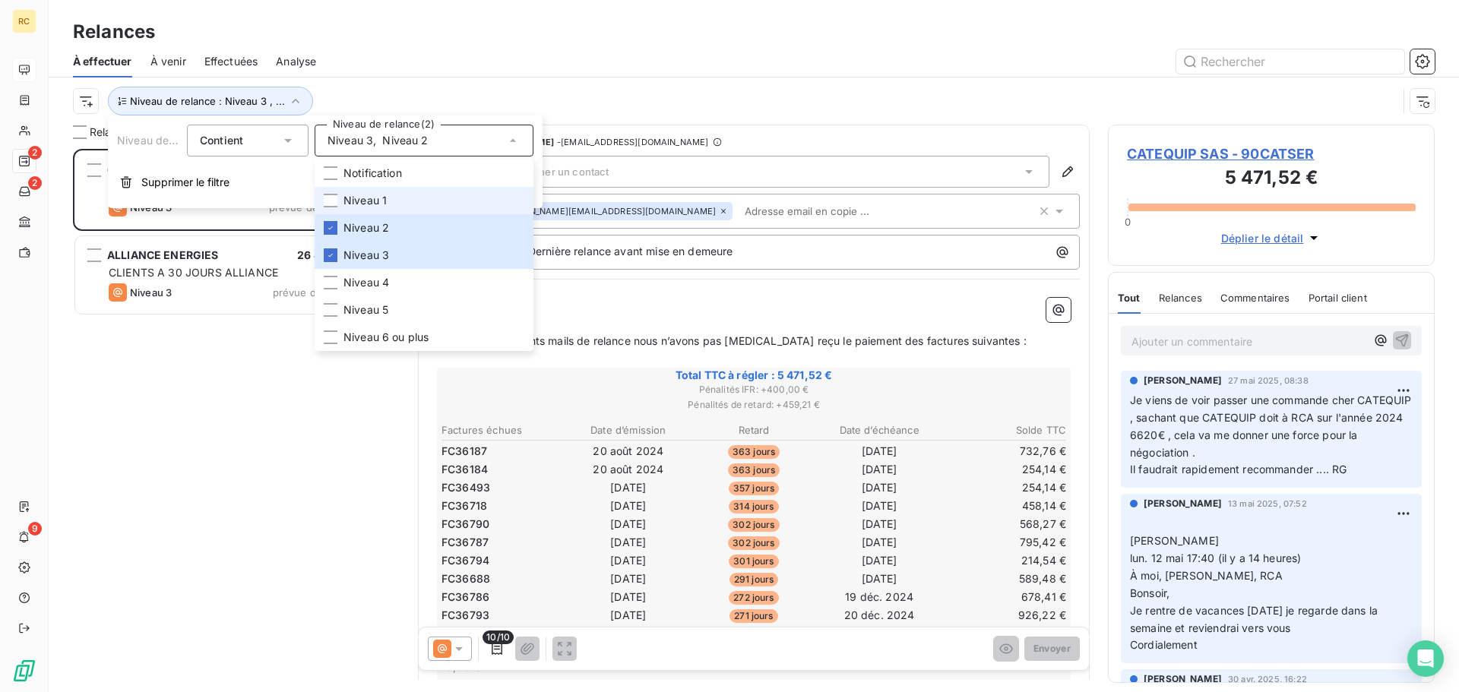
click at [385, 201] on span "Niveau 1" at bounding box center [365, 200] width 43 height 15
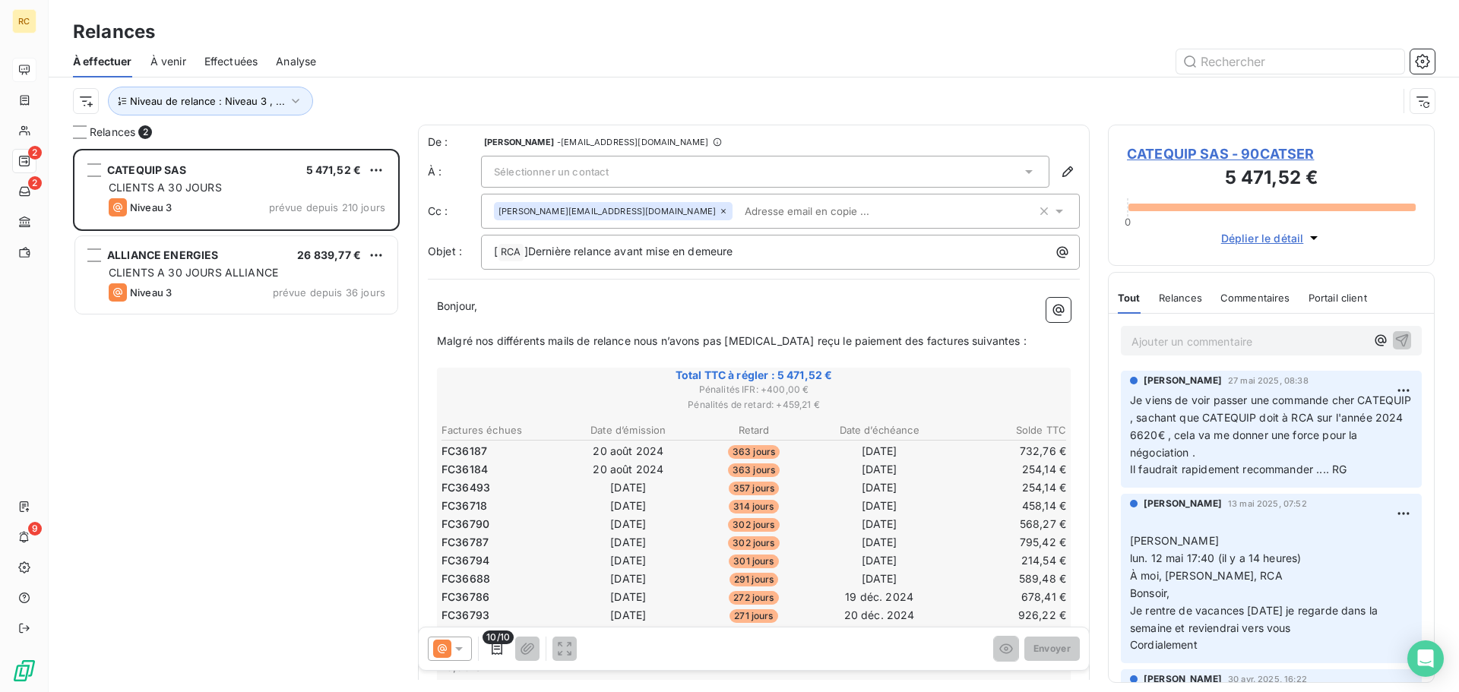
click at [281, 460] on div "CATEQUIP SAS 5 471,52 € CLIENTS A 30 JOURS Niveau 3 prévue depuis 210 jours ALL…" at bounding box center [236, 420] width 327 height 543
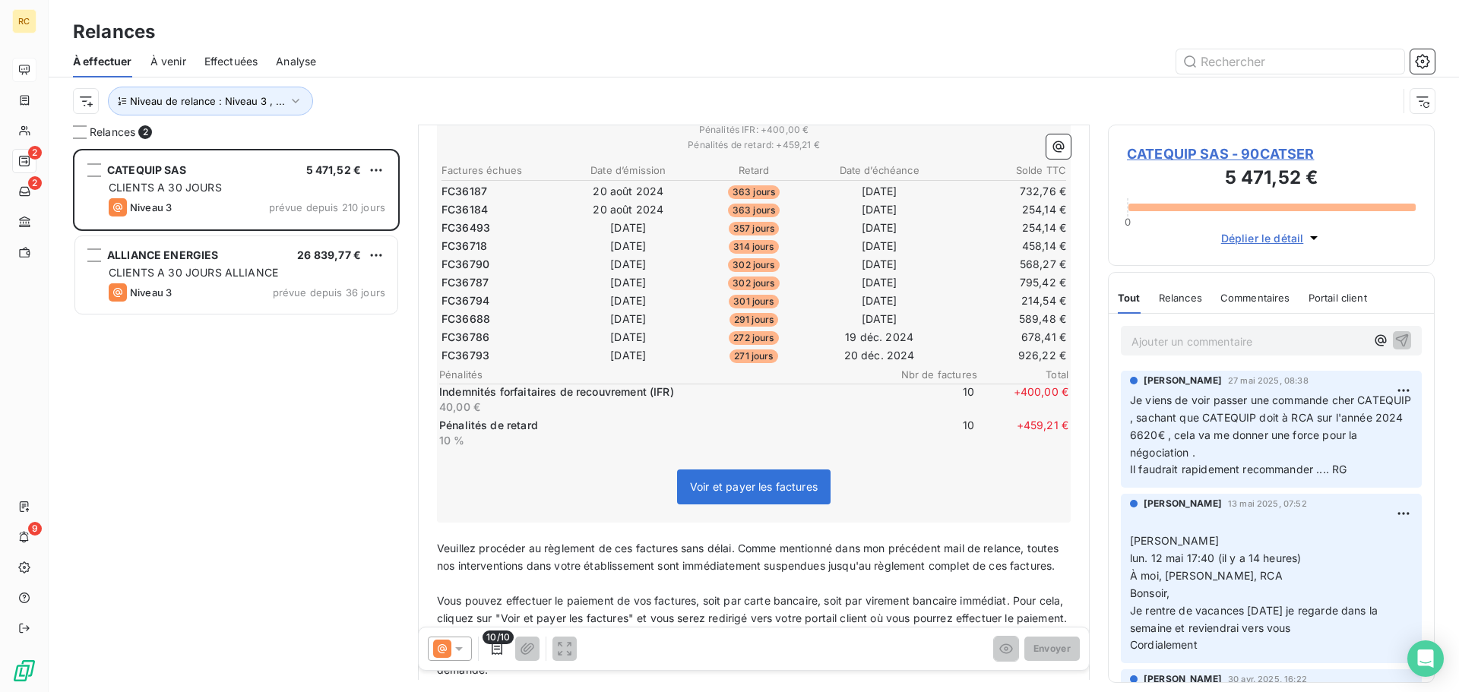
scroll to position [305, 0]
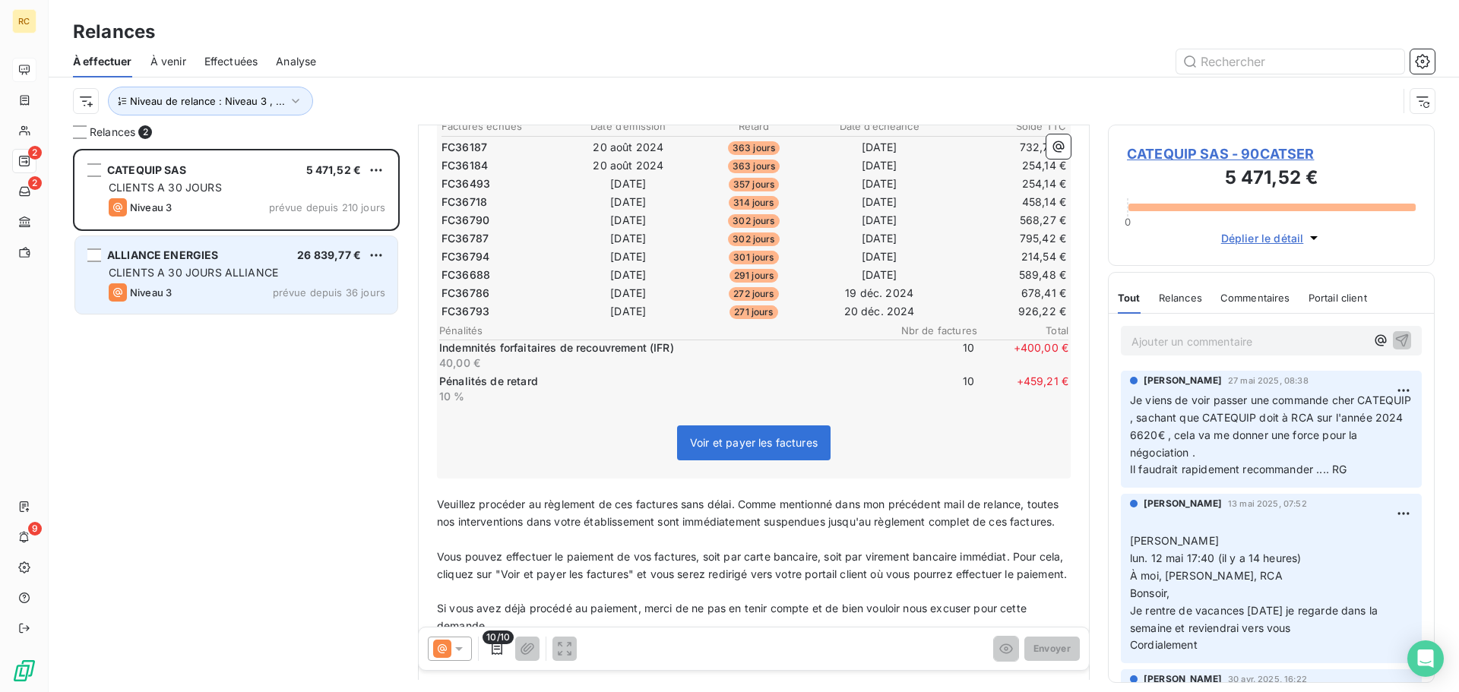
click at [221, 251] on div "ALLIANCE ENERGIES 26 839,77 €" at bounding box center [247, 256] width 277 height 14
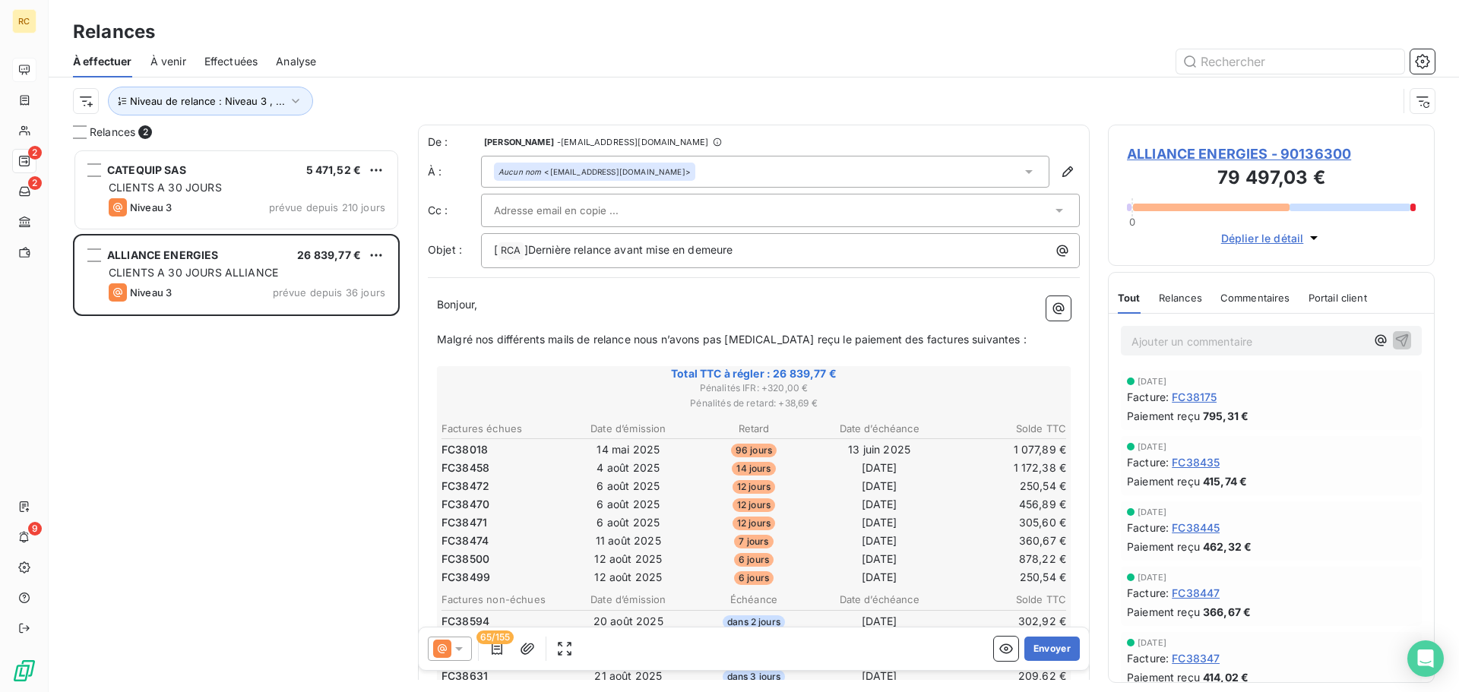
click at [1249, 245] on span "Déplier le détail" at bounding box center [1262, 238] width 83 height 16
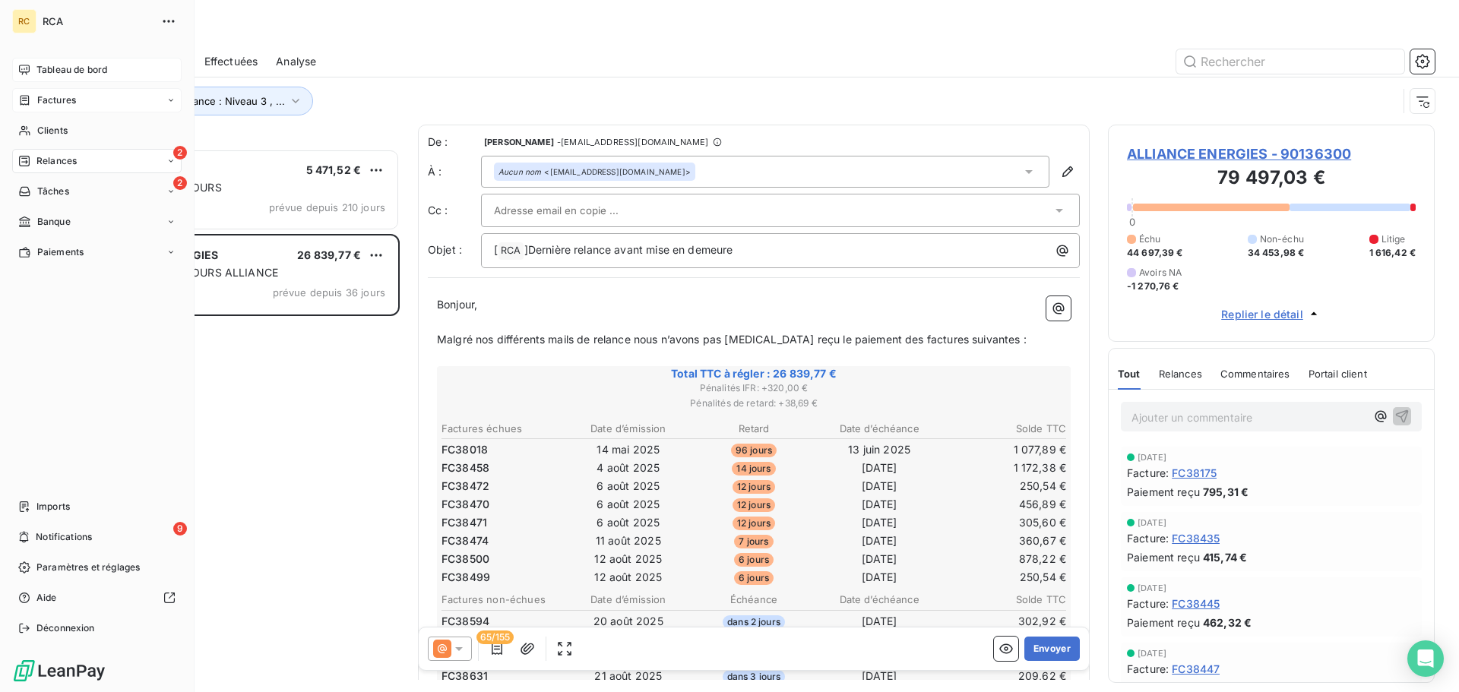
click at [94, 103] on div "Factures" at bounding box center [96, 100] width 169 height 24
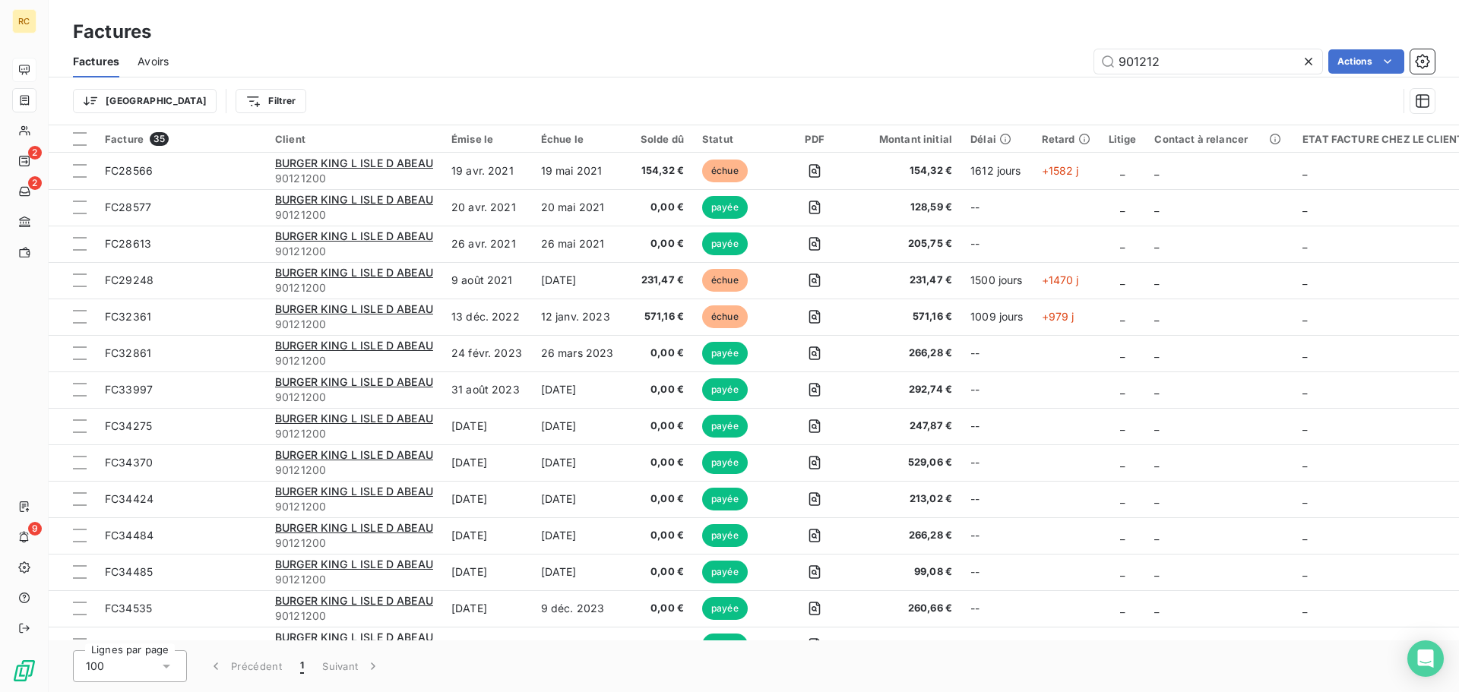
click at [1050, 140] on div "Retard" at bounding box center [1066, 139] width 49 height 12
click at [333, 146] on th "Client" at bounding box center [354, 138] width 176 height 27
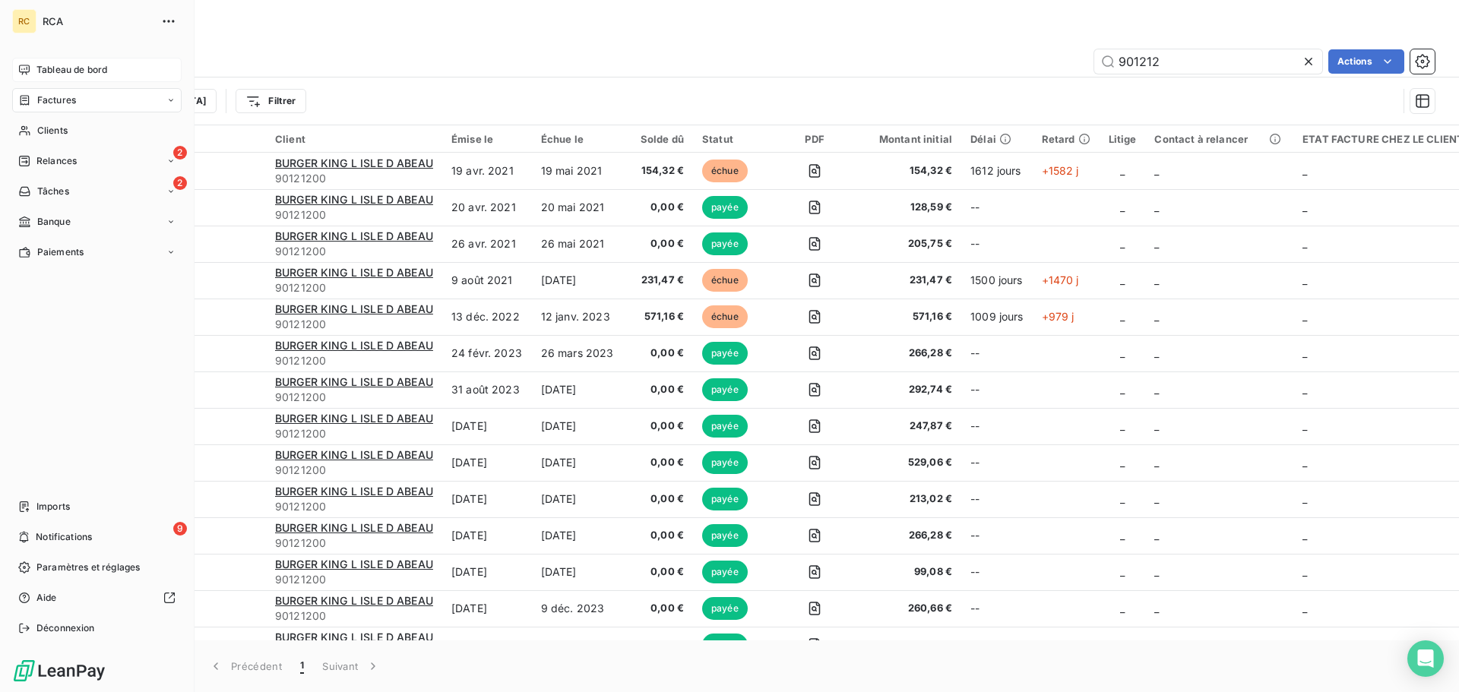
click at [97, 56] on div "RC RCA Tableau de bord Factures Clients 2 Relances 2 Tâches Banque Paiements Im…" at bounding box center [97, 346] width 195 height 692
click at [102, 66] on span "Tableau de bord" at bounding box center [71, 70] width 71 height 14
